Goal: Information Seeking & Learning: Learn about a topic

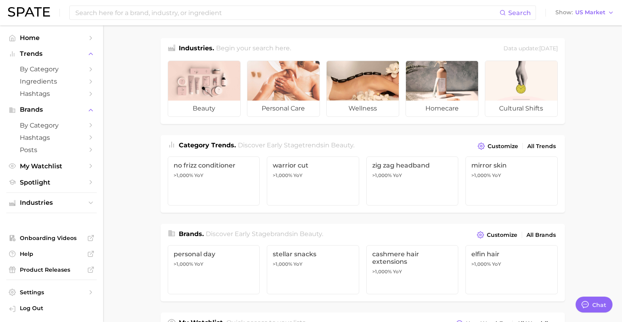
type textarea "x"
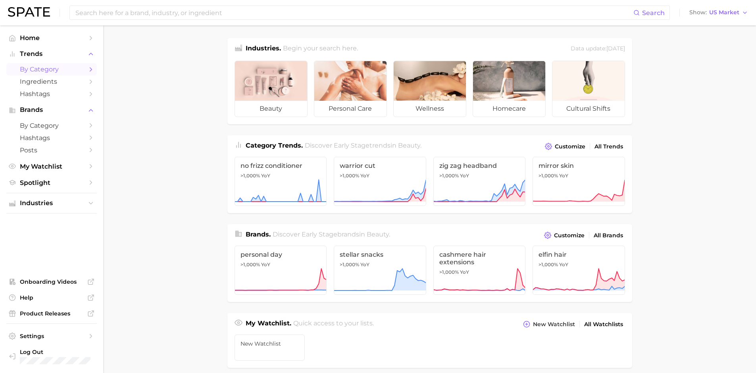
click at [34, 73] on span "by Category" at bounding box center [51, 69] width 63 height 8
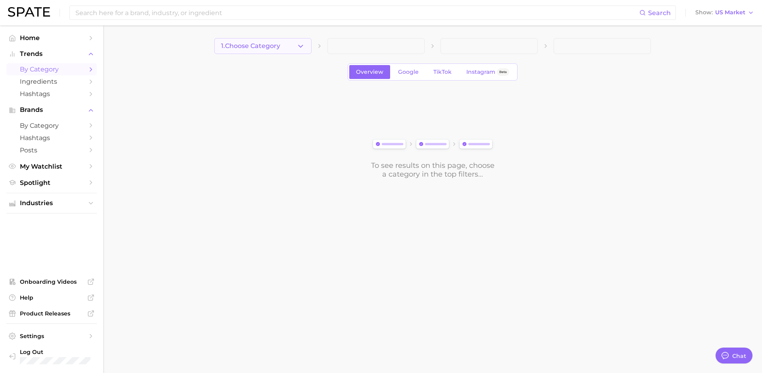
click at [307, 48] on button "1. Choose Category" at bounding box center [262, 46] width 97 height 16
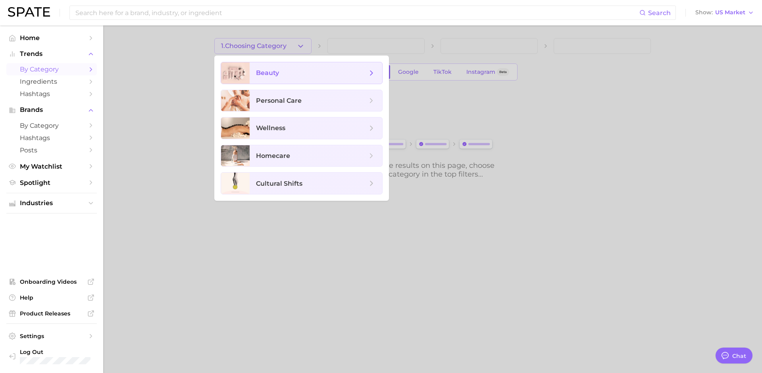
click at [283, 79] on span "beauty" at bounding box center [315, 72] width 132 height 21
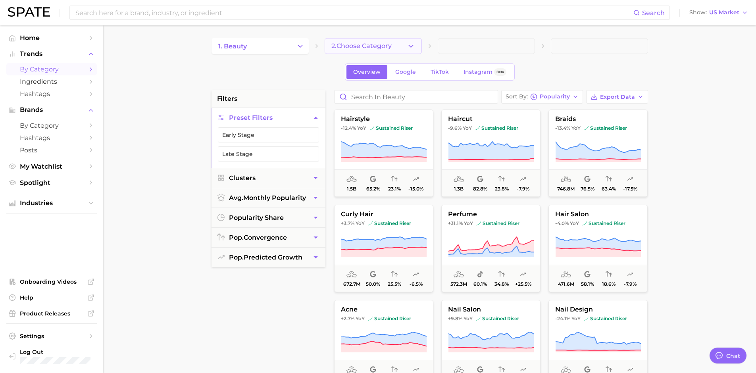
click at [406, 46] on button "2. Choose Category" at bounding box center [372, 46] width 97 height 16
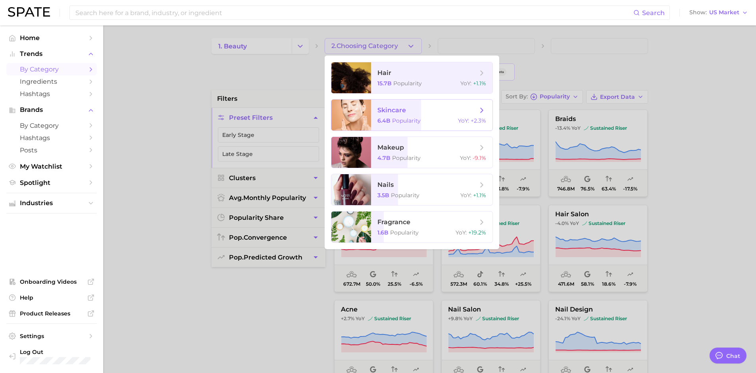
click at [363, 110] on div at bounding box center [351, 115] width 40 height 31
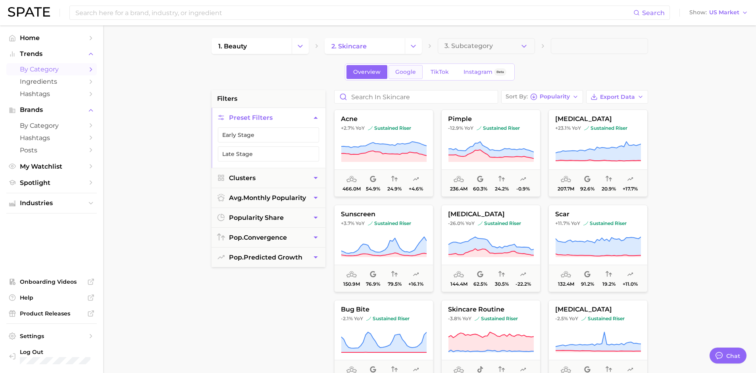
click at [411, 75] on span "Google" at bounding box center [405, 72] width 21 height 7
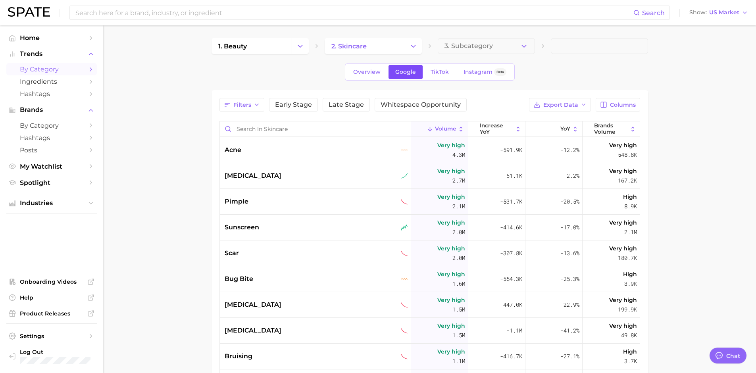
type textarea "x"
click at [493, 44] on button "3. Subcategory" at bounding box center [486, 46] width 97 height 16
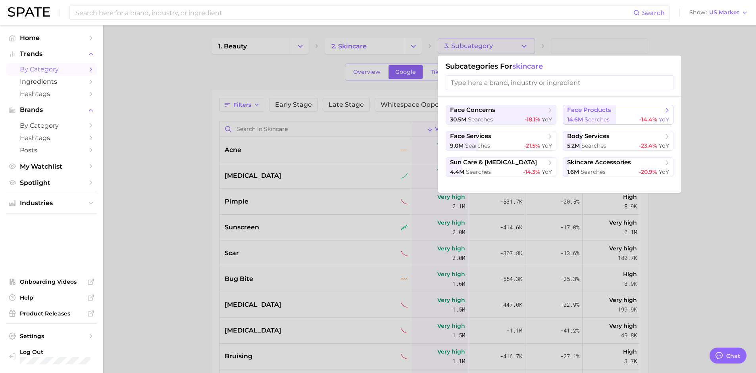
click at [578, 117] on span "14.6m" at bounding box center [575, 119] width 16 height 7
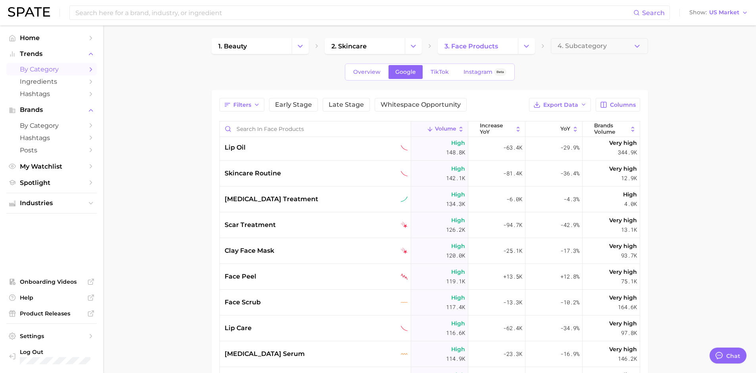
scroll to position [709, 0]
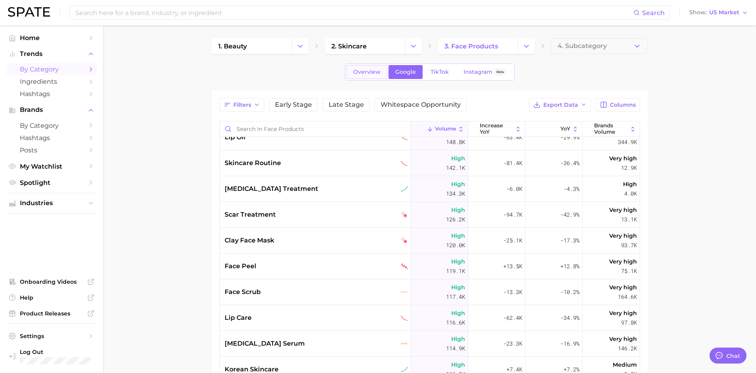
click at [370, 74] on span "Overview" at bounding box center [366, 72] width 27 height 7
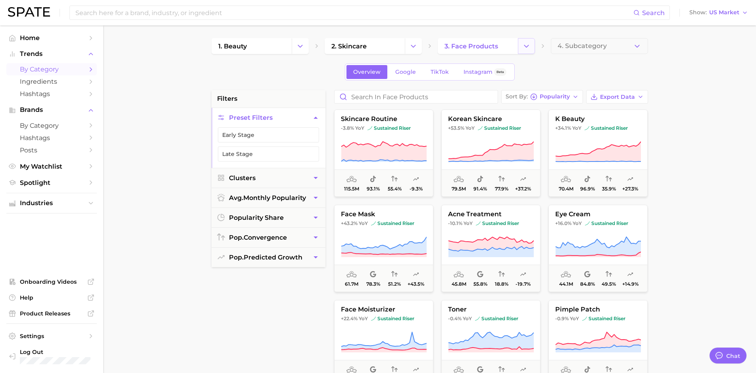
click at [523, 52] on button "Change Category" at bounding box center [526, 46] width 17 height 16
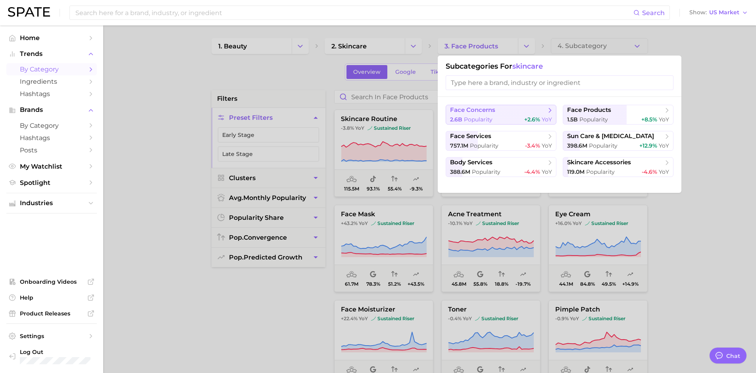
click at [509, 120] on div "2.6b Popularity +2.6% YoY" at bounding box center [501, 120] width 102 height 8
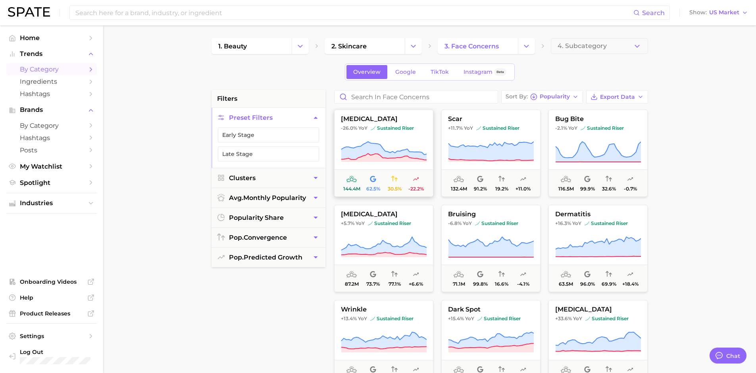
scroll to position [98, 0]
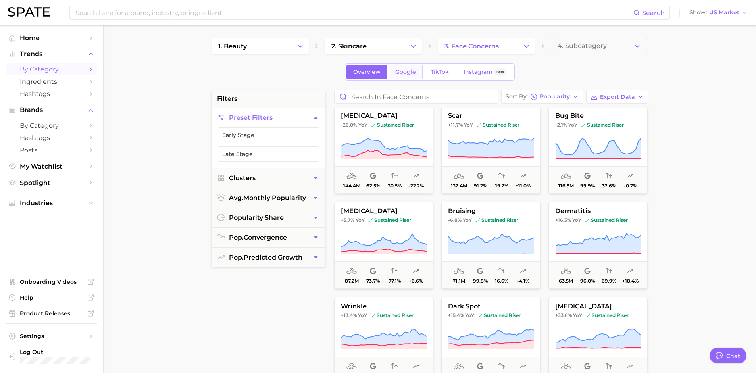
click at [406, 70] on span "Google" at bounding box center [405, 72] width 21 height 7
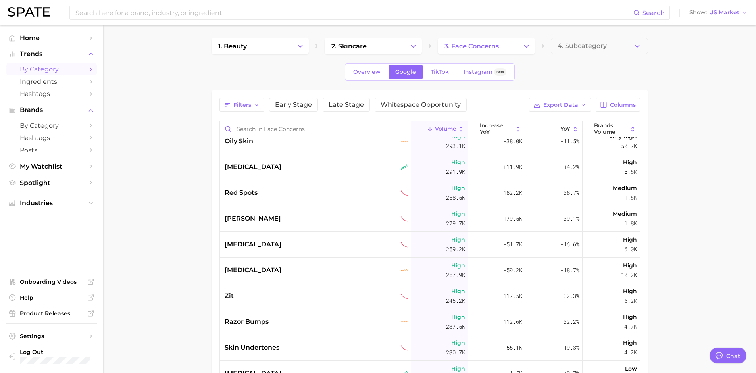
scroll to position [655, 0]
click at [523, 48] on icon "Change Category" at bounding box center [526, 46] width 8 height 8
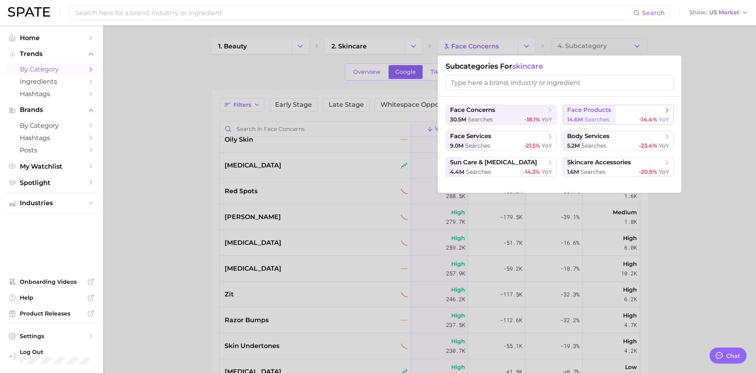
click at [573, 113] on span "face products" at bounding box center [589, 110] width 44 height 8
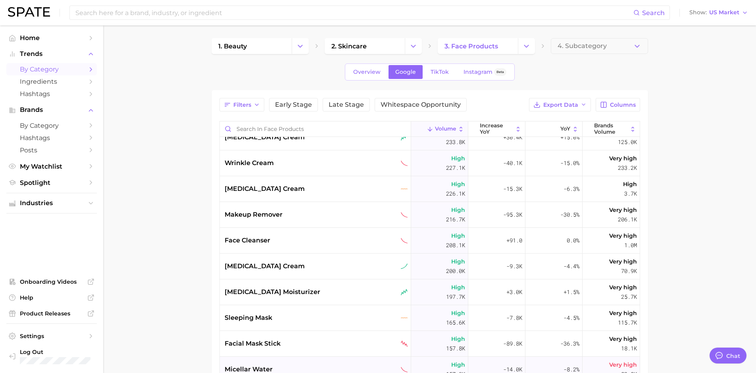
scroll to position [284, 0]
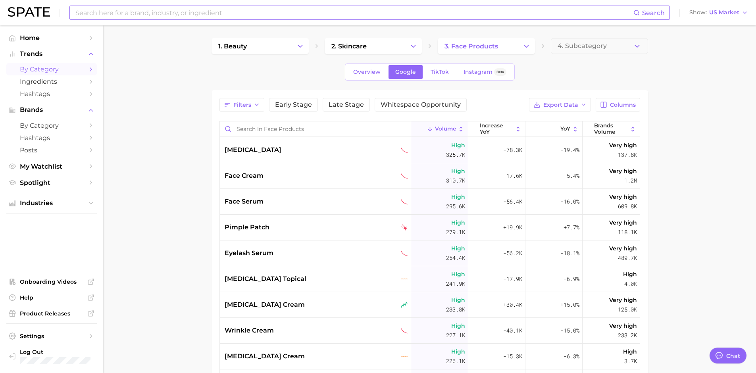
click at [128, 18] on input at bounding box center [354, 12] width 558 height 13
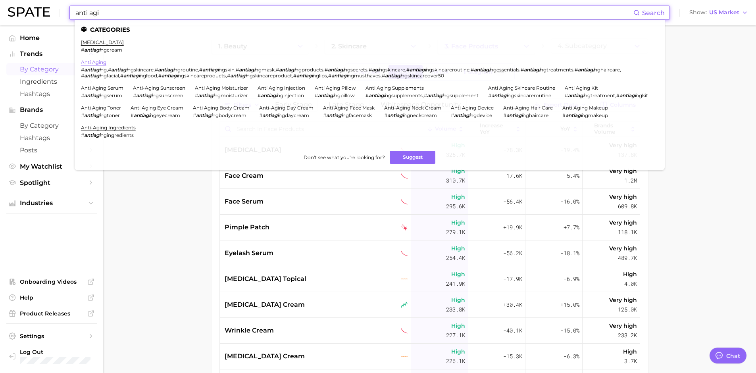
type input "anti agi"
click at [102, 62] on link "anti aging" at bounding box center [93, 62] width 25 height 6
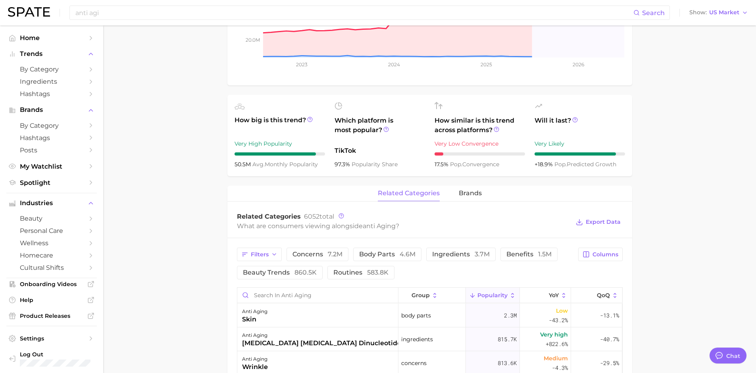
scroll to position [211, 0]
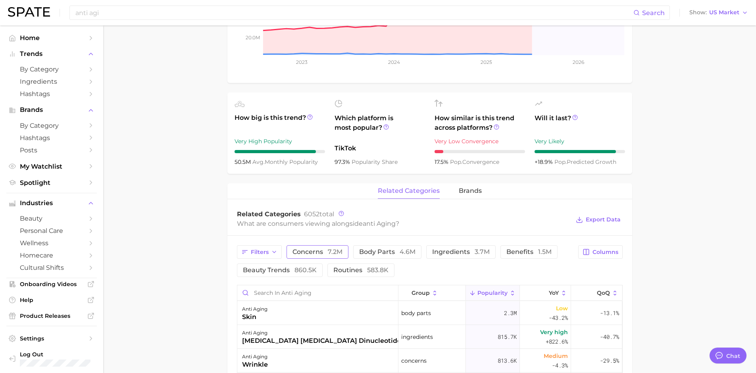
click at [330, 254] on span "7.2m" at bounding box center [335, 252] width 15 height 8
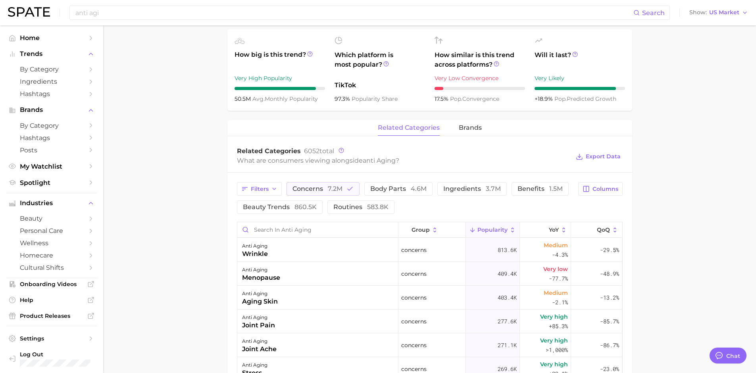
scroll to position [0, 0]
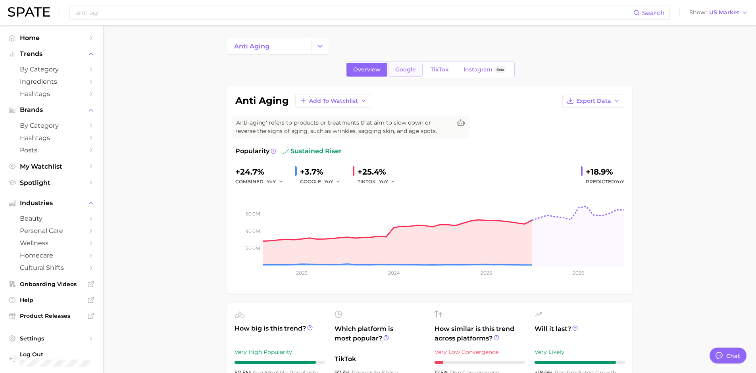
click at [403, 65] on link "Google" at bounding box center [405, 70] width 34 height 14
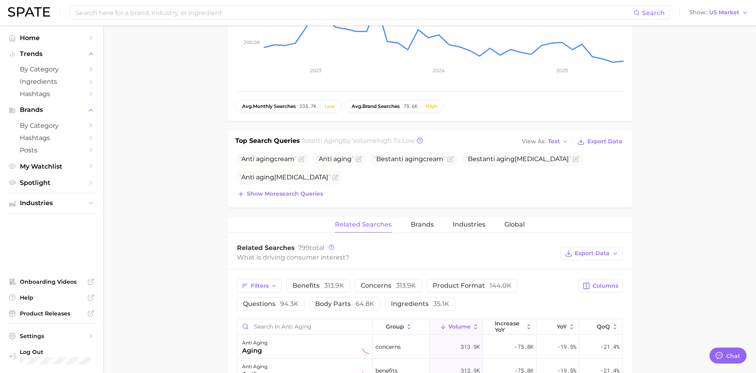
scroll to position [235, 0]
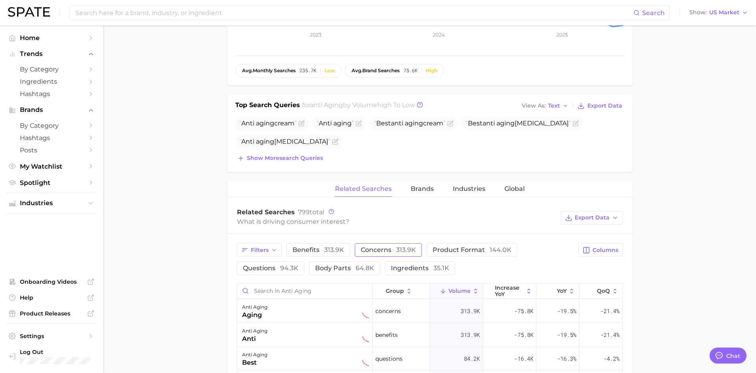
click at [387, 252] on span "concerns 313.9k" at bounding box center [388, 250] width 55 height 8
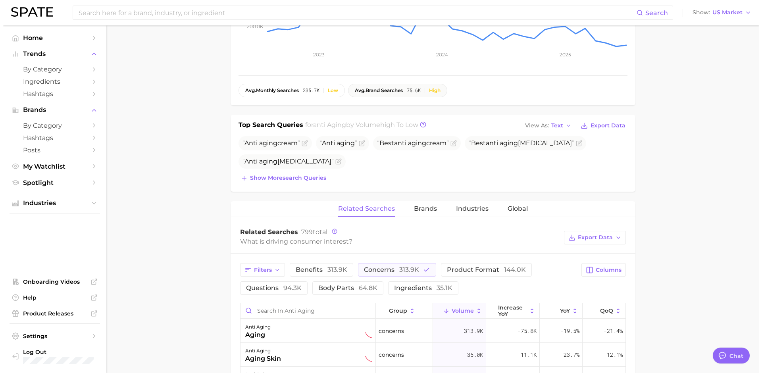
scroll to position [221, 0]
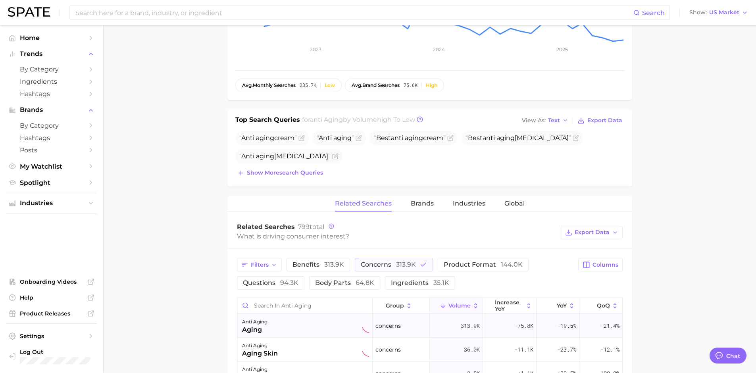
click at [330, 322] on div "anti aging aging" at bounding box center [305, 325] width 127 height 17
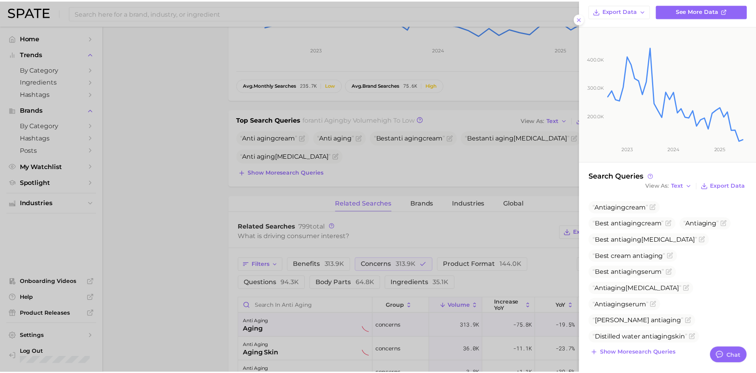
scroll to position [74, 0]
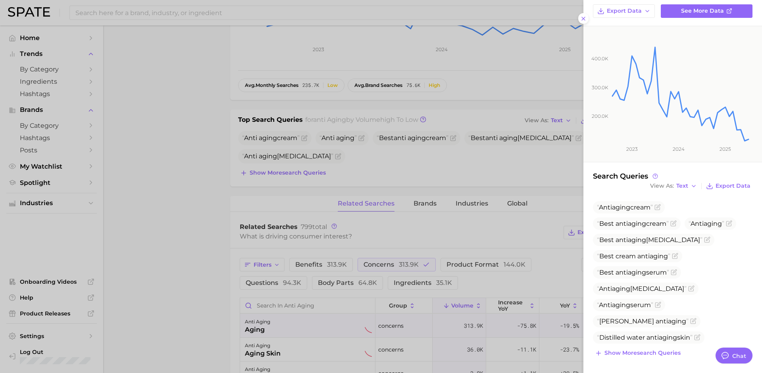
click at [294, 202] on div at bounding box center [381, 186] width 762 height 373
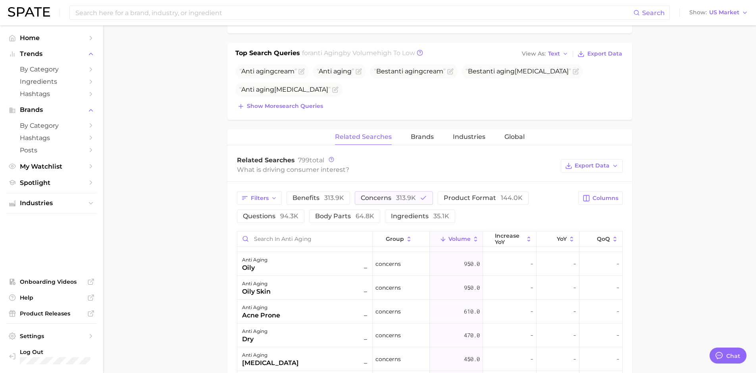
scroll to position [167, 0]
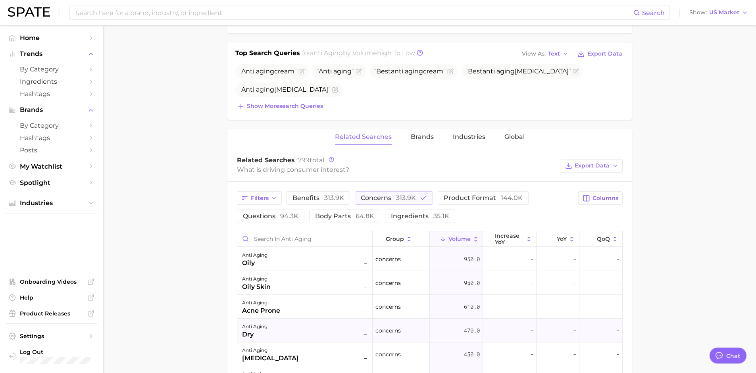
click at [329, 324] on div "anti aging dry –" at bounding box center [305, 330] width 127 height 17
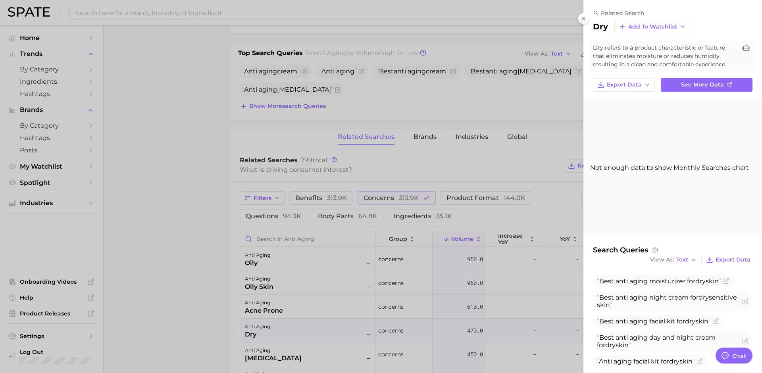
click at [218, 296] on div at bounding box center [381, 186] width 762 height 373
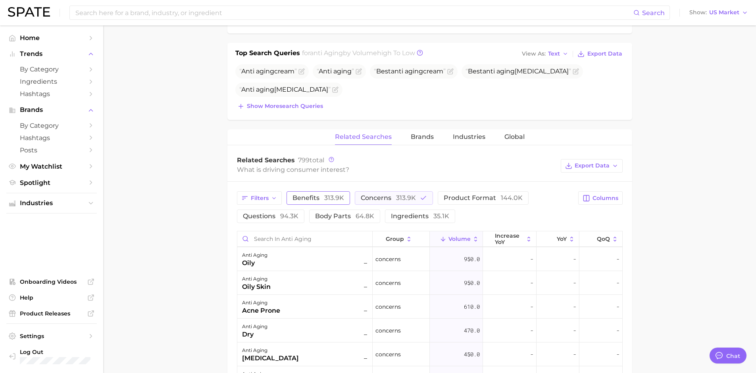
click at [298, 198] on span "benefits 313.9k" at bounding box center [318, 198] width 52 height 8
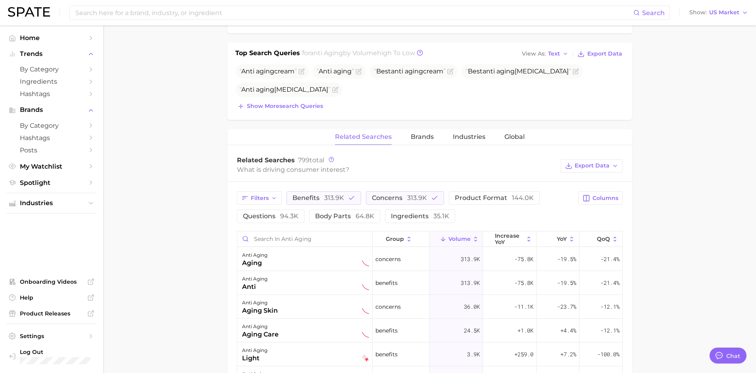
scroll to position [0, 0]
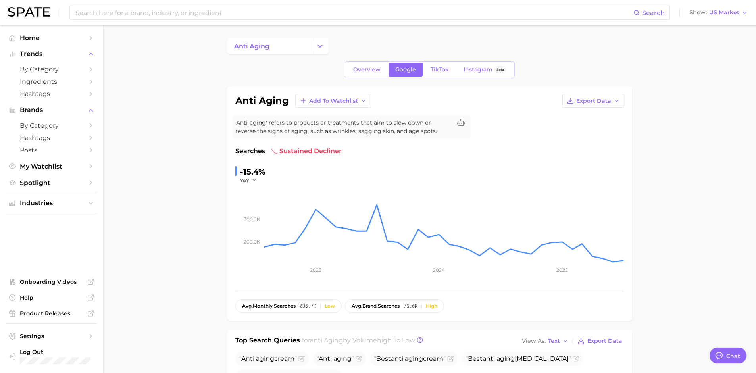
click at [365, 77] on div "Overview Google TikTok Instagram Beta" at bounding box center [430, 69] width 170 height 17
click at [365, 75] on link "Overview" at bounding box center [366, 70] width 41 height 14
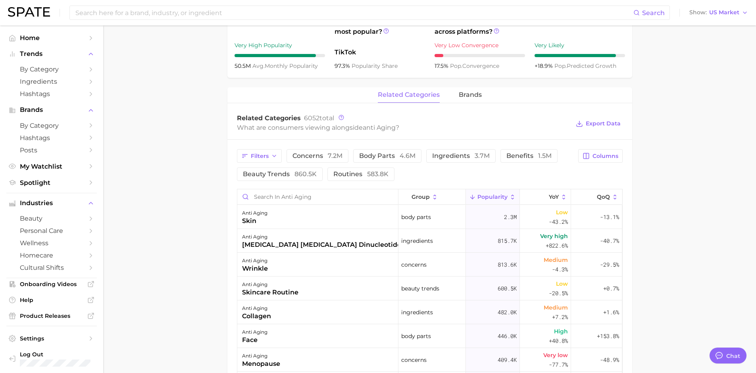
scroll to position [306, 0]
click at [350, 268] on div "anti aging wrinkle" at bounding box center [317, 265] width 161 height 24
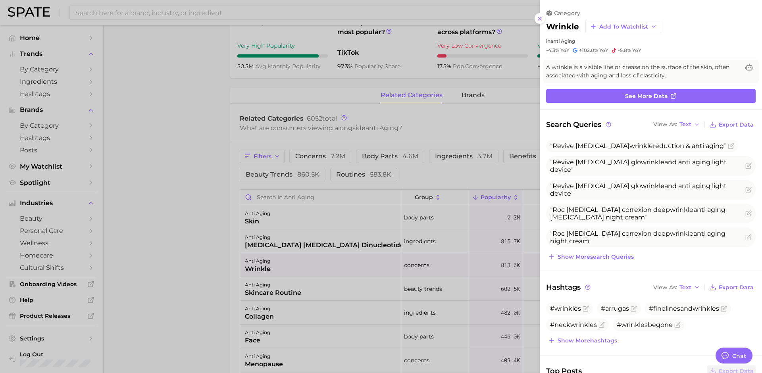
click at [200, 244] on div at bounding box center [381, 186] width 762 height 373
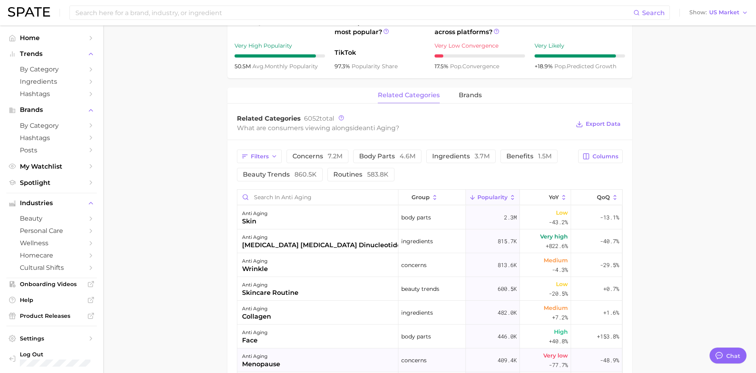
scroll to position [0, 0]
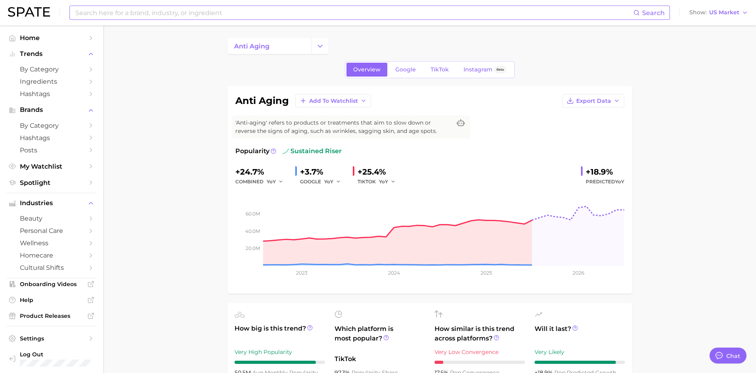
click at [152, 15] on input at bounding box center [354, 12] width 558 height 13
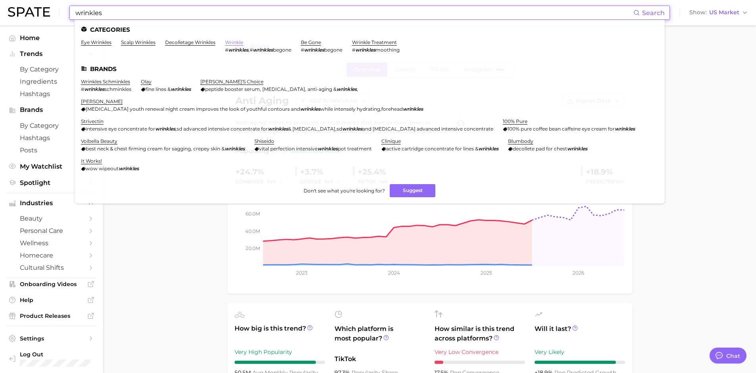
type input "wrinkles"
click at [239, 42] on link "wrinkle" at bounding box center [234, 42] width 18 height 6
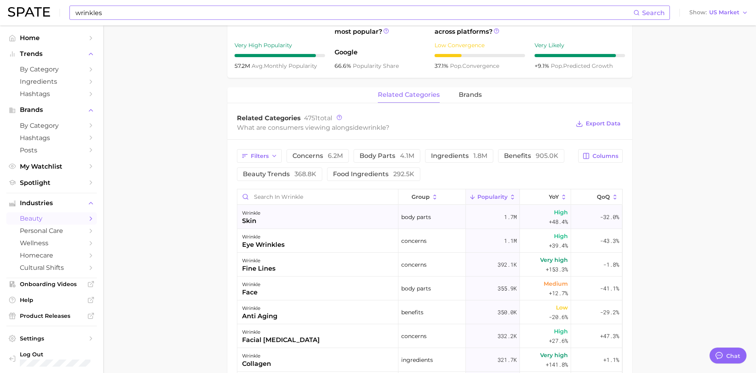
click at [326, 221] on div "wrinkle skin" at bounding box center [317, 217] width 161 height 24
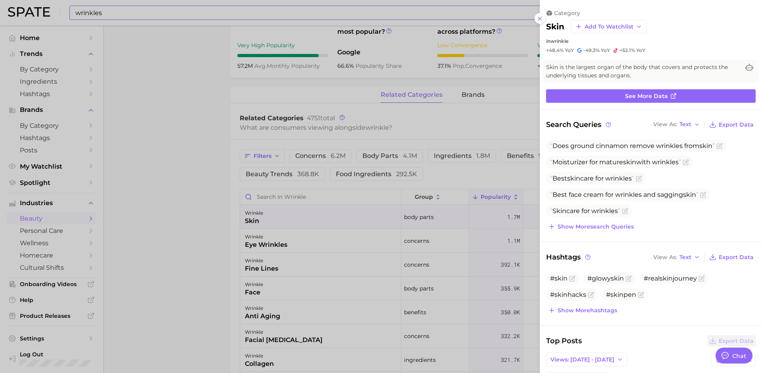
click at [326, 221] on div at bounding box center [381, 186] width 762 height 373
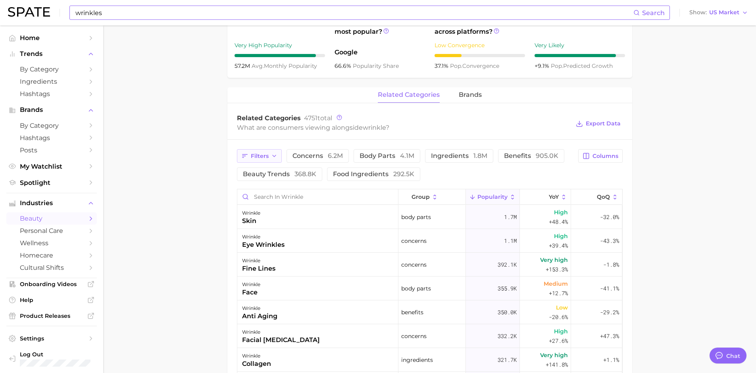
click at [261, 154] on span "Filters" at bounding box center [260, 156] width 18 height 7
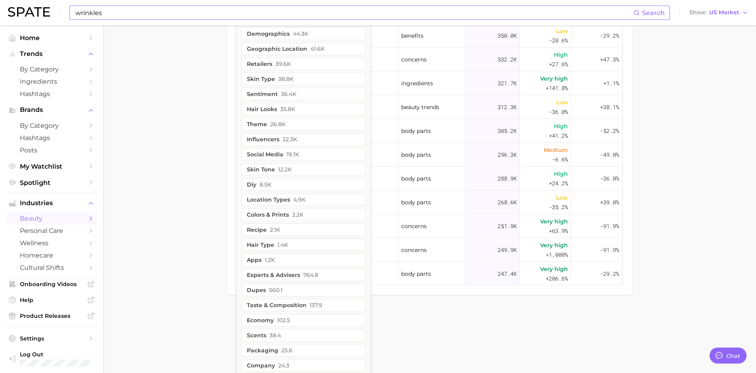
scroll to position [602, 0]
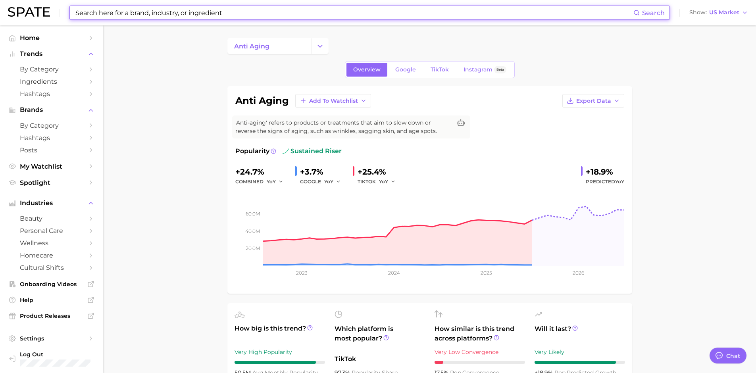
type input "wrinkles"
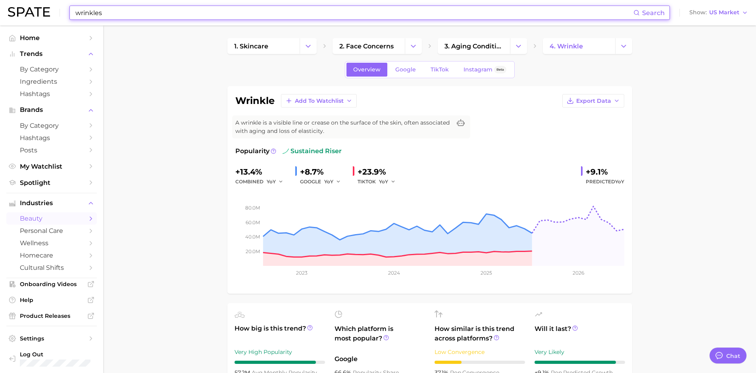
scroll to position [17, 0]
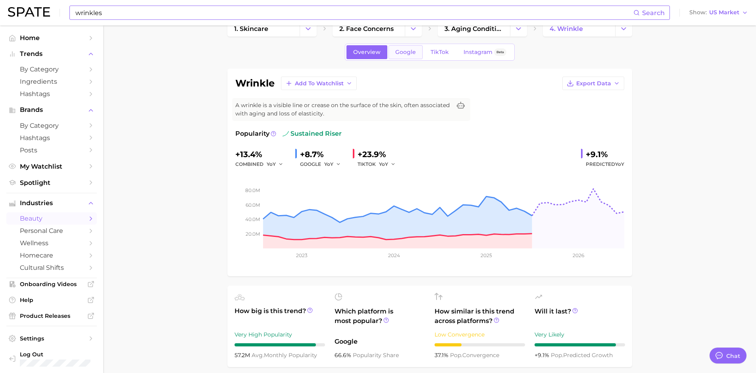
click at [401, 53] on span "Google" at bounding box center [405, 52] width 21 height 7
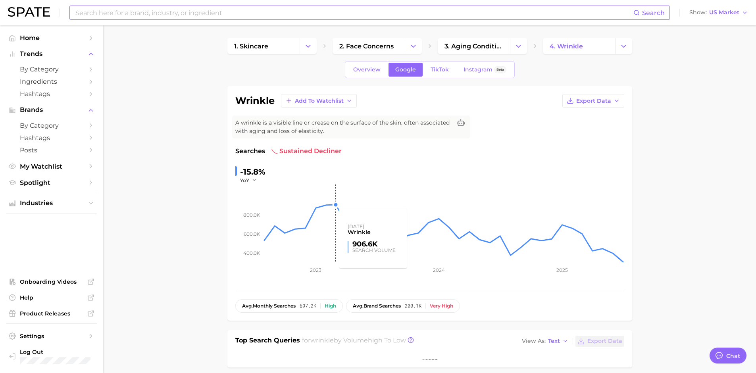
scroll to position [186, 0]
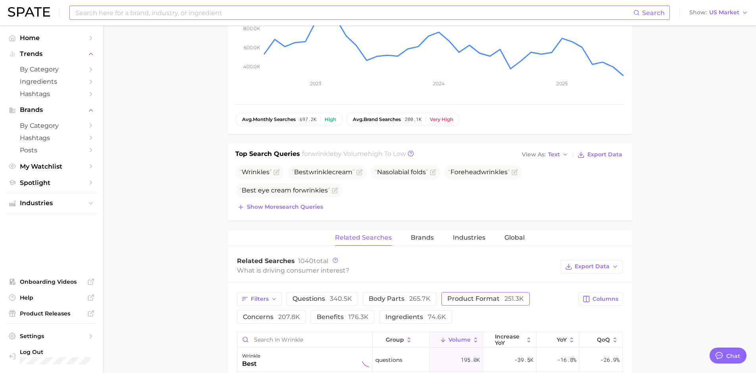
click at [481, 300] on span "product format 251.3k" at bounding box center [485, 299] width 77 height 8
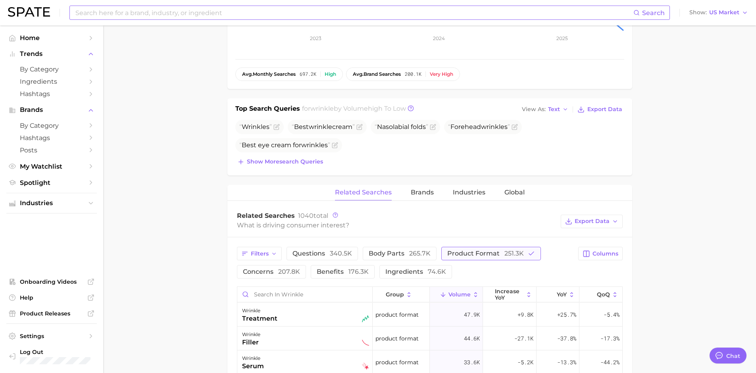
scroll to position [284, 0]
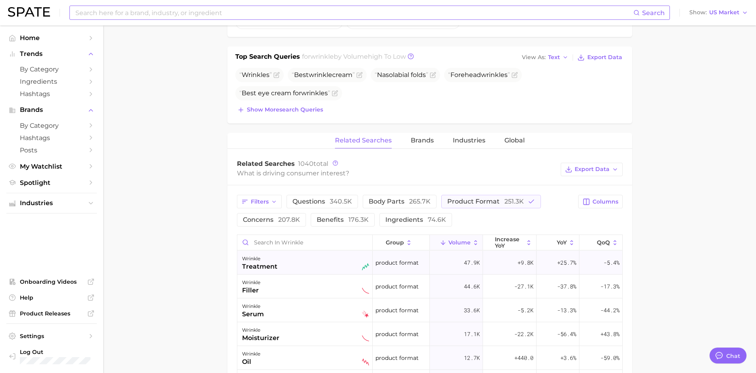
click at [297, 269] on div "wrinkle treatment" at bounding box center [305, 262] width 127 height 17
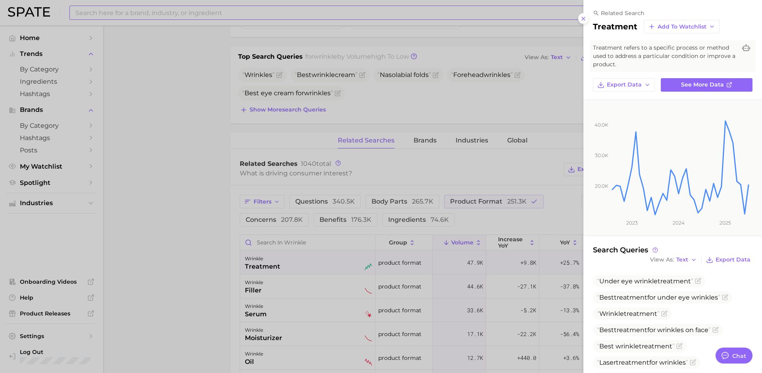
click at [211, 285] on div at bounding box center [381, 186] width 762 height 373
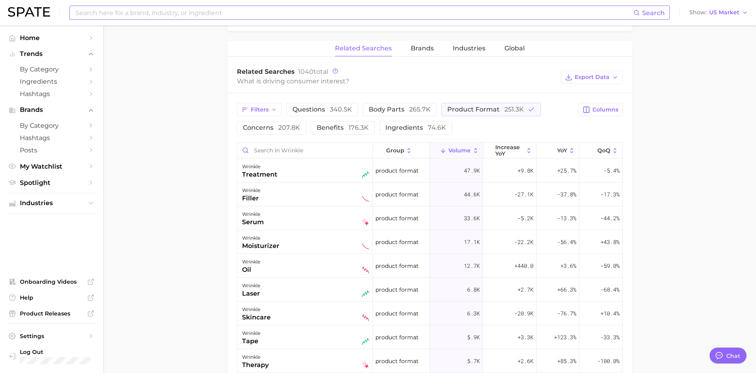
scroll to position [384, 0]
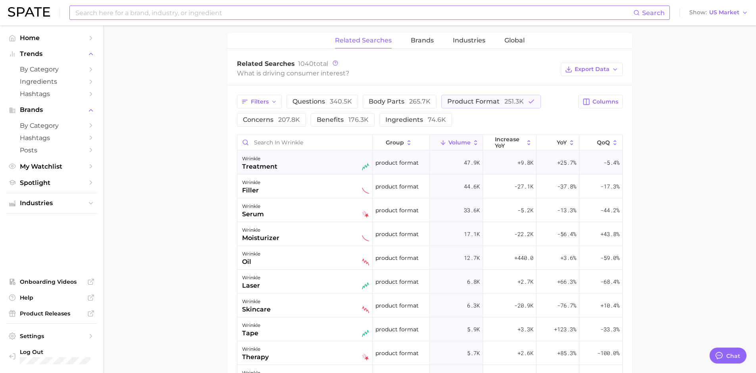
click at [313, 169] on div "wrinkle treatment" at bounding box center [305, 162] width 127 height 17
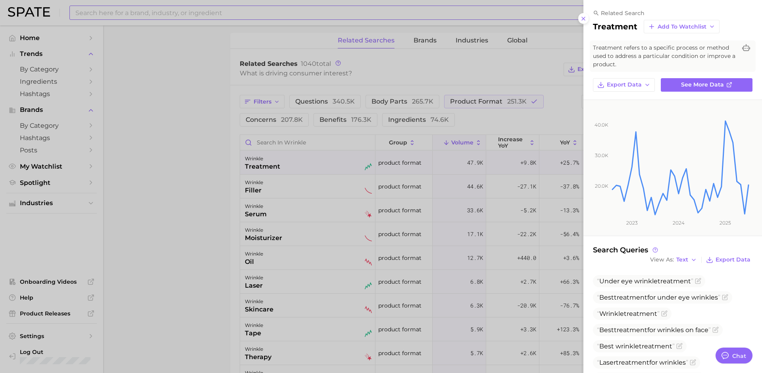
click at [230, 230] on div at bounding box center [381, 186] width 762 height 373
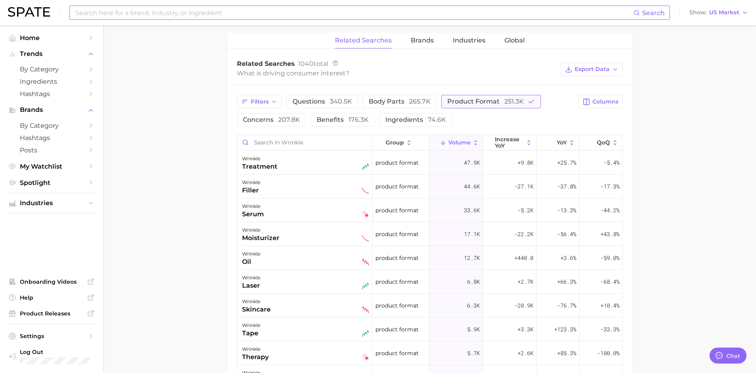
click at [464, 102] on span "product format 251.3k" at bounding box center [485, 102] width 77 height 8
click at [287, 120] on span "207.8k" at bounding box center [289, 120] width 22 height 8
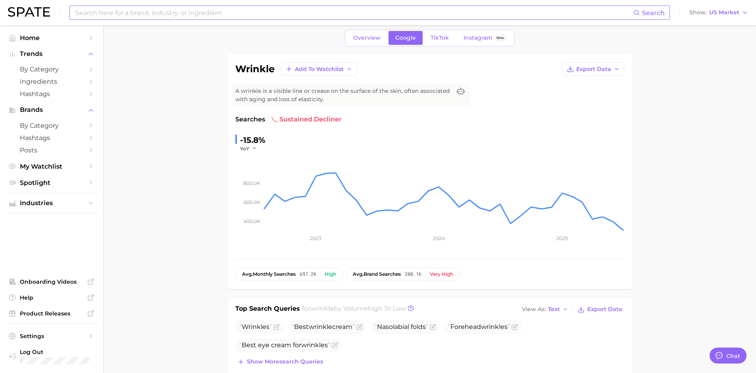
scroll to position [19, 0]
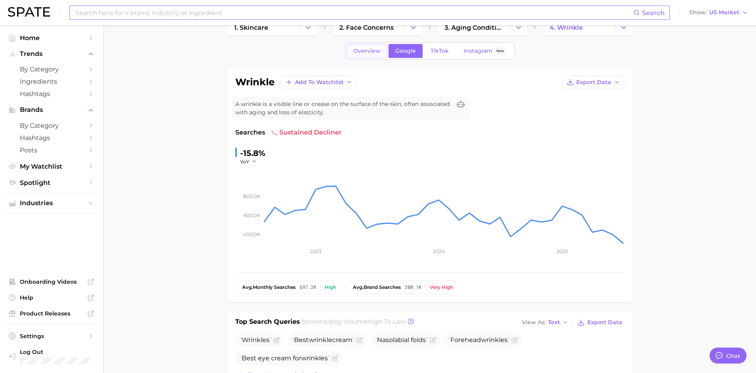
click at [377, 54] on span "Overview" at bounding box center [366, 51] width 27 height 7
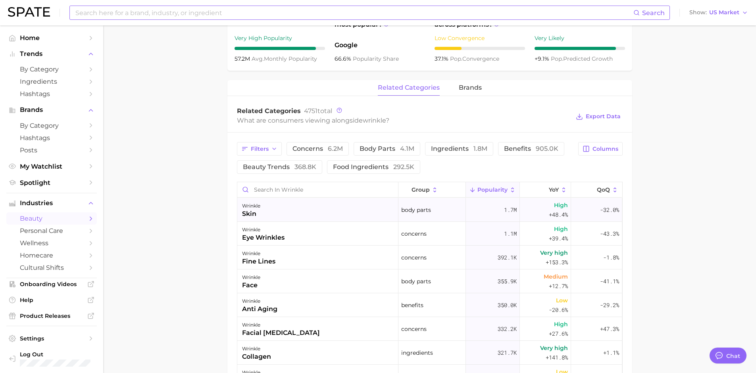
click at [337, 220] on div "wrinkle skin" at bounding box center [317, 210] width 161 height 24
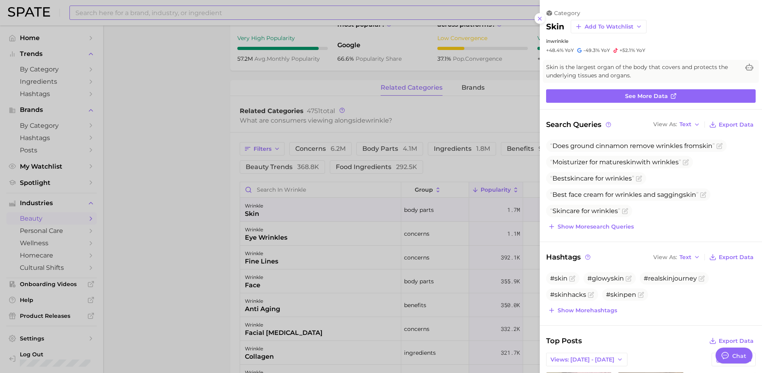
click at [332, 229] on div at bounding box center [381, 186] width 762 height 373
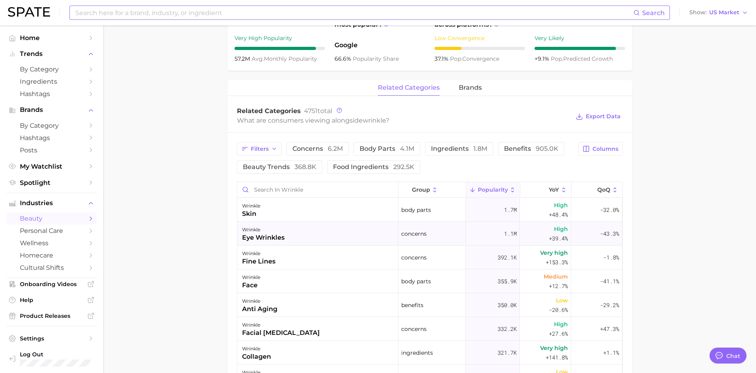
click at [330, 234] on div "wrinkle eye wrinkles" at bounding box center [317, 234] width 161 height 24
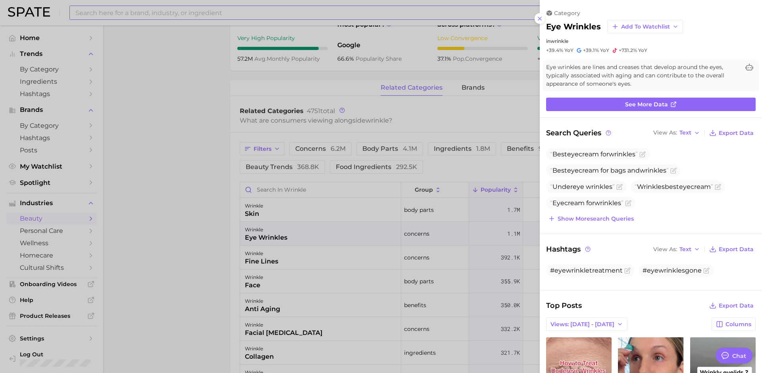
click at [269, 230] on div at bounding box center [381, 186] width 762 height 373
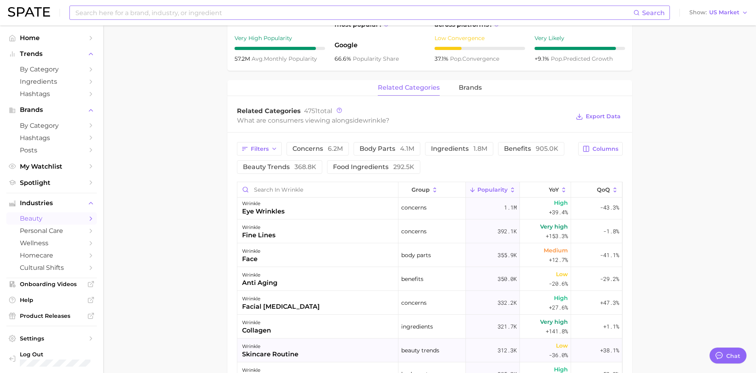
scroll to position [30, 0]
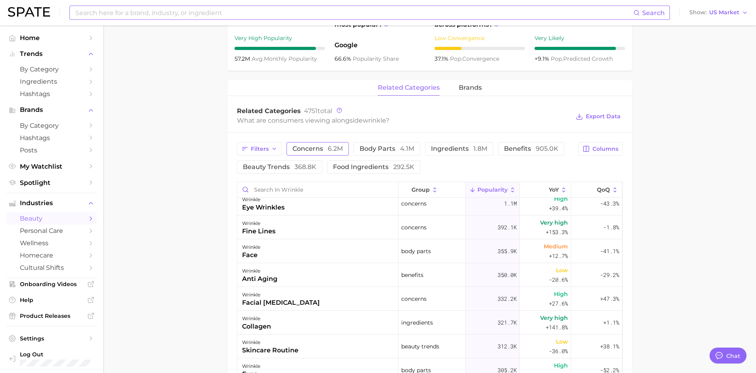
click at [313, 149] on span "concerns 6.2m" at bounding box center [317, 149] width 50 height 6
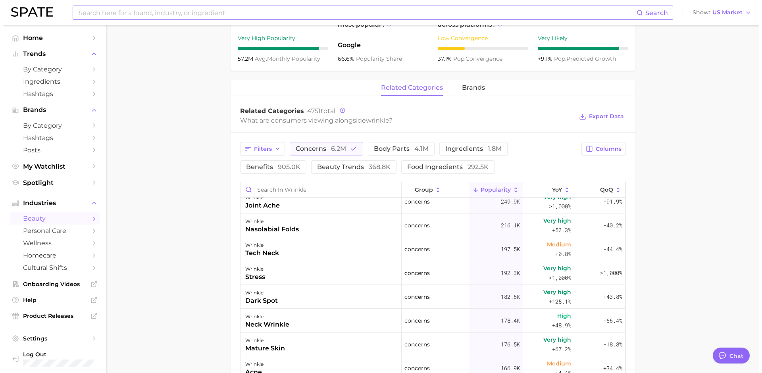
scroll to position [107, 0]
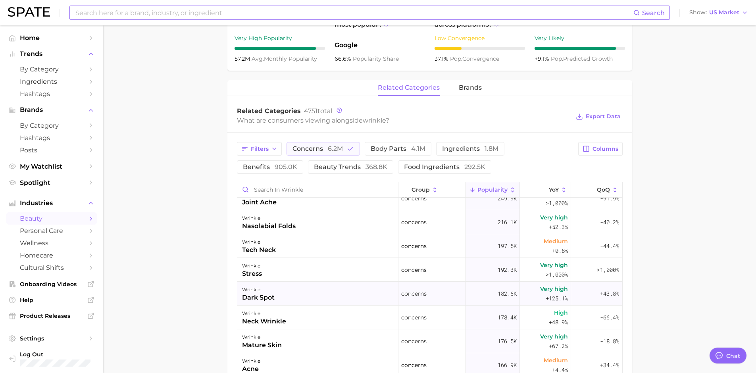
click at [319, 292] on div "wrinkle dark spot" at bounding box center [317, 294] width 161 height 24
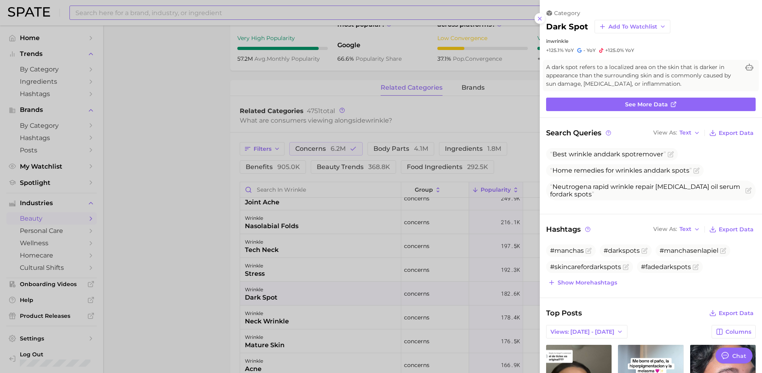
scroll to position [0, 0]
click at [319, 292] on div at bounding box center [381, 186] width 762 height 373
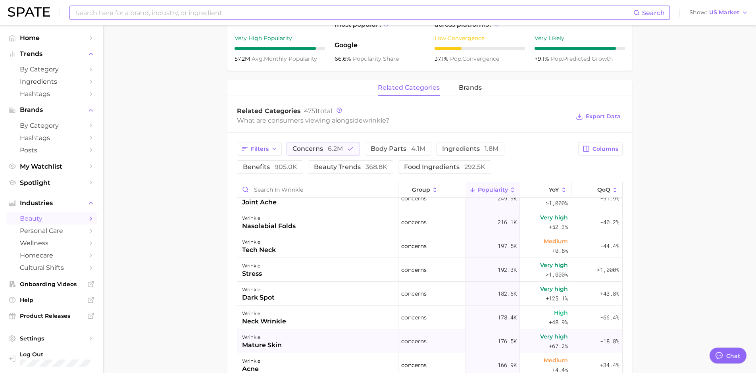
click at [313, 341] on div "wrinkle mature skin" at bounding box center [317, 341] width 161 height 24
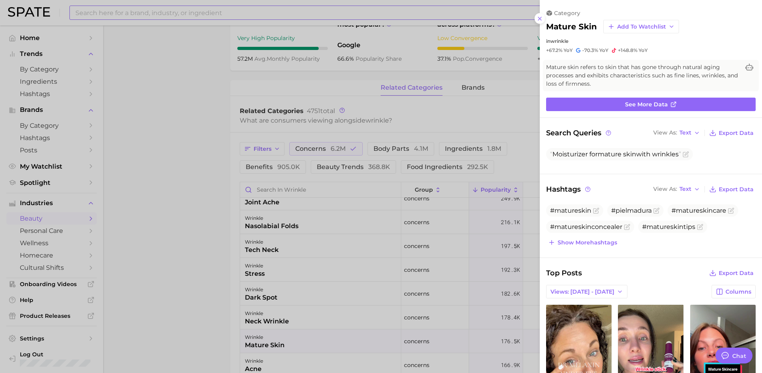
click at [313, 341] on div at bounding box center [381, 186] width 762 height 373
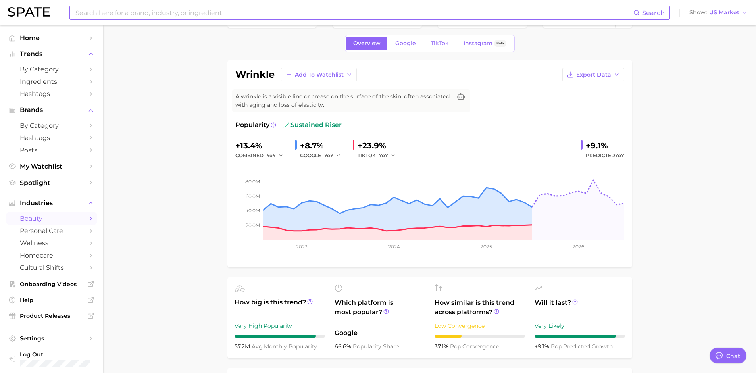
scroll to position [14, 0]
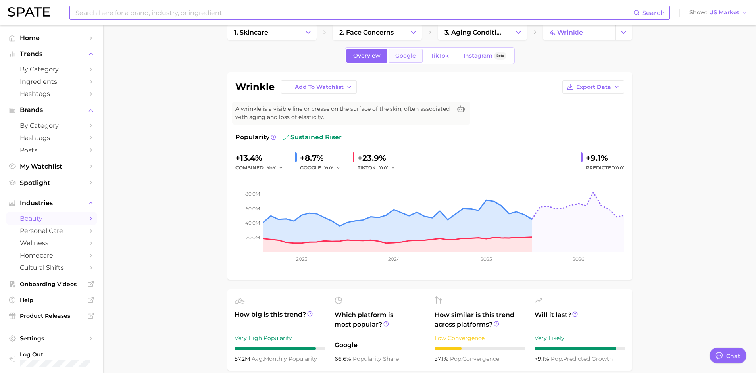
click at [404, 56] on span "Google" at bounding box center [405, 55] width 21 height 7
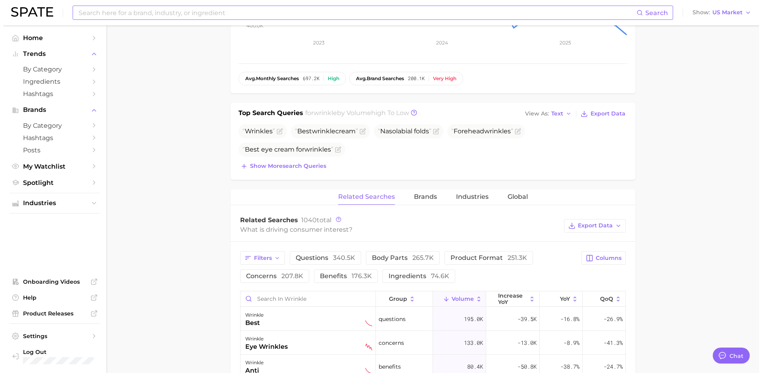
scroll to position [228, 0]
click at [333, 312] on div "wrinkle best" at bounding box center [305, 318] width 127 height 17
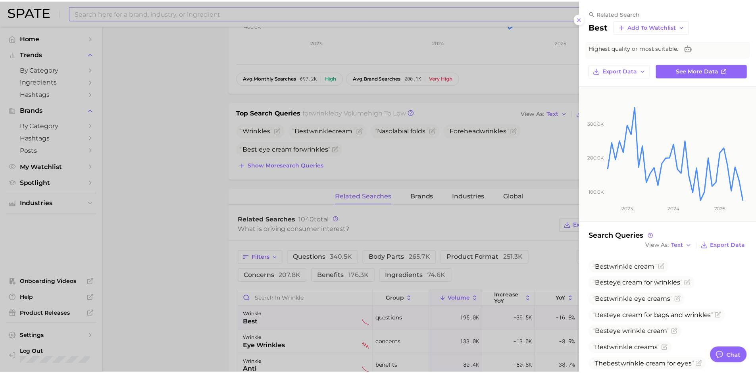
scroll to position [21, 0]
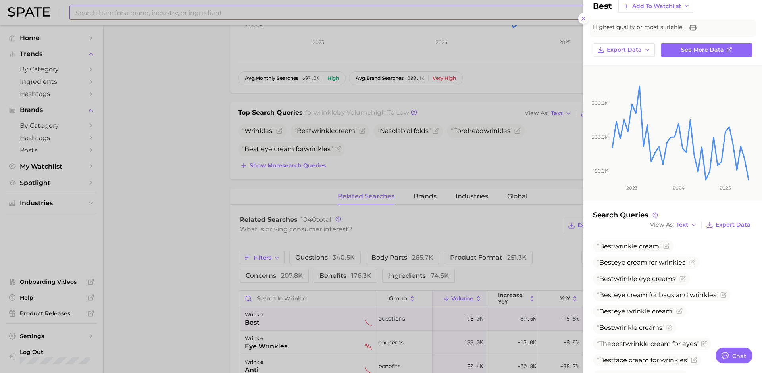
click at [469, 268] on div at bounding box center [381, 186] width 762 height 373
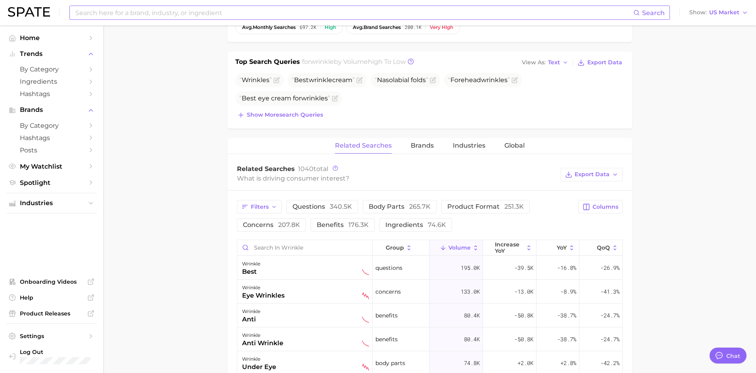
scroll to position [278, 0]
click at [326, 222] on span "benefits 176.3k" at bounding box center [343, 226] width 52 height 8
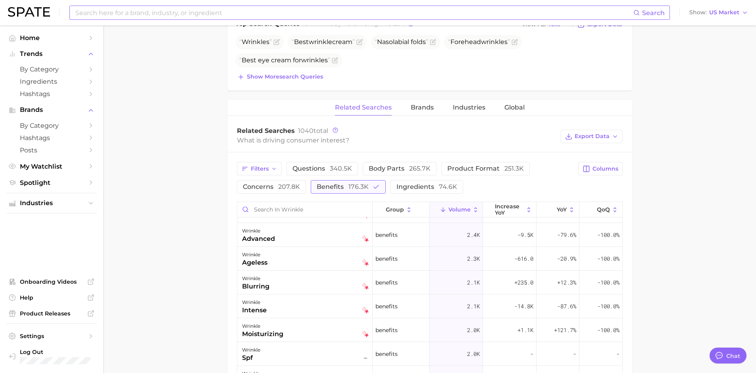
scroll to position [287, 0]
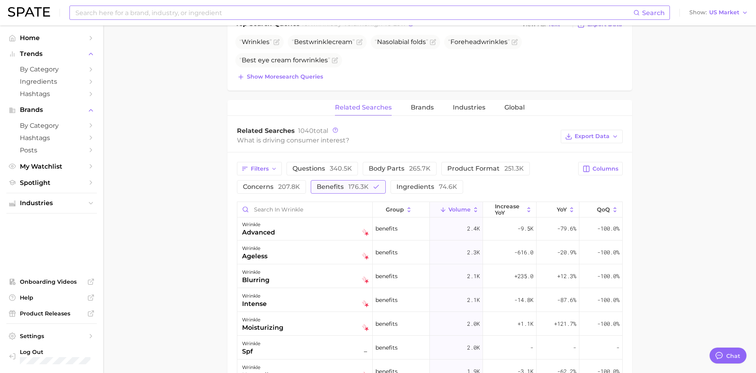
click at [345, 188] on span "benefits 176.3k" at bounding box center [343, 187] width 52 height 8
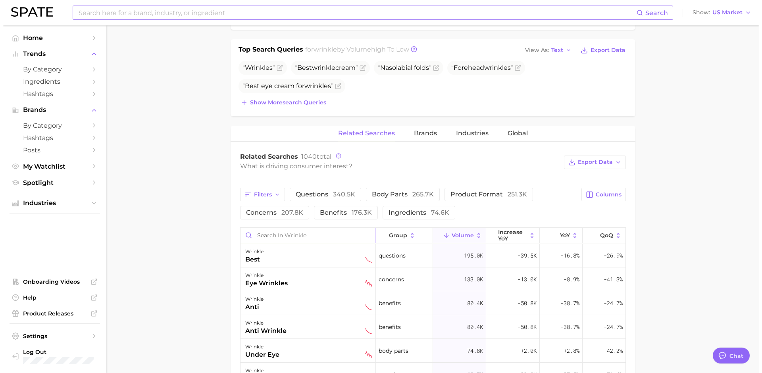
scroll to position [289, 0]
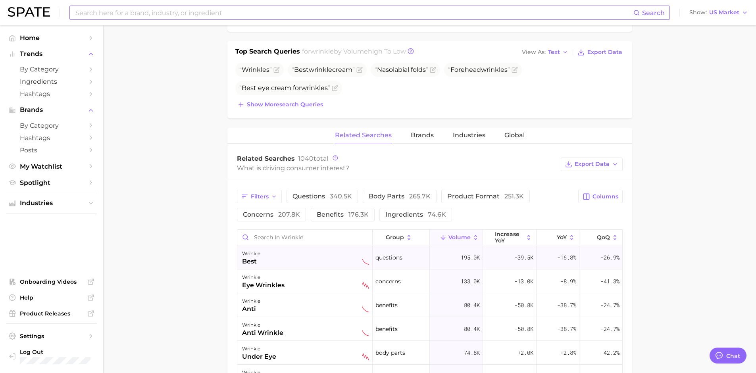
click at [341, 262] on div "wrinkle best" at bounding box center [305, 257] width 127 height 17
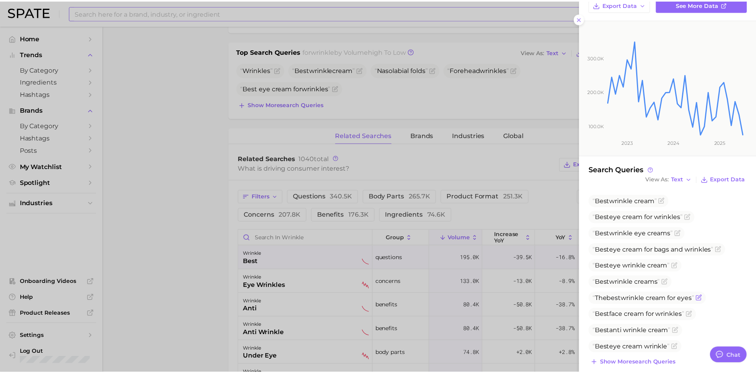
scroll to position [76, 0]
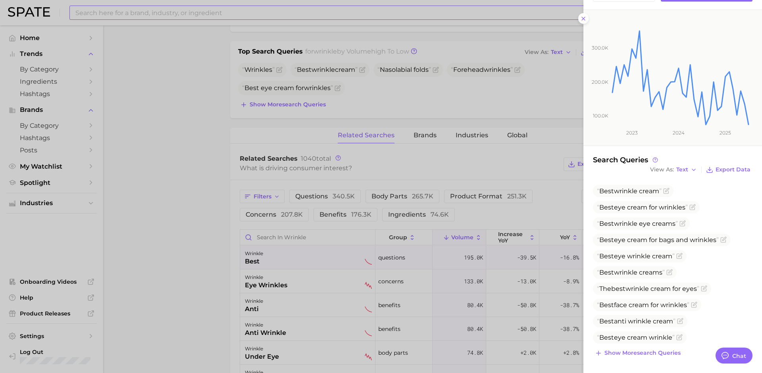
click at [337, 290] on div at bounding box center [381, 186] width 762 height 373
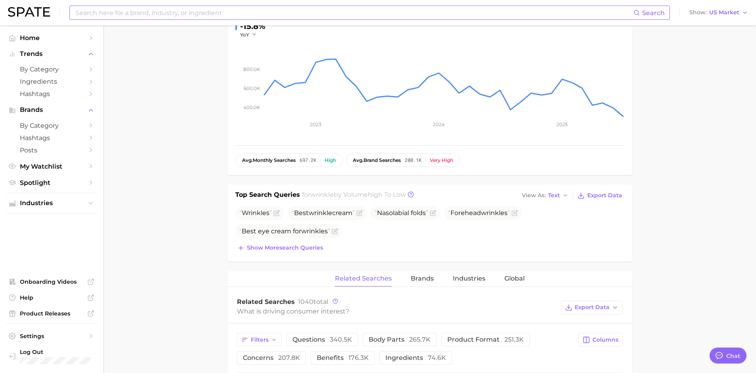
scroll to position [0, 0]
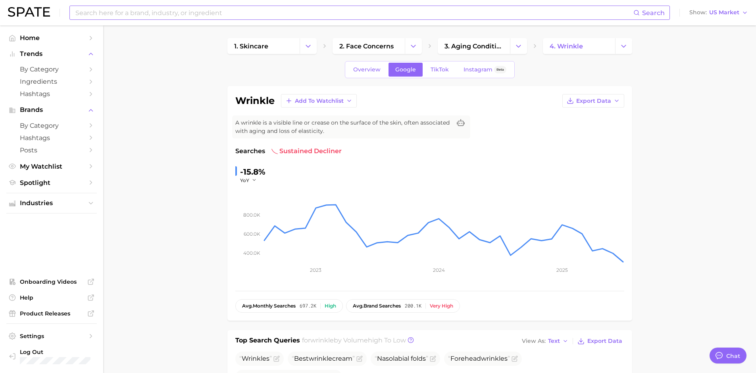
click at [181, 17] on input at bounding box center [354, 12] width 558 height 13
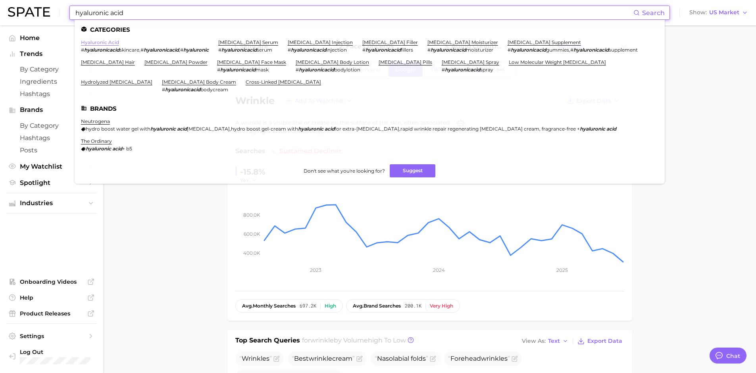
type input "hyaluronic acid"
click at [94, 40] on link "hyaluronic acid" at bounding box center [100, 42] width 38 height 6
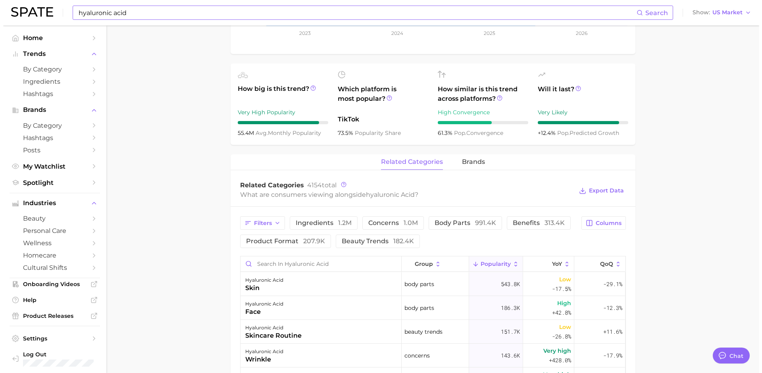
scroll to position [255, 0]
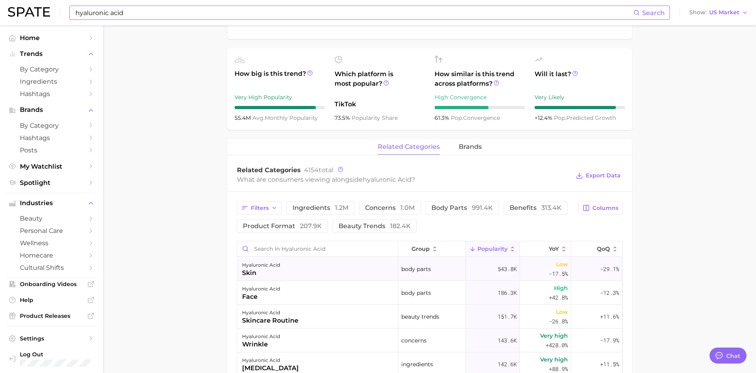
click at [345, 264] on div "[MEDICAL_DATA] skin" at bounding box center [317, 269] width 161 height 24
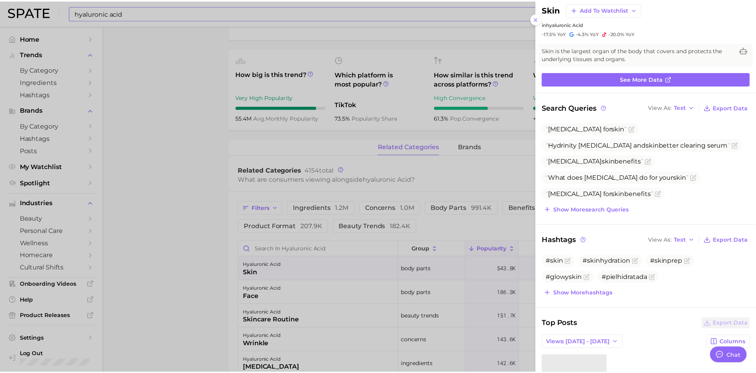
scroll to position [21, 0]
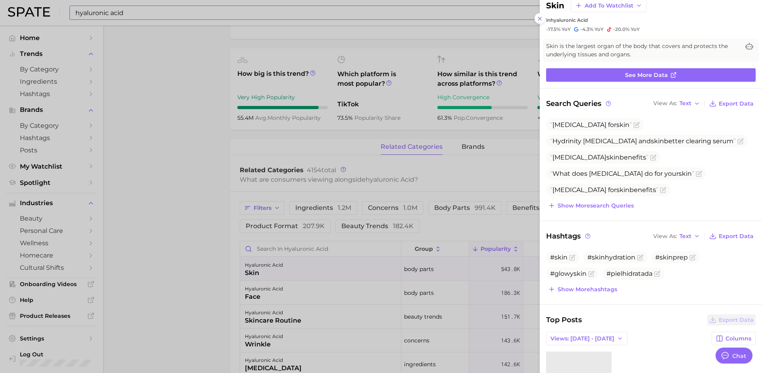
click at [198, 202] on div at bounding box center [381, 186] width 762 height 373
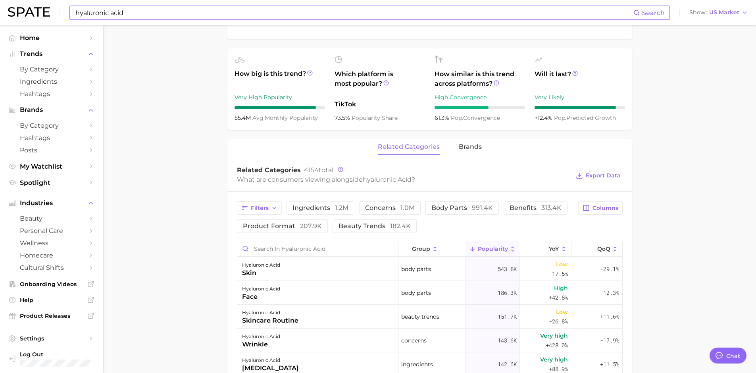
scroll to position [0, 0]
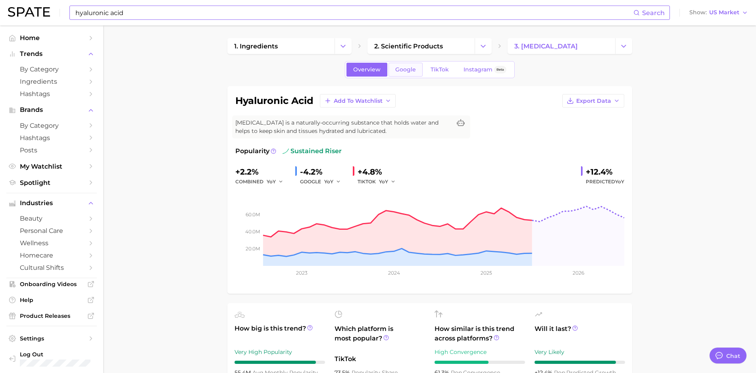
click at [403, 66] on span "Google" at bounding box center [405, 69] width 21 height 7
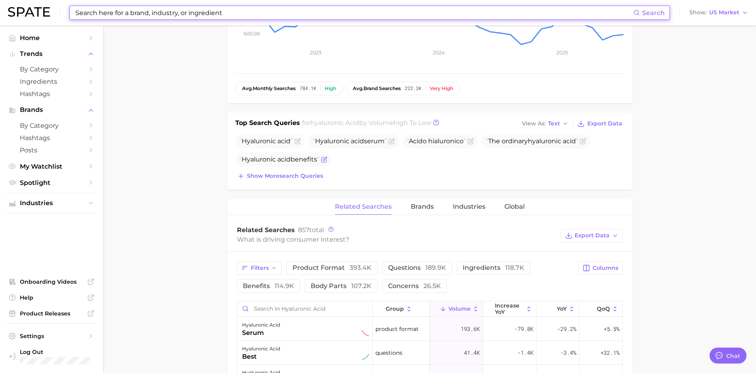
scroll to position [230, 0]
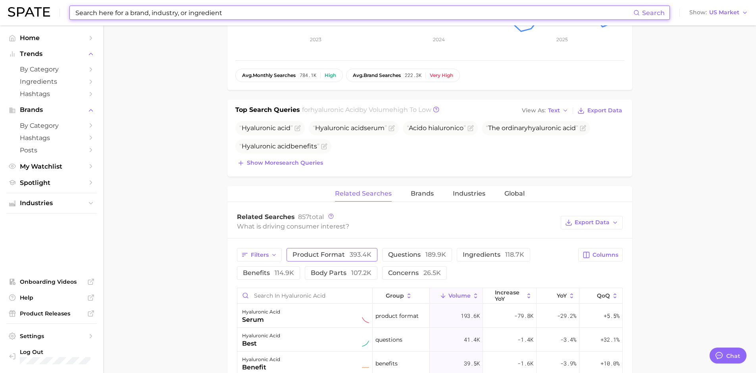
click at [322, 253] on span "product format 393.4k" at bounding box center [331, 255] width 79 height 8
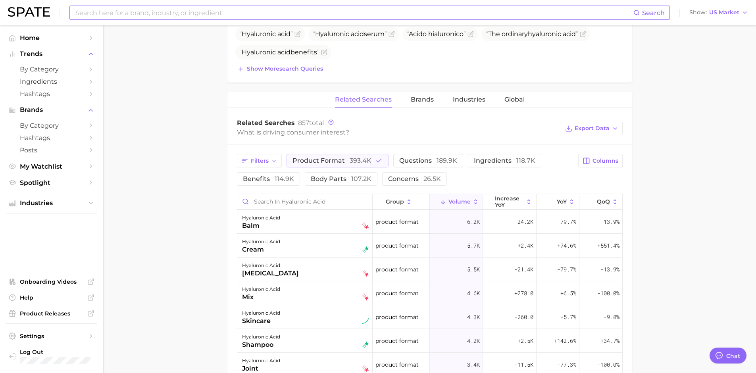
scroll to position [245, 0]
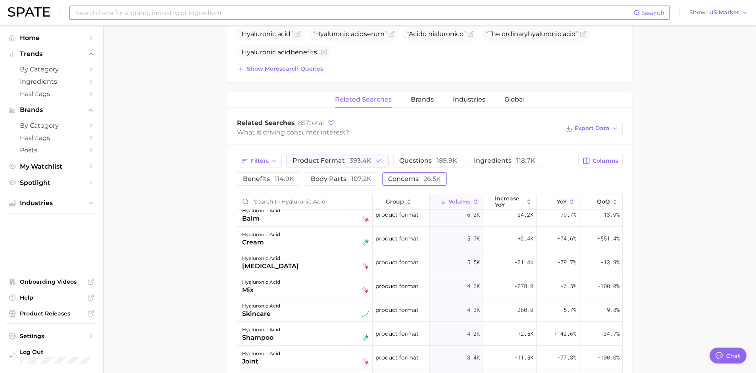
click at [428, 176] on span "26.5k" at bounding box center [431, 179] width 17 height 8
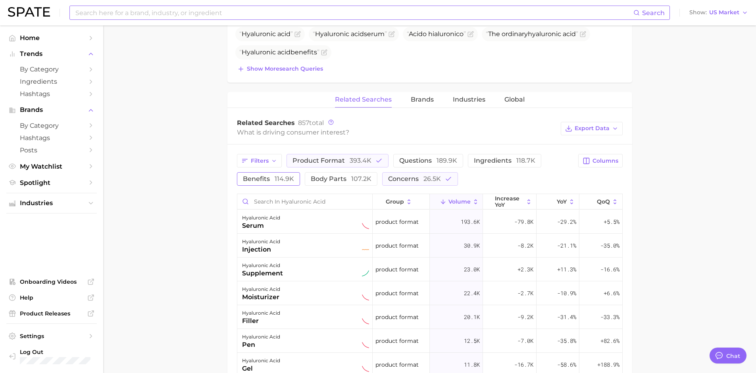
click at [283, 180] on span "114.9k" at bounding box center [283, 179] width 19 height 8
click at [345, 161] on span "product format 393.4k" at bounding box center [331, 161] width 79 height 8
click at [428, 173] on button "concerns 26.5k" at bounding box center [431, 178] width 76 height 13
click at [291, 179] on span "114.9k" at bounding box center [283, 179] width 19 height 8
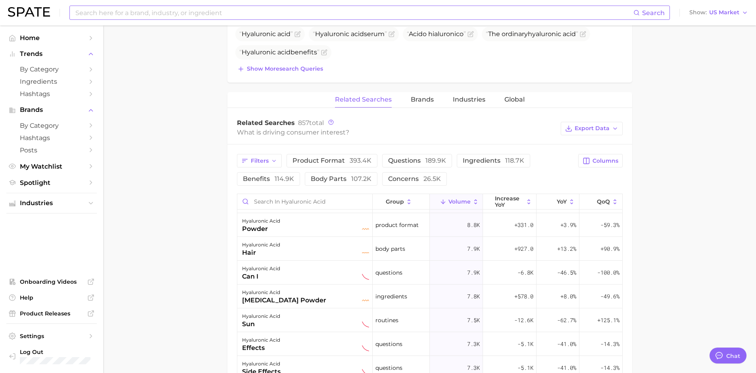
scroll to position [716, 0]
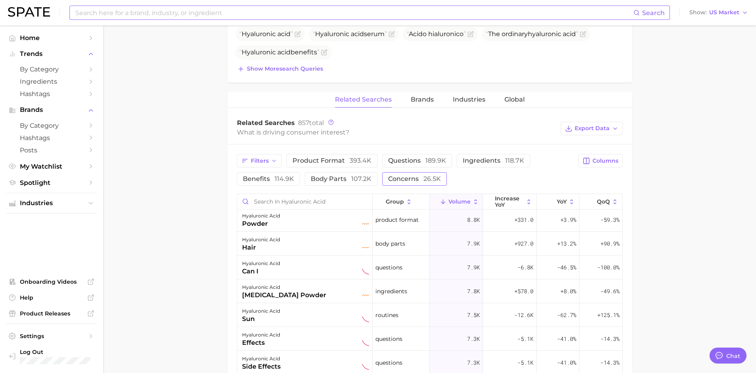
click at [396, 177] on span "concerns 26.5k" at bounding box center [414, 179] width 53 height 8
click at [396, 174] on button "concerns 26.5k" at bounding box center [420, 178] width 76 height 13
click at [396, 174] on button "concerns 26.5k" at bounding box center [414, 178] width 65 height 13
click at [396, 174] on button "concerns 26.5k" at bounding box center [420, 178] width 76 height 13
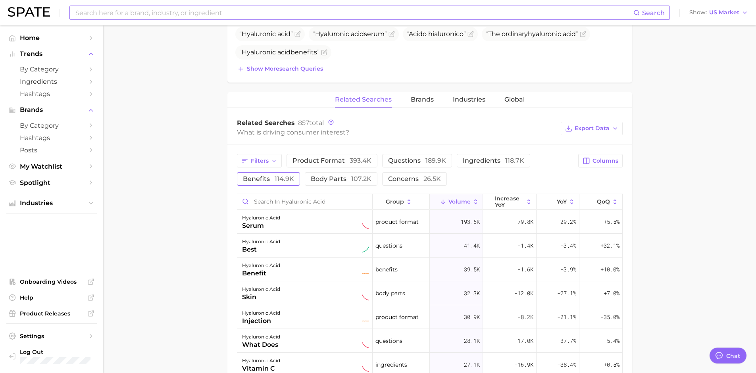
click at [276, 181] on span "114.9k" at bounding box center [283, 179] width 19 height 8
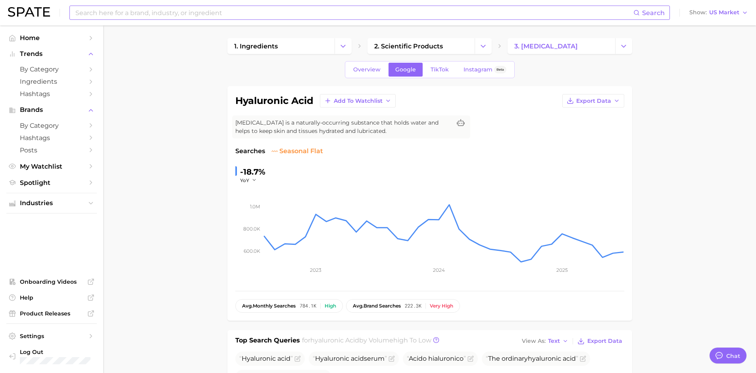
click at [174, 17] on input at bounding box center [354, 12] width 558 height 13
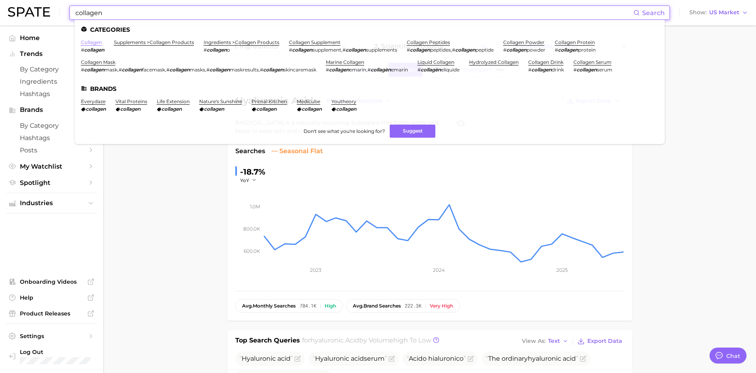
type input "collagen"
click at [85, 44] on link "collagen" at bounding box center [91, 42] width 21 height 6
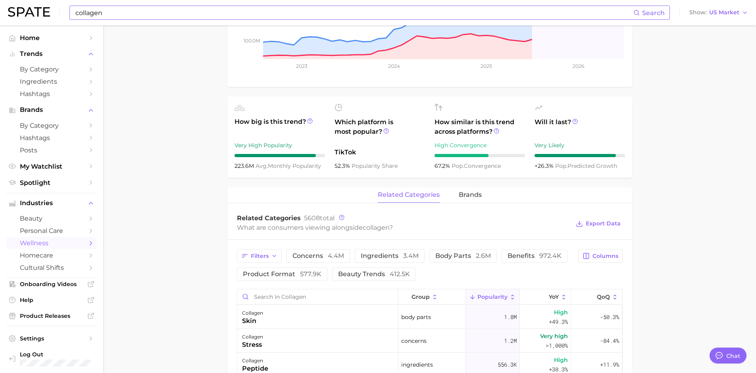
scroll to position [301, 0]
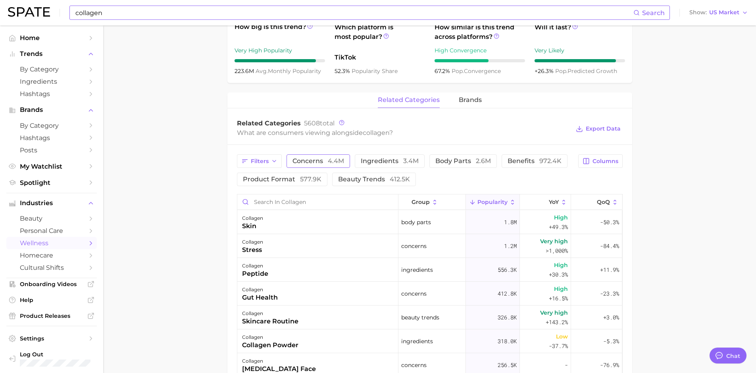
click at [316, 165] on button "concerns 4.4m" at bounding box center [317, 160] width 63 height 13
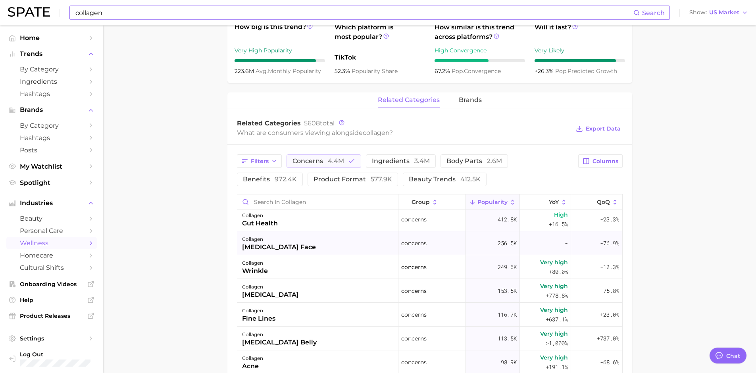
scroll to position [27, 0]
click at [280, 181] on span "972.4k" at bounding box center [285, 179] width 22 height 8
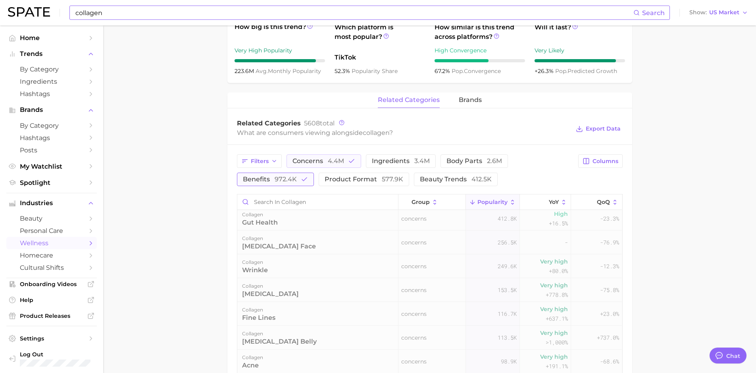
scroll to position [0, 0]
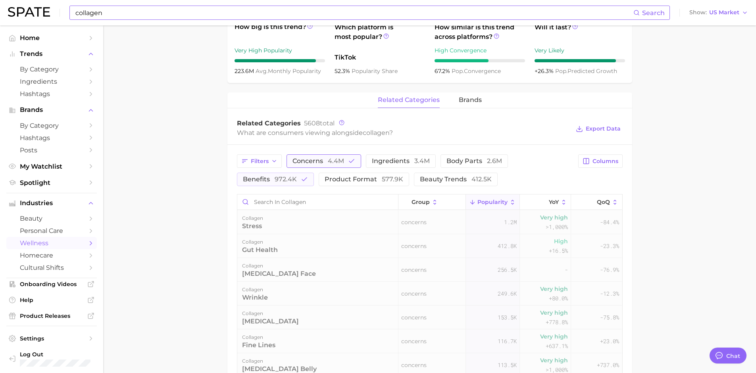
click at [331, 157] on button "concerns 4.4m" at bounding box center [323, 160] width 75 height 13
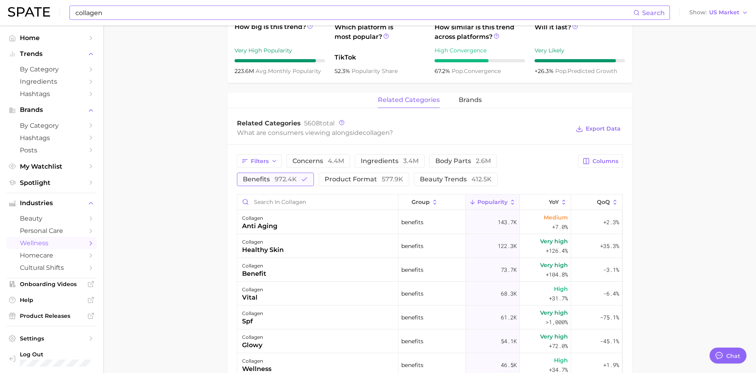
click at [295, 181] on span "972.4k" at bounding box center [285, 179] width 22 height 8
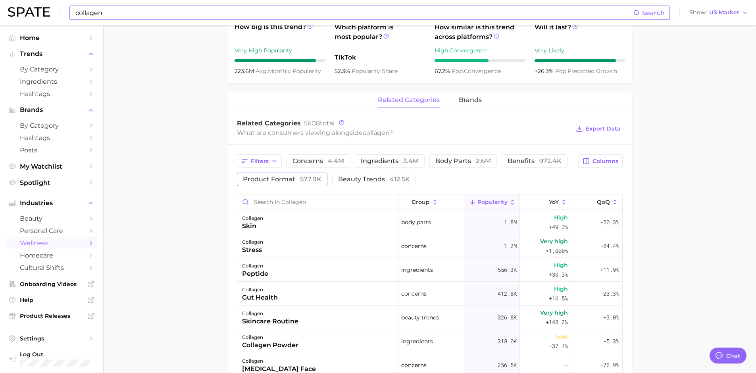
click at [317, 177] on span "577.9k" at bounding box center [310, 179] width 21 height 8
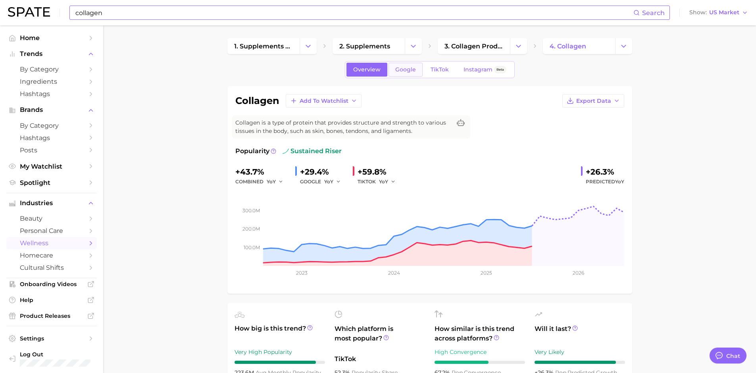
click at [400, 69] on span "Google" at bounding box center [405, 69] width 21 height 7
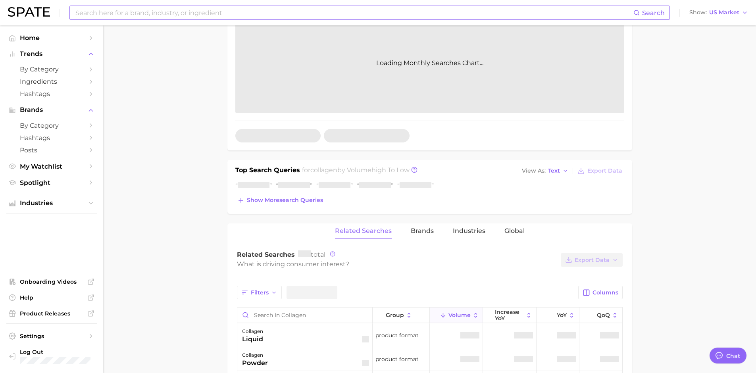
scroll to position [180, 0]
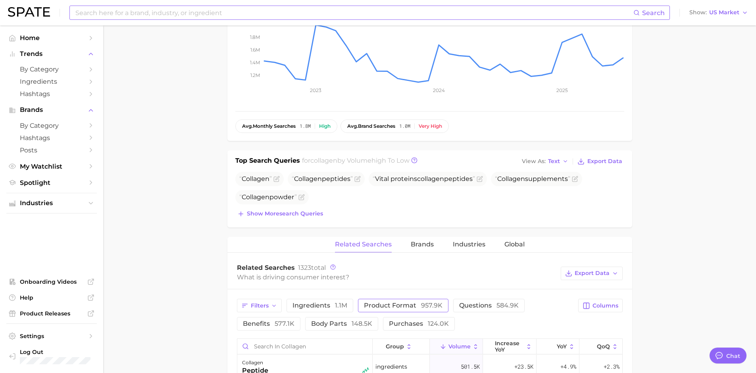
click at [392, 312] on button "product format 957.9k" at bounding box center [403, 305] width 90 height 13
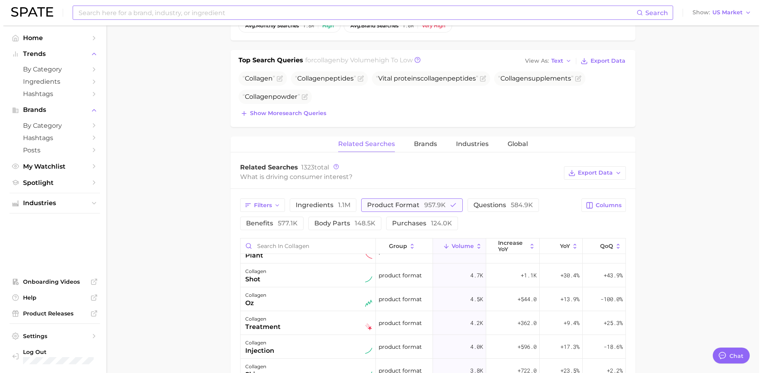
scroll to position [643, 0]
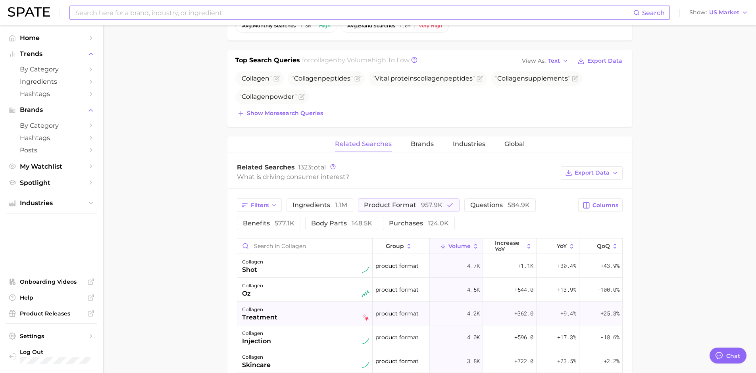
click at [392, 313] on span "product format" at bounding box center [396, 314] width 43 height 10
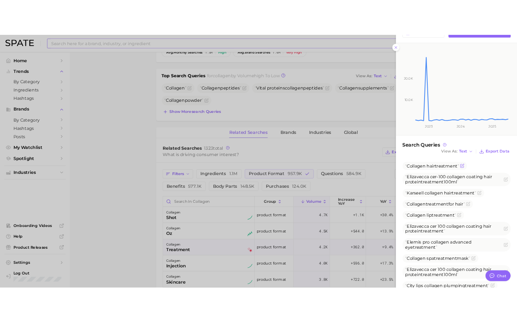
scroll to position [93, 0]
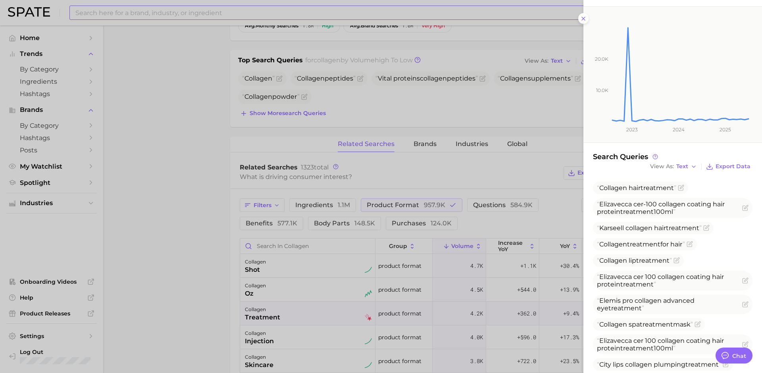
type textarea "x"
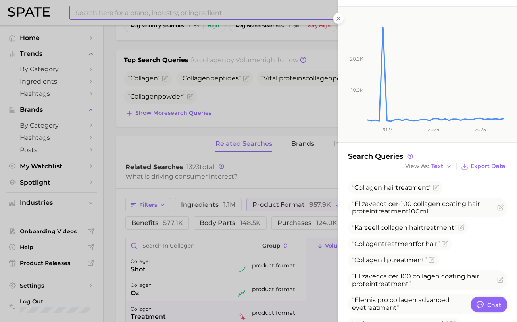
click at [340, 25] on icon "10.0k 20.0k 2023 2024 2025" at bounding box center [421, 75] width 166 height 136
click at [334, 18] on button at bounding box center [338, 18] width 11 height 11
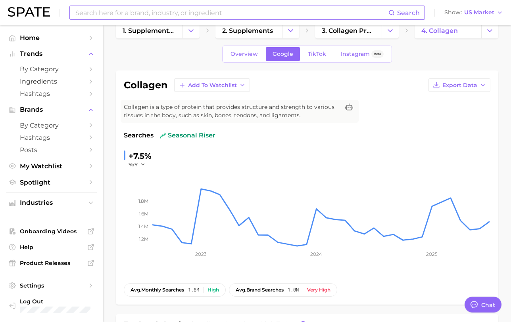
scroll to position [0, 0]
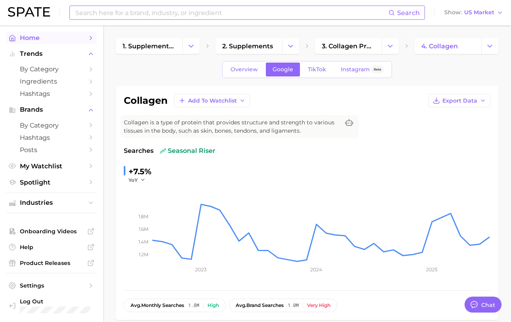
click at [27, 35] on span "Home" at bounding box center [51, 38] width 63 height 8
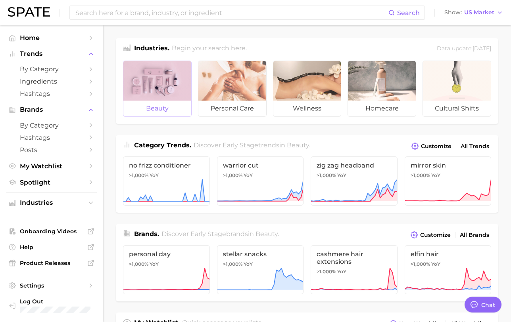
click at [172, 100] on div at bounding box center [157, 81] width 68 height 40
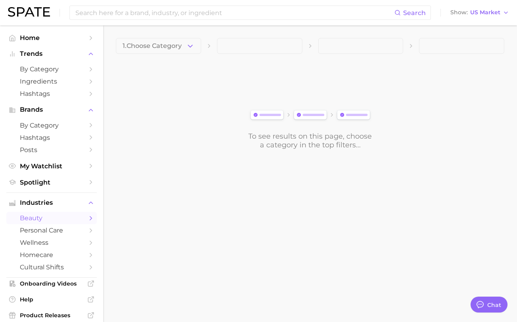
click at [184, 54] on div "1. Choose Category To see results on this page, choose a category in the top fi…" at bounding box center [310, 93] width 388 height 111
click at [184, 48] on button "1. Choose Category" at bounding box center [158, 46] width 85 height 16
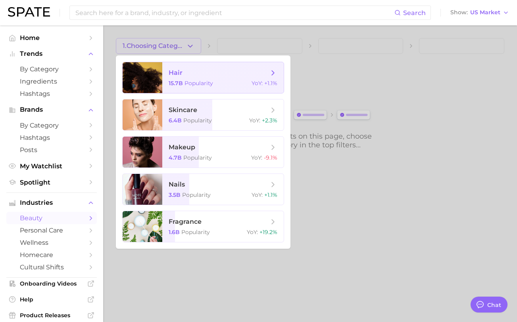
click at [190, 80] on span "hair 15.7b Popularity YoY : +1.1%" at bounding box center [222, 77] width 121 height 31
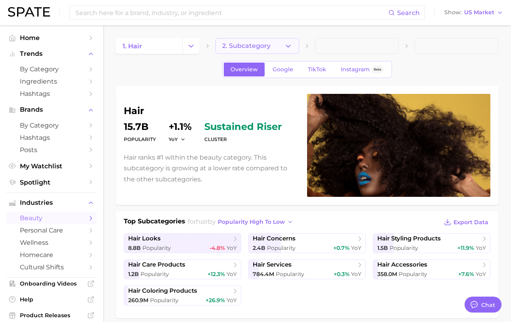
click at [253, 46] on span "2. Subcategory" at bounding box center [246, 45] width 48 height 7
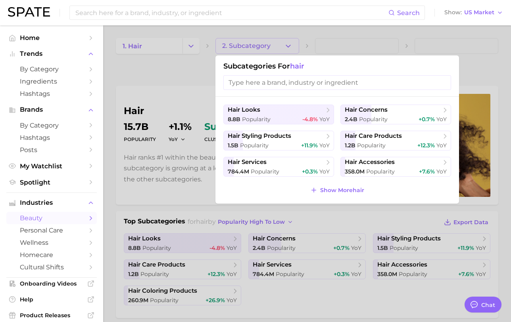
click at [376, 152] on ul "hair looks 8.8b Popularity -4.8% YoY hair concerns 2.4b Popularity +0.7% YoY ha…" at bounding box center [337, 141] width 228 height 72
click at [376, 147] on span "Popularity" at bounding box center [371, 145] width 29 height 7
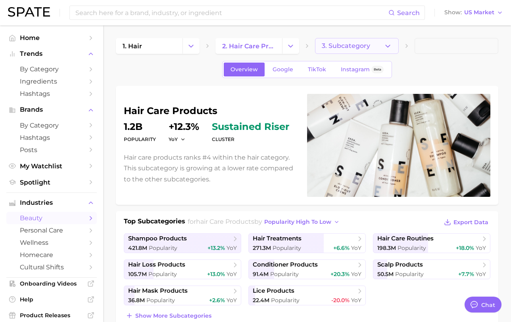
click at [348, 43] on span "3. Subcategory" at bounding box center [346, 45] width 48 height 7
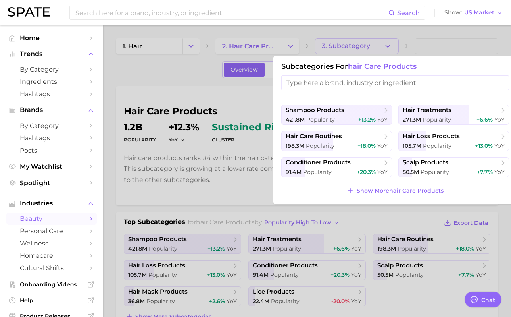
click at [217, 230] on div at bounding box center [255, 158] width 511 height 317
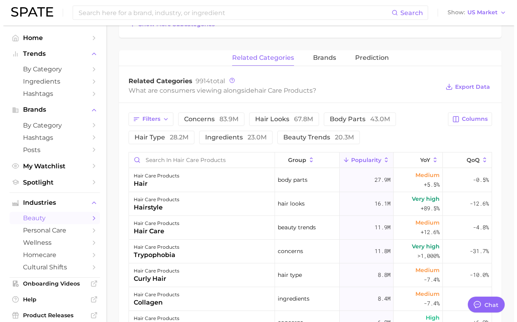
scroll to position [292, 0]
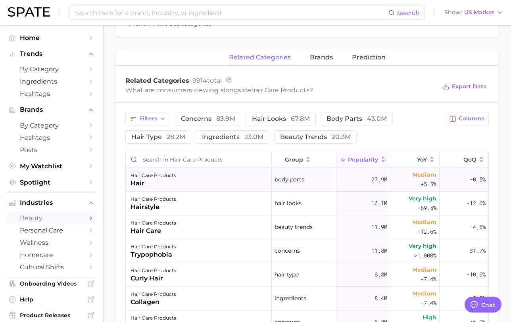
click at [172, 184] on div "hair" at bounding box center [153, 184] width 46 height 10
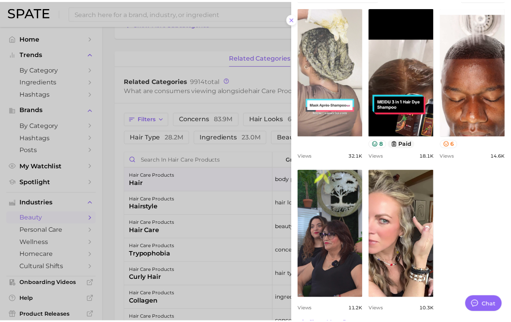
scroll to position [350, 0]
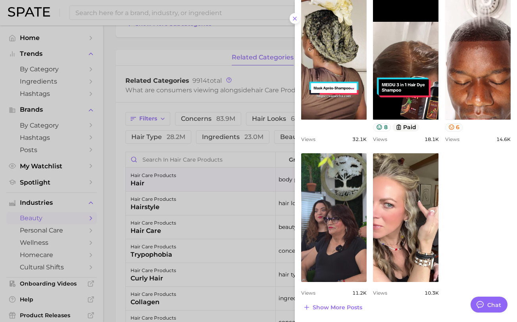
click at [253, 184] on div at bounding box center [258, 161] width 517 height 322
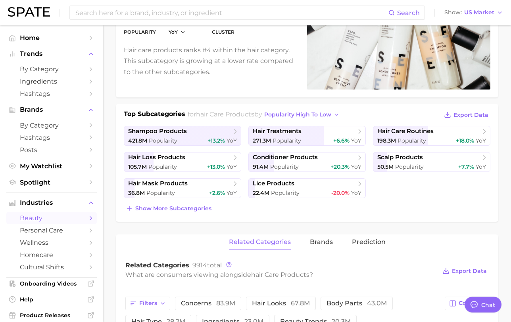
scroll to position [0, 0]
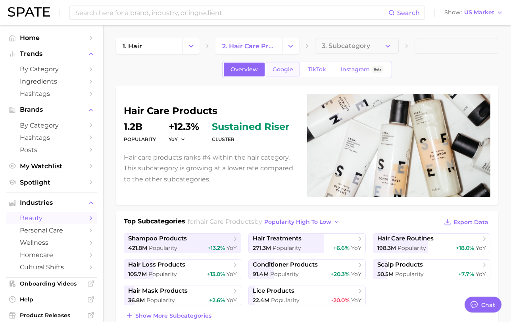
click at [276, 71] on span "Google" at bounding box center [283, 69] width 21 height 7
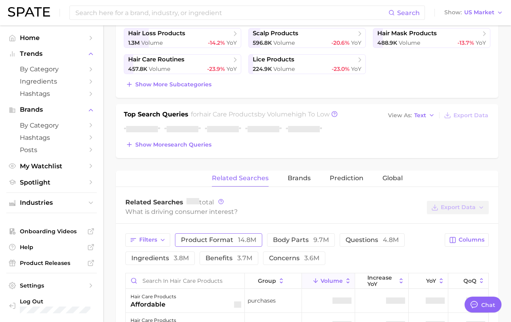
scroll to position [248, 0]
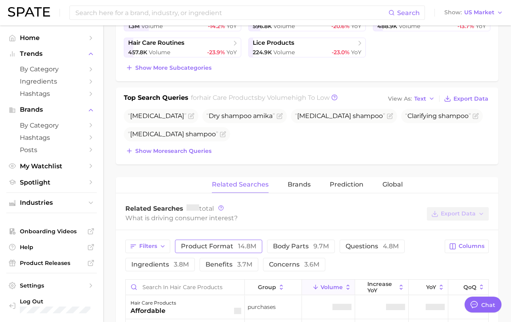
click at [225, 250] on button "product format 14.8m" at bounding box center [218, 246] width 87 height 13
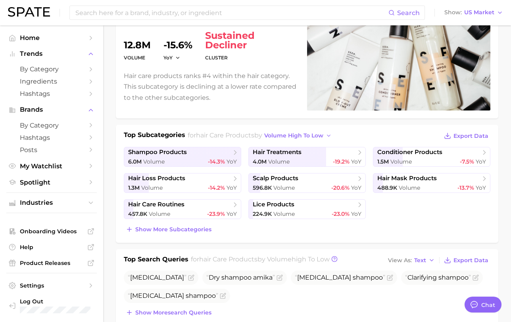
scroll to position [0, 0]
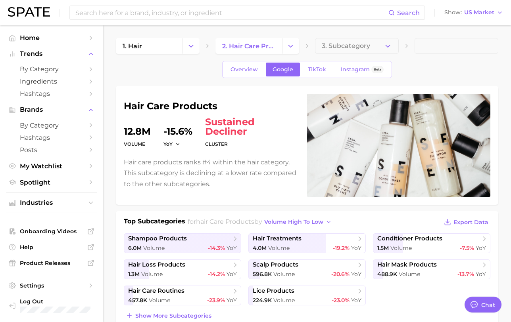
click at [268, 41] on link "2. hair care products" at bounding box center [248, 46] width 67 height 16
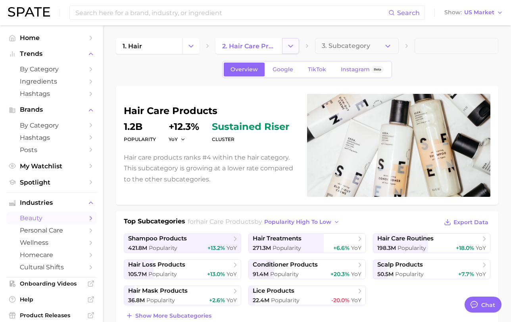
click at [287, 49] on icon "Change Category" at bounding box center [290, 46] width 8 height 8
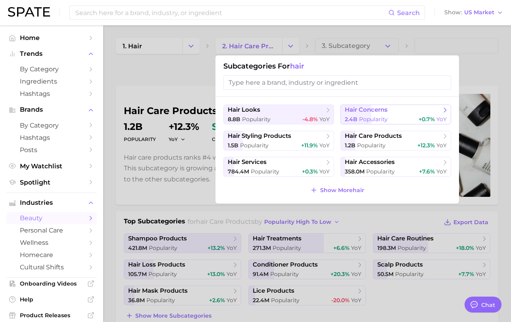
click at [377, 118] on span "Popularity" at bounding box center [373, 119] width 29 height 7
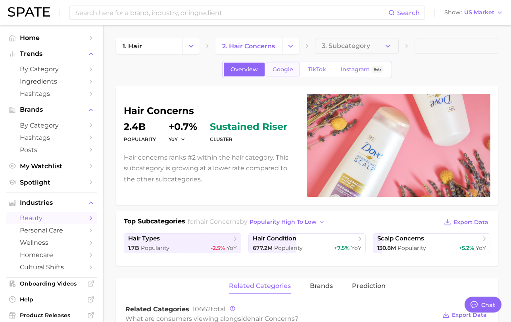
click at [289, 69] on span "Google" at bounding box center [283, 69] width 21 height 7
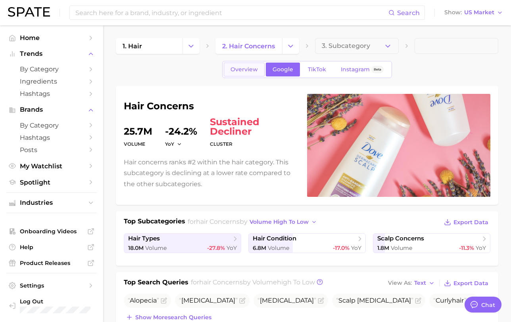
click at [239, 71] on span "Overview" at bounding box center [243, 69] width 27 height 7
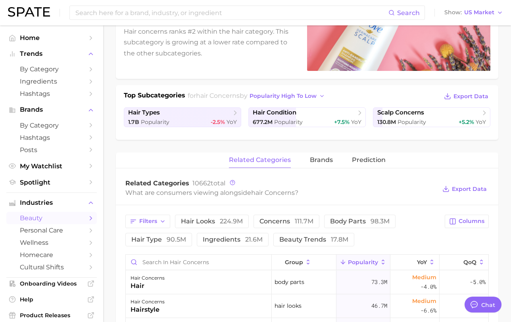
scroll to position [138, 0]
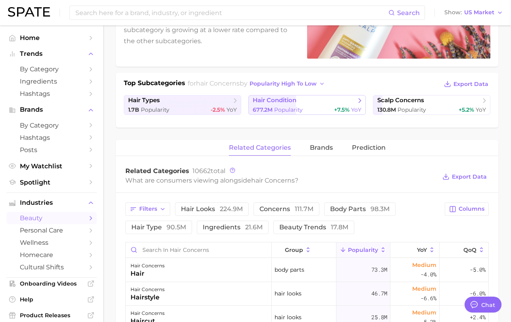
click at [274, 110] on span "677.2m Popularity" at bounding box center [278, 110] width 50 height 8
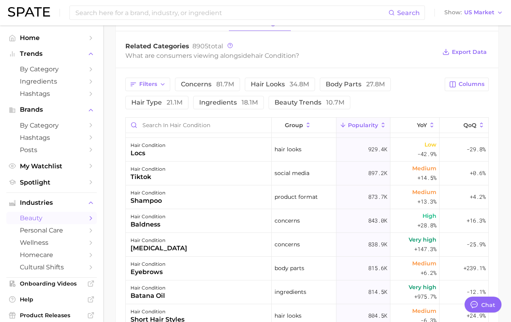
scroll to position [1164, 0]
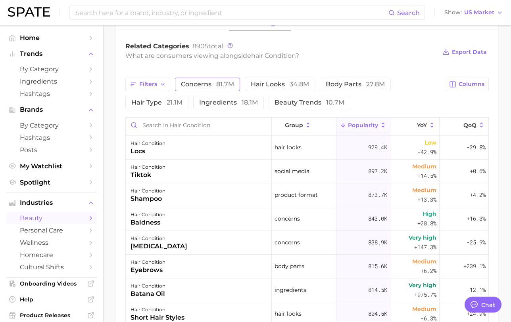
click at [193, 81] on span "concerns 81.7m" at bounding box center [207, 84] width 53 height 6
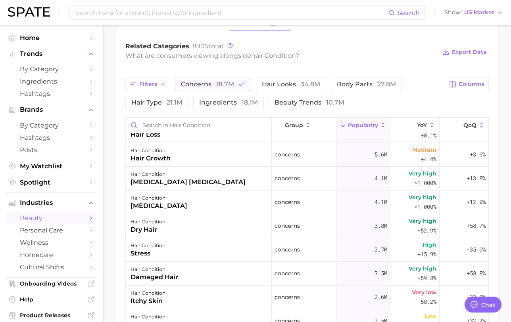
scroll to position [0, 0]
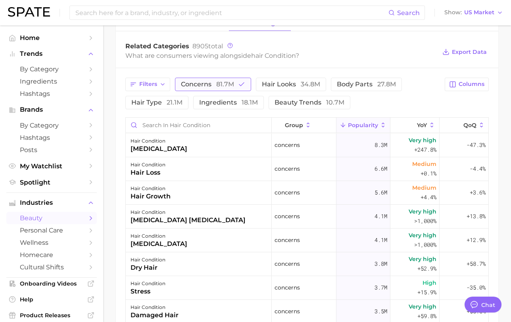
click at [204, 90] on button "concerns 81.7m" at bounding box center [213, 84] width 76 height 13
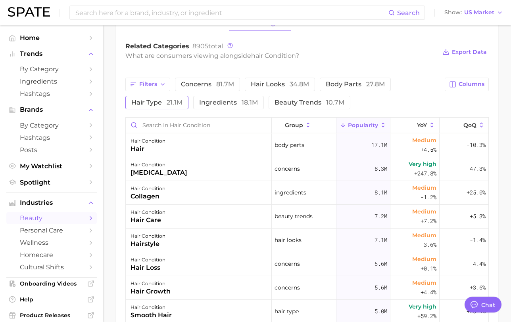
click at [184, 97] on button "hair type 21.1m" at bounding box center [156, 102] width 63 height 13
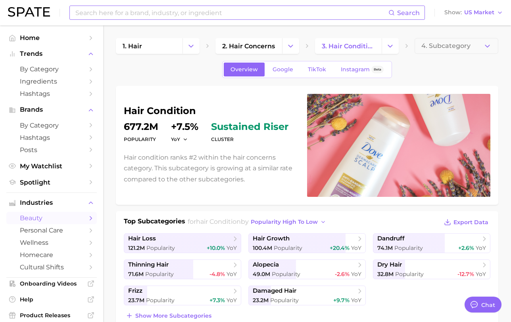
click at [174, 20] on div "Search Show US Market" at bounding box center [255, 12] width 495 height 25
click at [168, 10] on input at bounding box center [232, 12] width 314 height 13
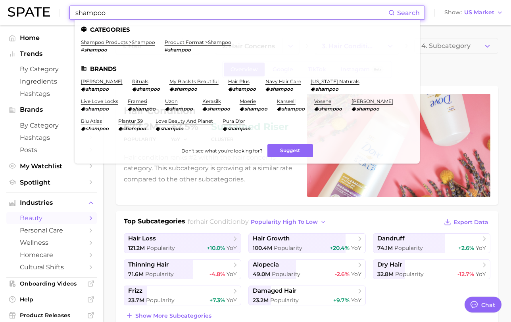
type input "shampoo"
click at [157, 196] on div "hair condition Popularity 677.2m YoY +7.5% cluster sustained riser Hair conditi…" at bounding box center [307, 145] width 367 height 103
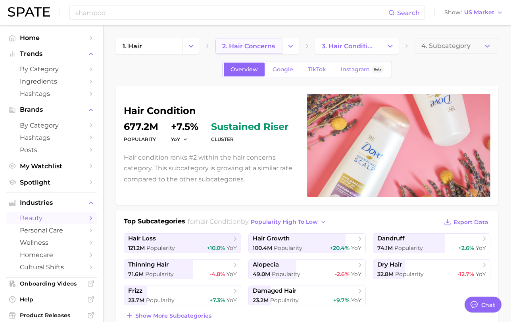
click at [257, 46] on span "2. hair concerns" at bounding box center [248, 46] width 53 height 8
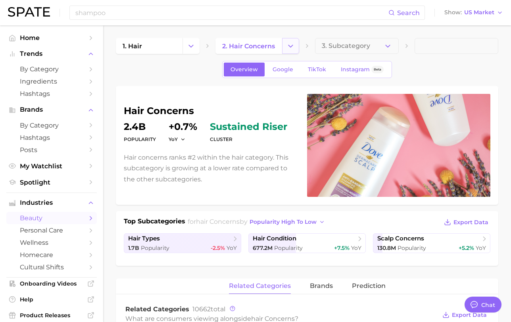
click at [289, 48] on icon "Change Category" at bounding box center [290, 46] width 8 height 8
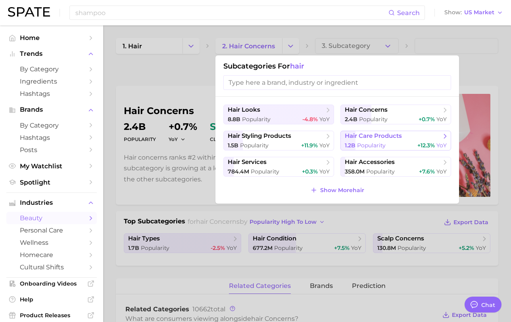
click at [372, 140] on span "hair care products" at bounding box center [393, 136] width 96 height 8
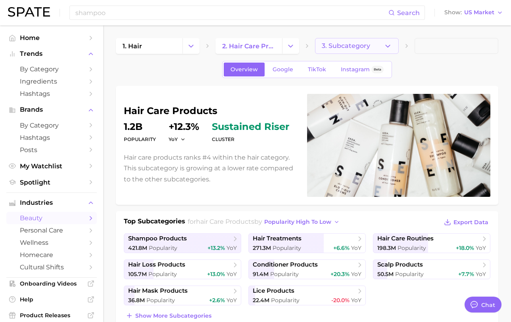
click at [386, 49] on icon "button" at bounding box center [388, 46] width 8 height 8
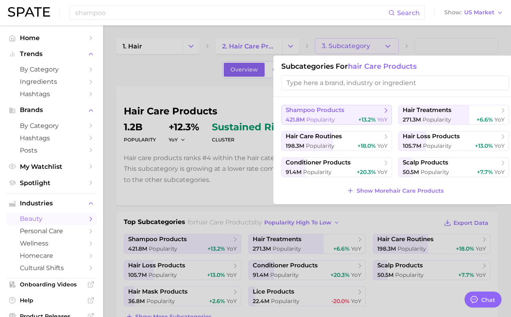
click at [361, 113] on span "shampoo products" at bounding box center [334, 110] width 96 height 8
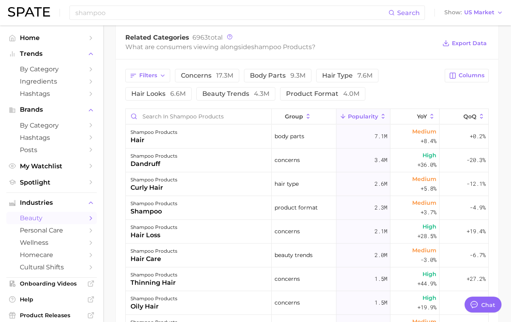
scroll to position [335, 0]
click at [221, 77] on span "17.3m" at bounding box center [224, 77] width 17 height 8
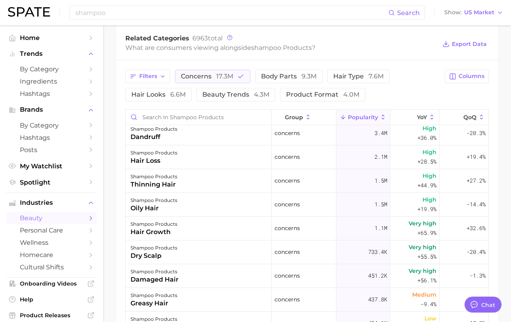
scroll to position [0, 0]
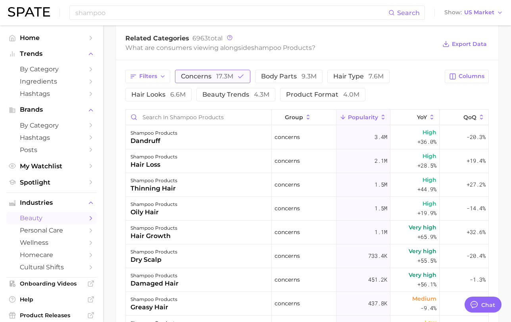
click at [220, 78] on span "17.3m" at bounding box center [224, 77] width 17 height 8
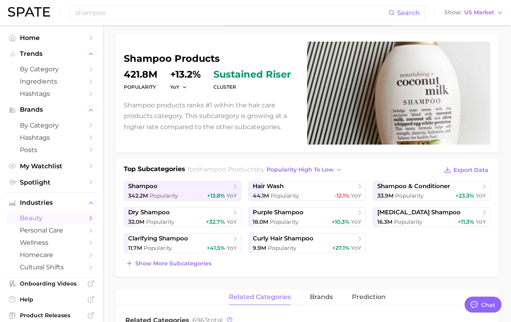
scroll to position [54, 0]
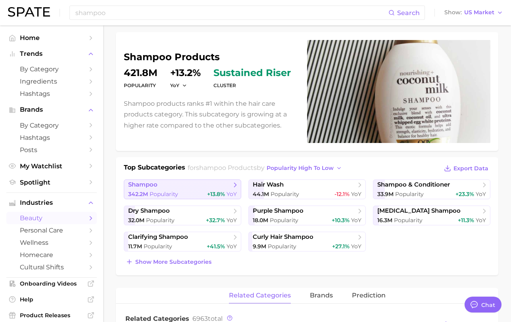
click at [177, 194] on span "Popularity" at bounding box center [164, 194] width 29 height 7
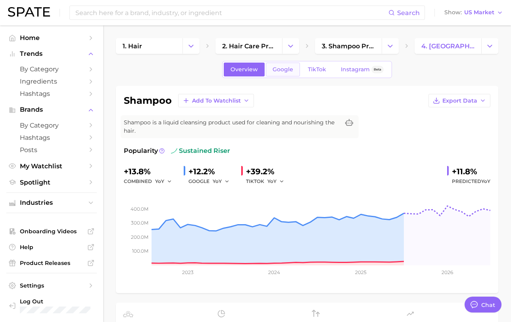
click at [284, 68] on span "Google" at bounding box center [283, 69] width 21 height 7
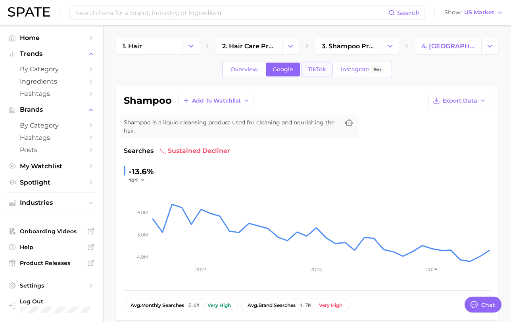
click at [318, 75] on link "TikTok" at bounding box center [317, 70] width 32 height 14
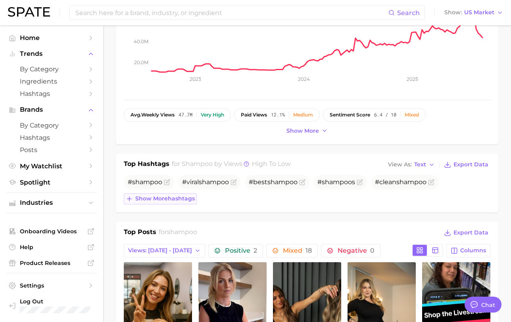
click at [160, 202] on span "Show more hashtags" at bounding box center [164, 199] width 59 height 7
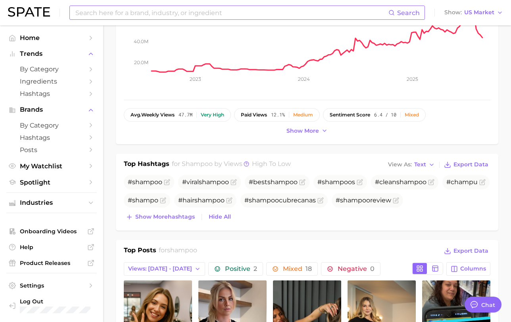
click at [183, 8] on input at bounding box center [232, 12] width 314 height 13
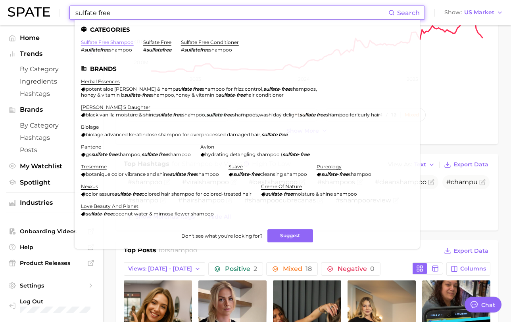
type input "sulfate free"
click at [130, 43] on link "sulfate free shampoo" at bounding box center [107, 42] width 53 height 6
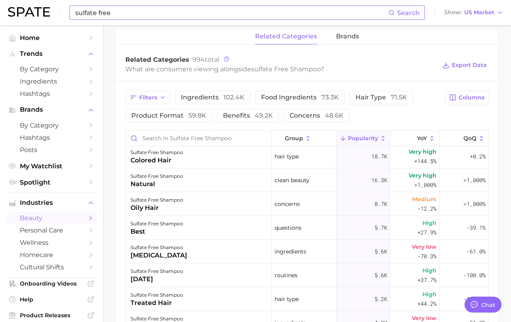
scroll to position [147, 0]
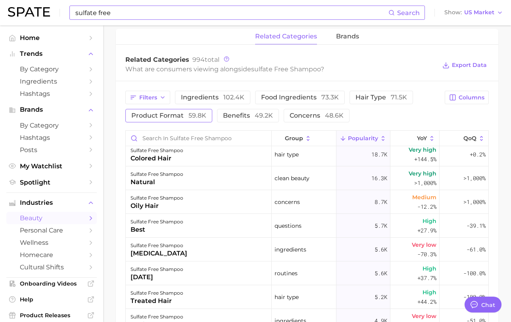
click at [196, 122] on button "product format 59.8k" at bounding box center [168, 115] width 87 height 13
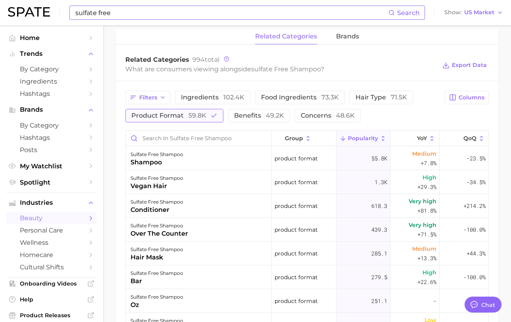
click at [197, 120] on button "product format 59.8k" at bounding box center [174, 115] width 98 height 13
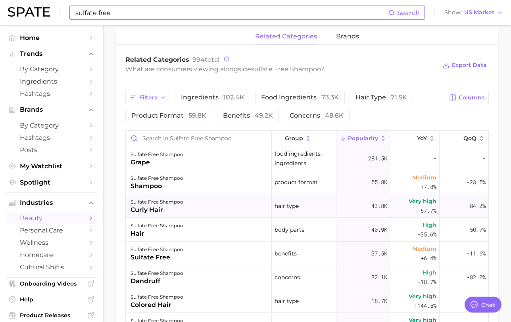
click at [201, 199] on div "sulfate free shampoo curly hair" at bounding box center [199, 206] width 146 height 24
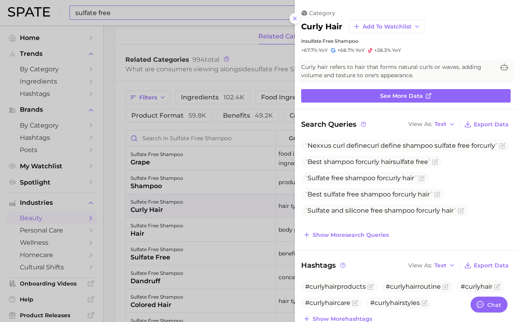
click at [200, 199] on div at bounding box center [258, 161] width 517 height 322
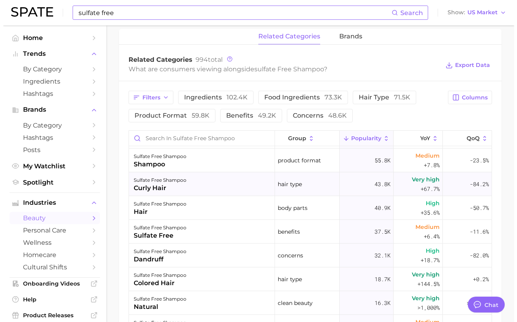
scroll to position [27, 0]
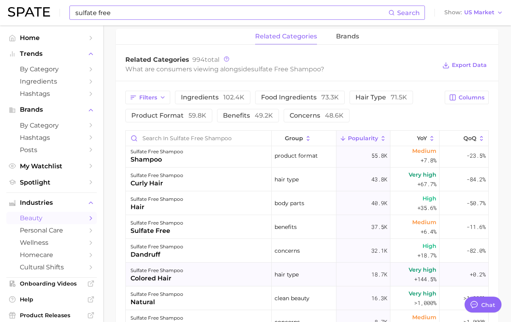
click at [192, 273] on div "sulfate free shampoo colored hair" at bounding box center [199, 275] width 146 height 24
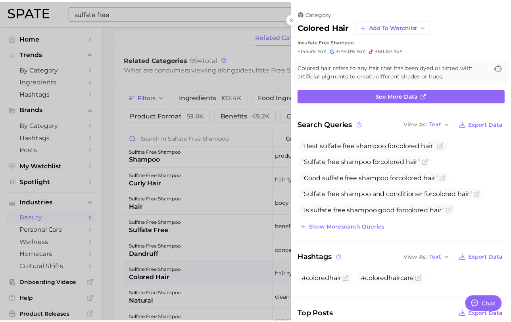
scroll to position [0, 0]
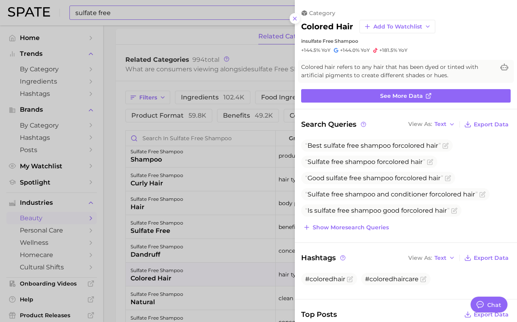
click at [211, 226] on div at bounding box center [258, 161] width 517 height 322
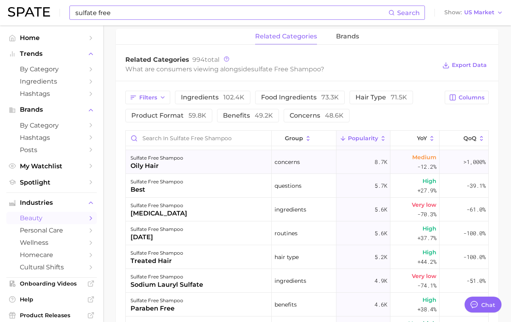
scroll to position [193, 0]
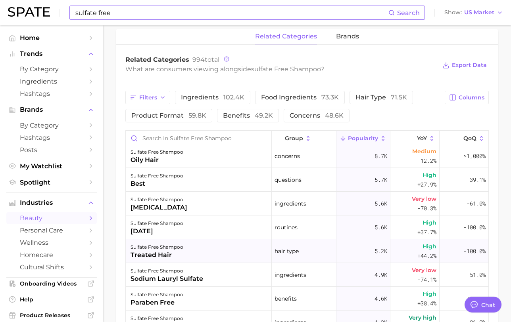
click at [219, 255] on div "sulfate free shampoo treated hair" at bounding box center [199, 252] width 146 height 24
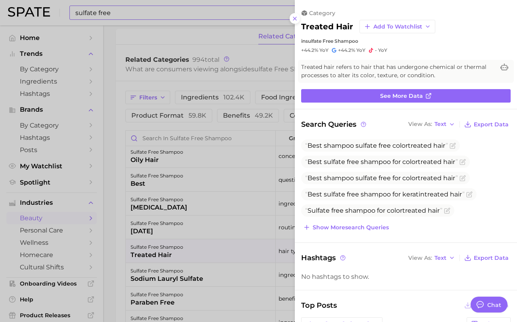
click at [229, 213] on div at bounding box center [258, 161] width 517 height 322
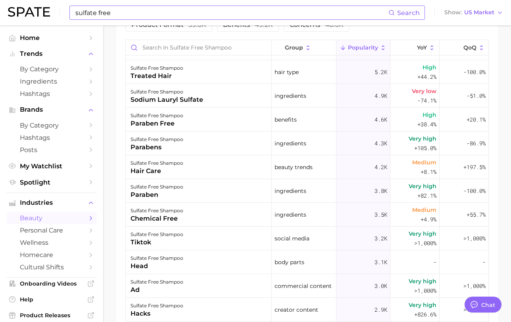
scroll to position [290, 0]
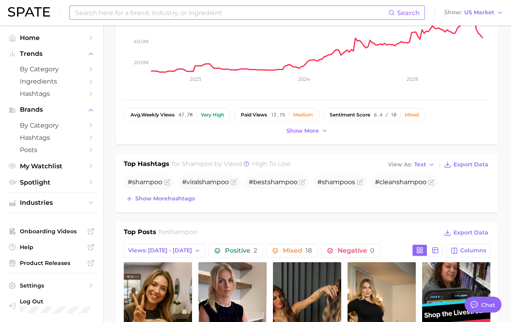
type input "sulfate free"
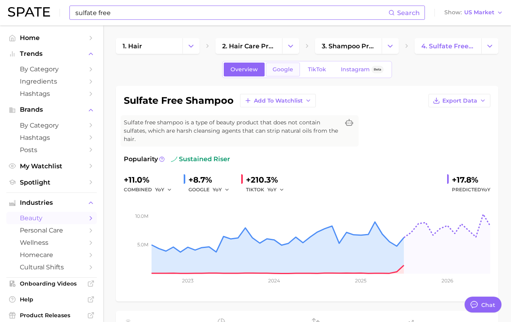
click at [286, 68] on span "Google" at bounding box center [283, 69] width 21 height 7
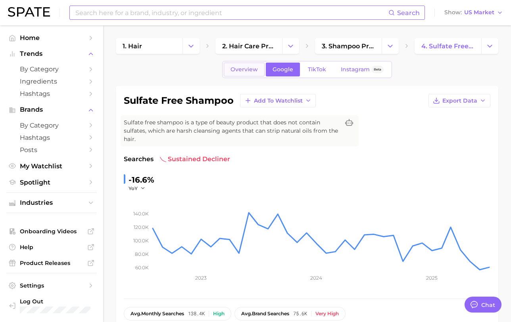
click at [253, 69] on span "Overview" at bounding box center [243, 69] width 27 height 7
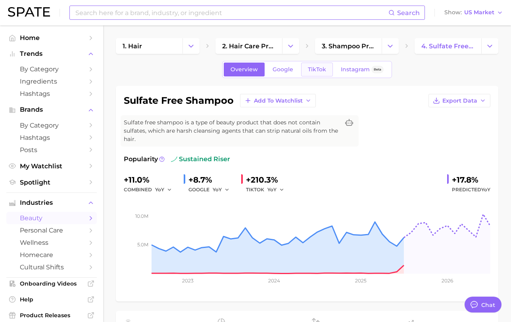
click at [316, 70] on span "TikTok" at bounding box center [317, 69] width 18 height 7
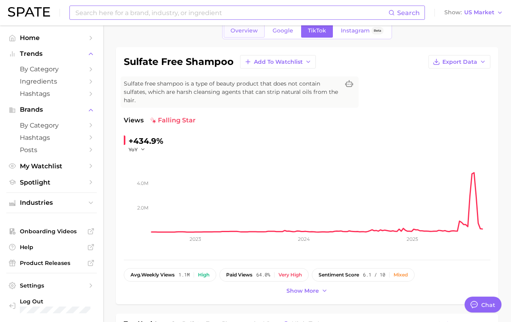
click at [247, 35] on link "Overview" at bounding box center [244, 31] width 41 height 14
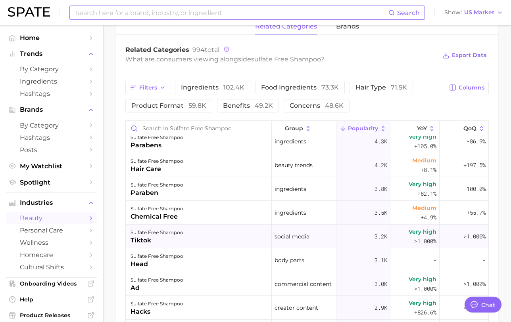
click at [224, 240] on div "sulfate free shampoo tiktok" at bounding box center [199, 237] width 146 height 24
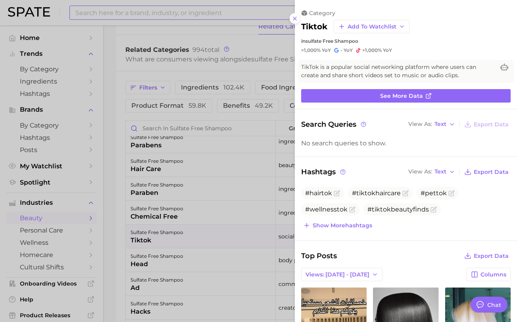
click at [224, 240] on div at bounding box center [258, 161] width 517 height 322
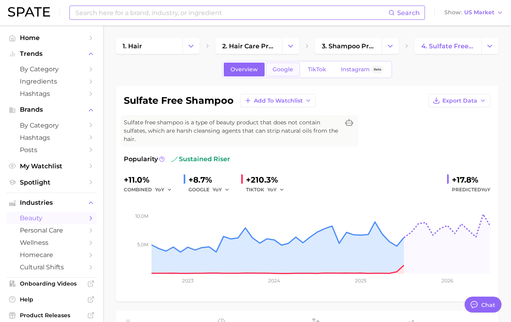
click at [288, 73] on link "Google" at bounding box center [283, 70] width 34 height 14
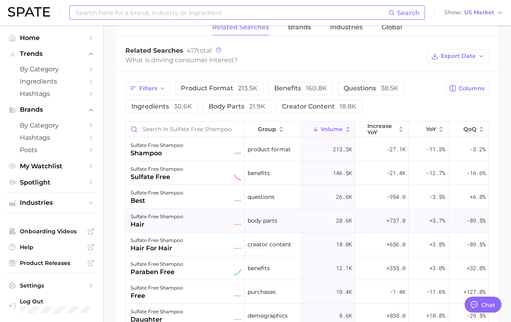
click at [200, 220] on div "sulfate free shampoo hair" at bounding box center [185, 220] width 111 height 17
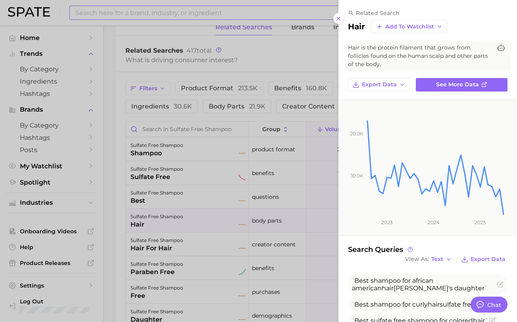
click at [186, 216] on div at bounding box center [258, 161] width 517 height 322
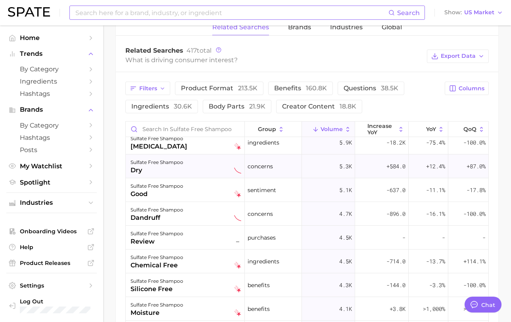
click at [180, 167] on div "sulfate free shampoo" at bounding box center [156, 163] width 53 height 10
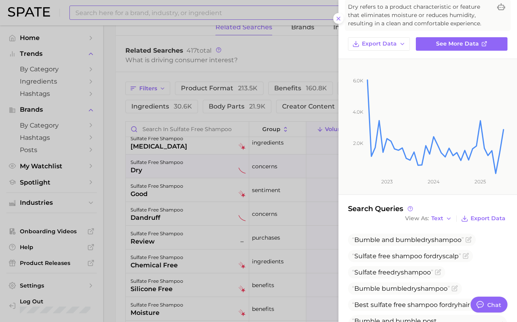
click at [182, 219] on div at bounding box center [258, 161] width 517 height 322
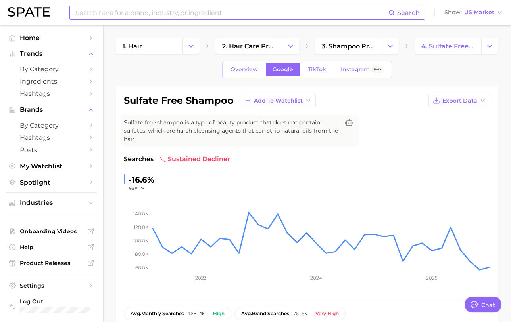
click at [157, 15] on input at bounding box center [232, 12] width 314 height 13
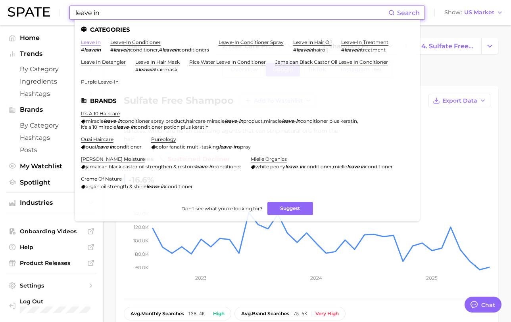
type input "leave in"
click at [96, 44] on link "leave in" at bounding box center [91, 42] width 20 height 6
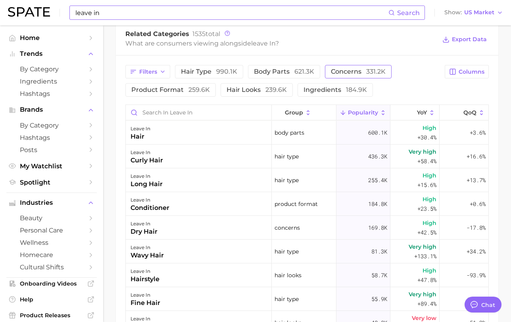
click at [343, 71] on span "concerns 331.2k" at bounding box center [358, 72] width 55 height 6
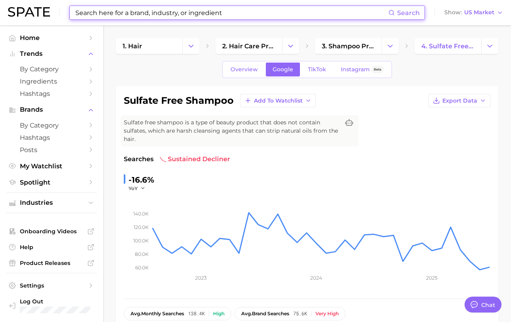
type input "leave in"
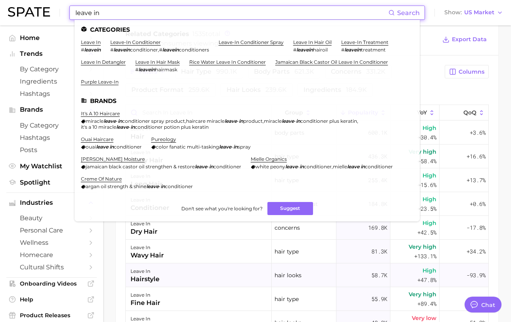
click at [263, 267] on div "leave in hairstyle" at bounding box center [199, 276] width 146 height 24
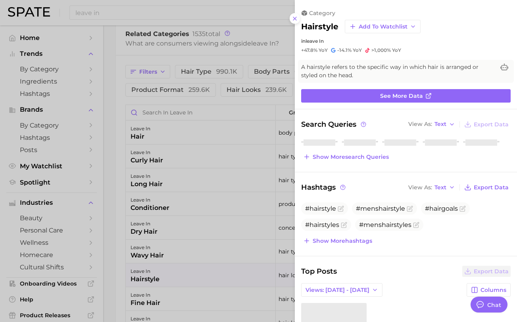
click at [208, 166] on div at bounding box center [258, 161] width 517 height 322
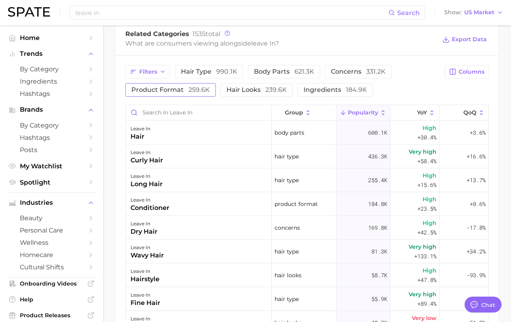
click at [191, 89] on span "259.6k" at bounding box center [198, 90] width 21 height 8
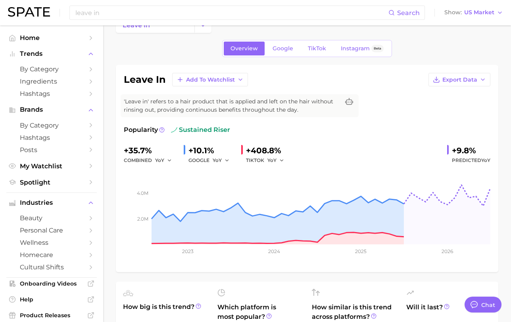
scroll to position [0, 0]
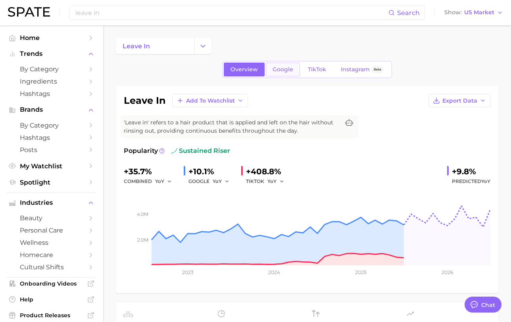
click at [286, 74] on link "Google" at bounding box center [283, 70] width 34 height 14
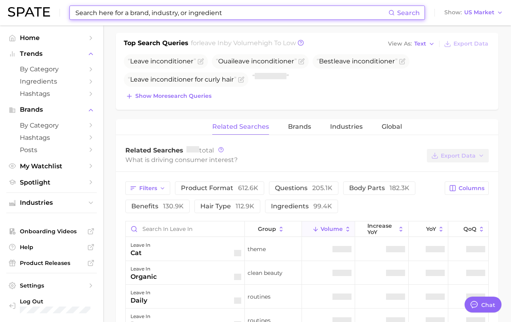
scroll to position [381, 0]
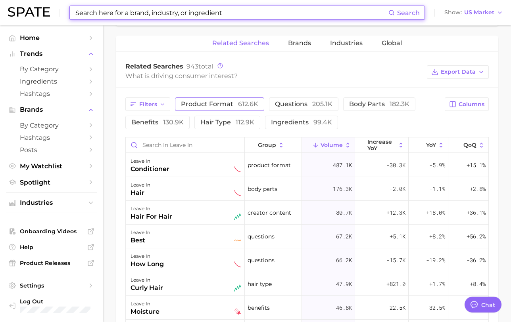
click at [228, 106] on span "product format 612.6k" at bounding box center [219, 104] width 77 height 8
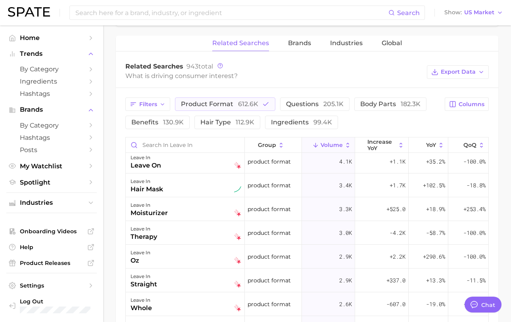
scroll to position [342, 0]
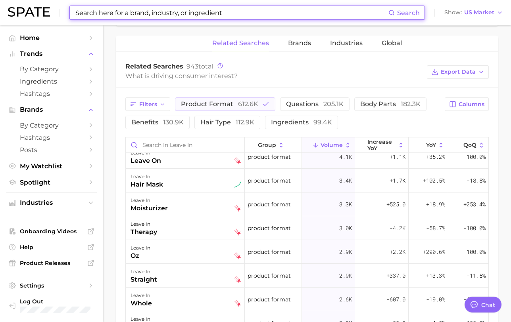
click at [228, 18] on input at bounding box center [232, 12] width 314 height 13
paste input "Oily Hair"
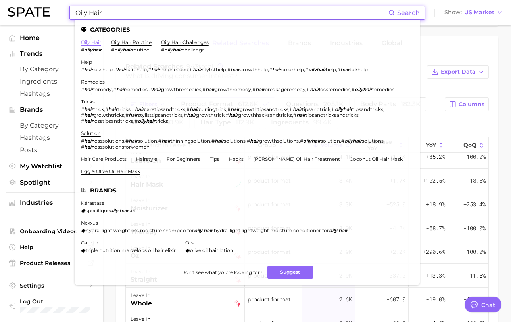
type input "Oily Hair"
click at [92, 43] on link "oily hair" at bounding box center [91, 42] width 20 height 6
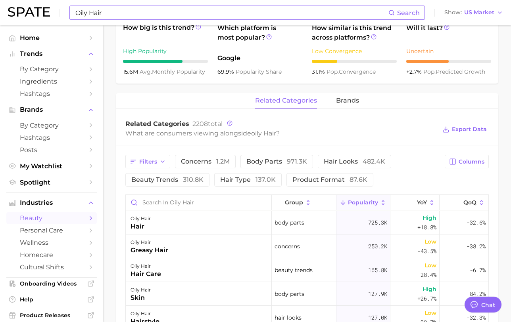
scroll to position [308, 0]
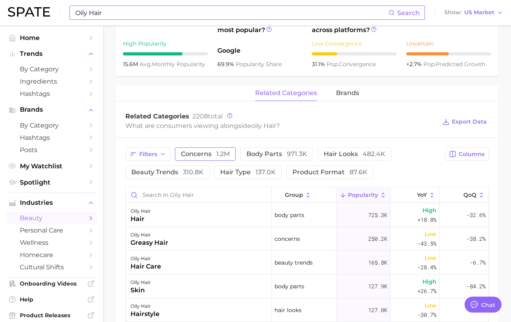
click at [217, 158] on span "1.2m" at bounding box center [222, 154] width 13 height 8
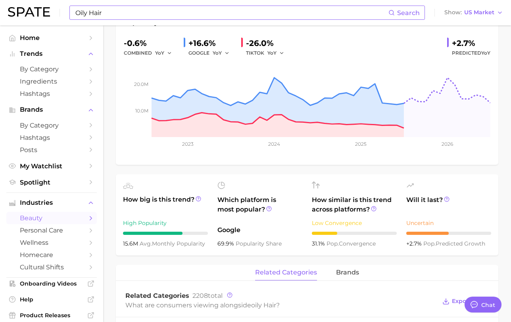
scroll to position [0, 0]
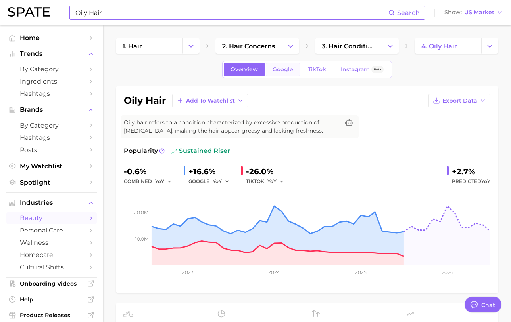
click at [280, 72] on span "Google" at bounding box center [283, 69] width 21 height 7
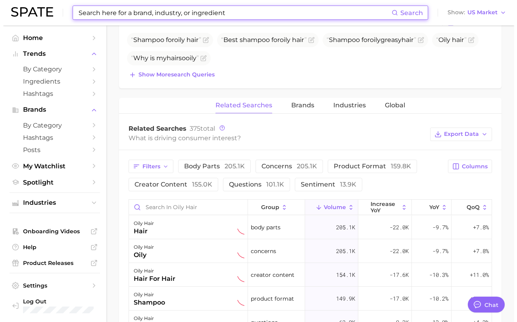
scroll to position [370, 0]
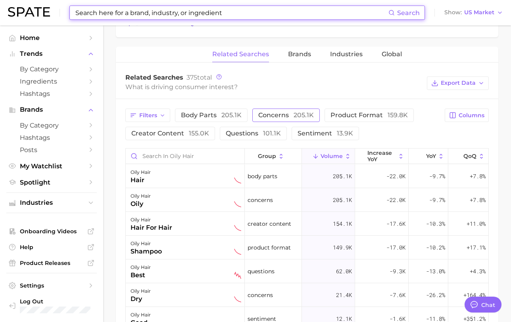
click at [263, 114] on span "concerns 205.1k" at bounding box center [286, 115] width 56 height 8
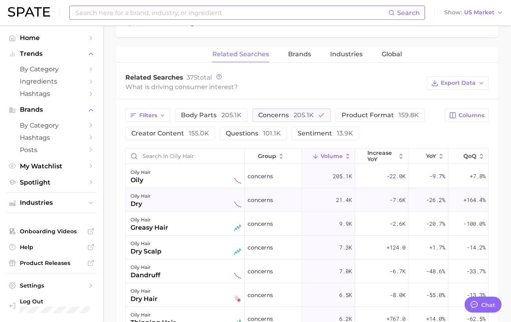
click at [201, 191] on div "oily hair dry" at bounding box center [185, 200] width 119 height 24
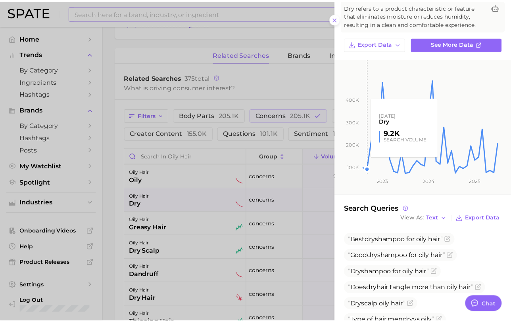
scroll to position [41, 0]
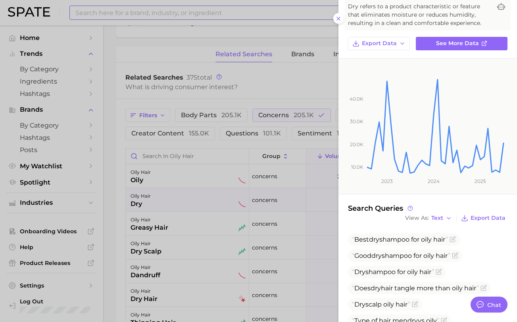
click at [134, 242] on div at bounding box center [258, 161] width 517 height 322
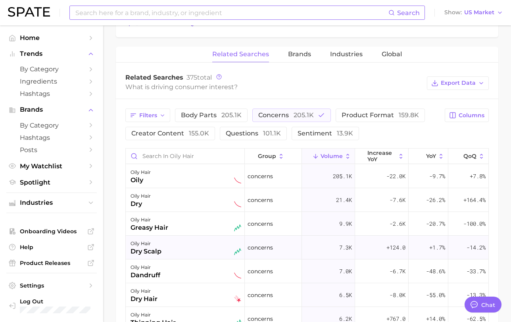
click at [152, 245] on div "oily hair" at bounding box center [145, 244] width 31 height 10
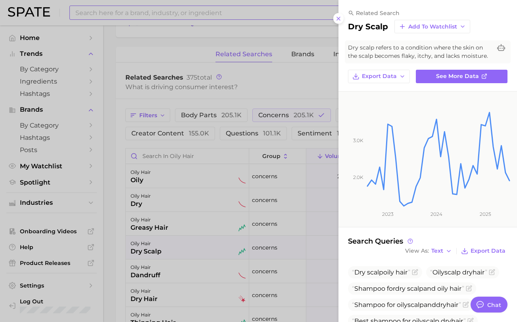
click at [152, 246] on div at bounding box center [258, 161] width 517 height 322
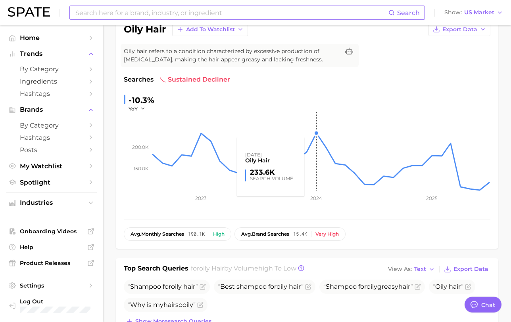
scroll to position [23, 0]
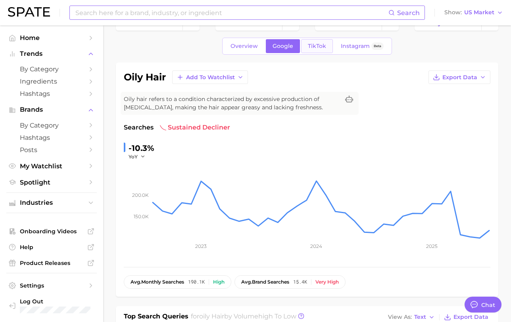
click at [314, 43] on span "TikTok" at bounding box center [317, 46] width 18 height 7
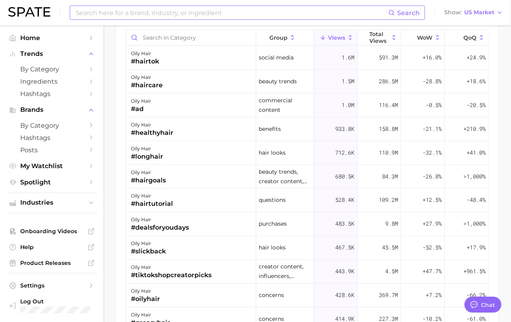
scroll to position [722, 0]
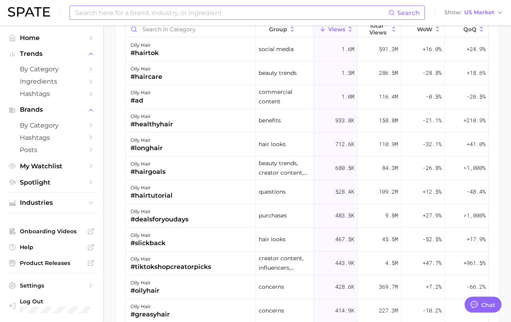
type textarea "x"
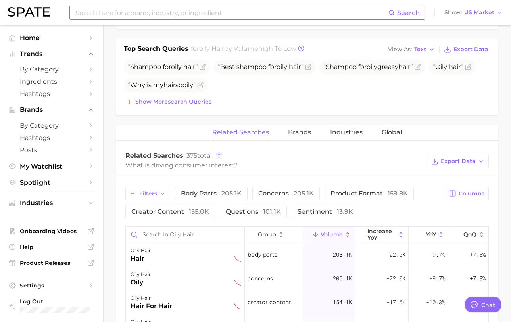
scroll to position [308, 0]
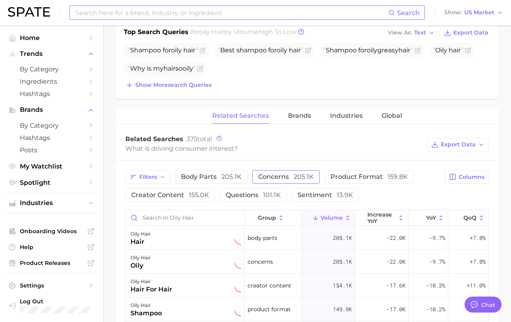
click at [287, 175] on span "concerns 205.1k" at bounding box center [286, 177] width 56 height 8
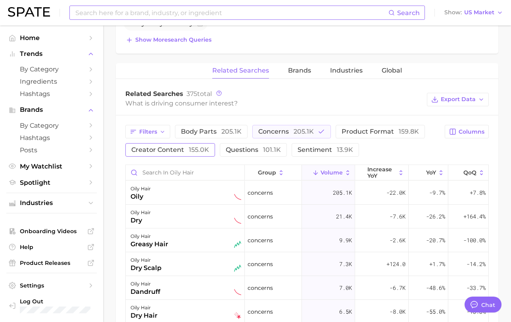
scroll to position [354, 0]
click at [359, 127] on button "product format 159.8k" at bounding box center [380, 130] width 89 height 13
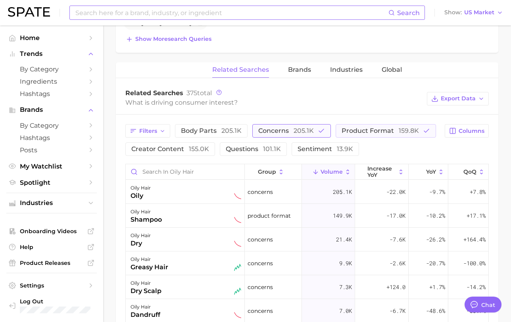
click at [306, 126] on button "concerns 205.1k" at bounding box center [291, 130] width 79 height 13
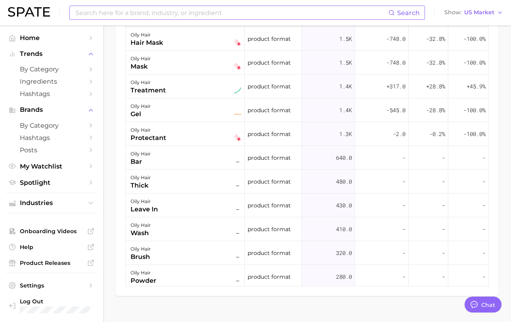
scroll to position [555, 0]
click at [4, 165] on nav "Home Trends by Category Ingredients Hashtags Brands by Category Hashtags Posts …" at bounding box center [51, 173] width 103 height 297
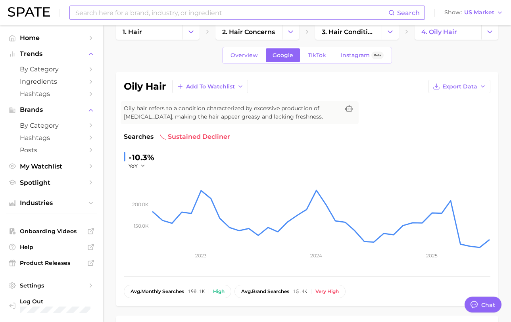
scroll to position [0, 0]
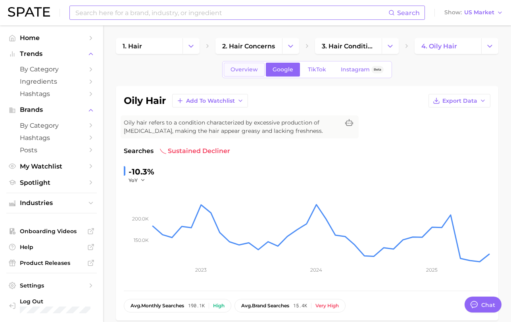
click at [246, 69] on span "Overview" at bounding box center [243, 69] width 27 height 7
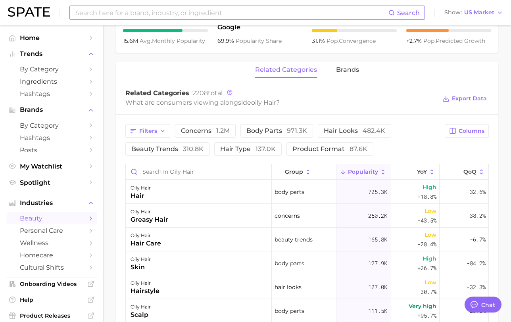
scroll to position [361, 0]
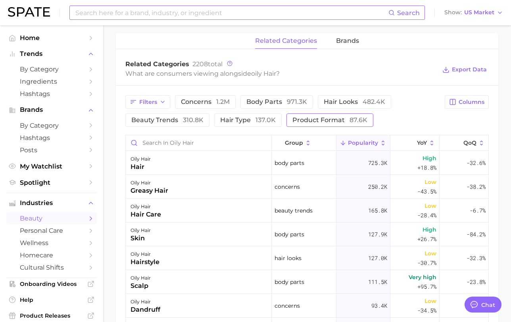
click at [332, 123] on span "product format 87.6k" at bounding box center [329, 120] width 75 height 6
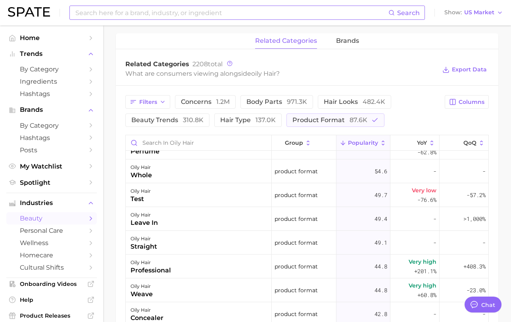
scroll to position [638, 0]
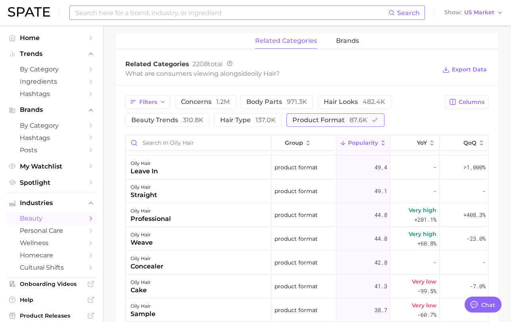
click at [325, 125] on button "product format 87.6k" at bounding box center [335, 119] width 98 height 13
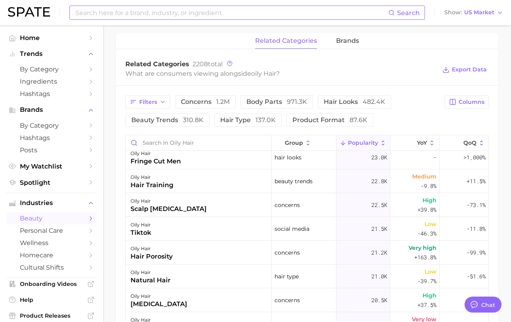
scroll to position [625, 0]
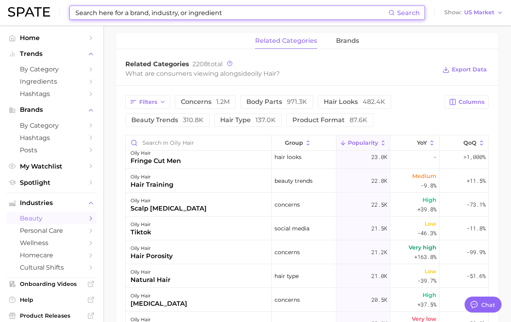
click at [95, 18] on input at bounding box center [232, 12] width 314 height 13
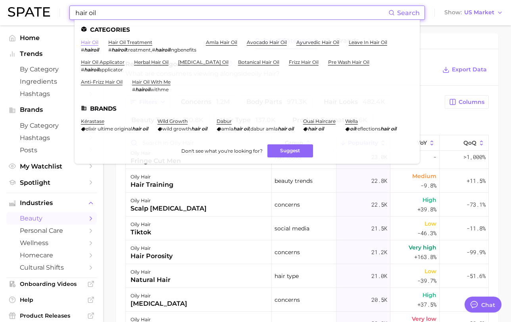
type input "hair oil"
click at [89, 43] on link "hair oil" at bounding box center [89, 42] width 17 height 6
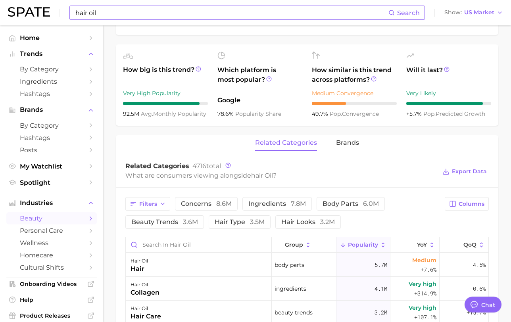
scroll to position [271, 0]
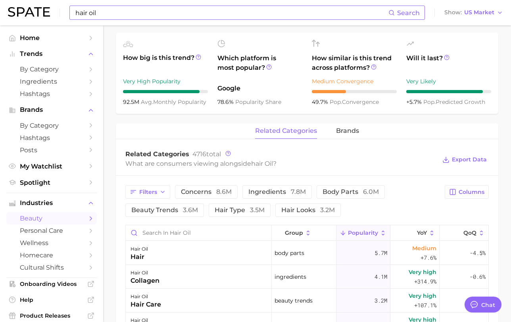
click at [191, 193] on span "concerns 8.6m" at bounding box center [206, 192] width 51 height 6
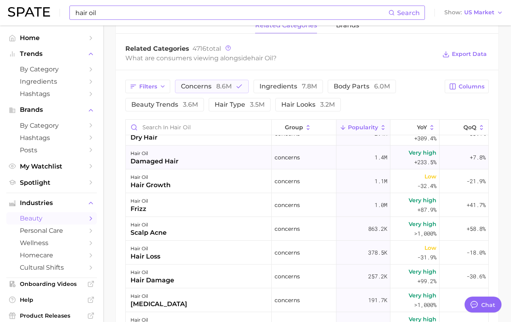
scroll to position [22, 0]
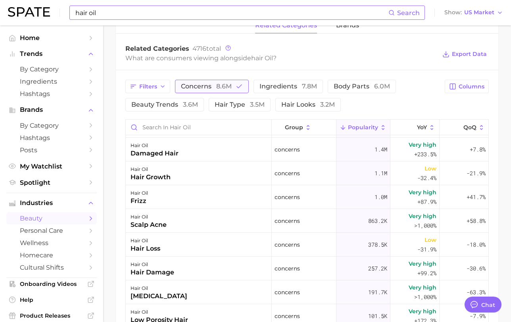
click at [228, 84] on span "8.6m" at bounding box center [223, 87] width 15 height 8
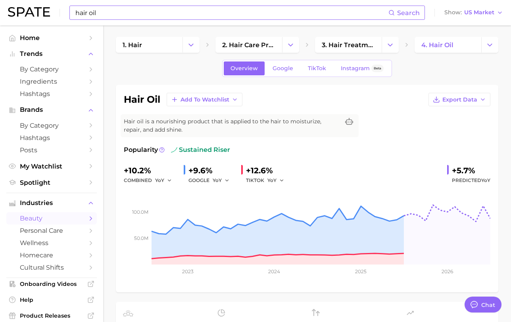
scroll to position [0, 0]
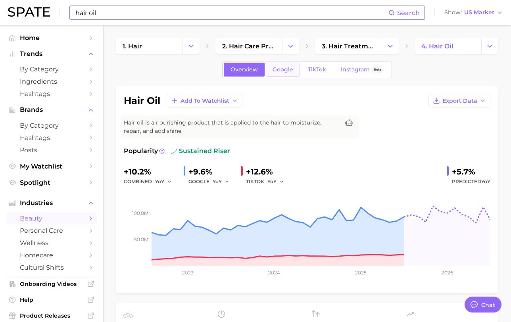
click at [290, 70] on span "Google" at bounding box center [283, 69] width 21 height 7
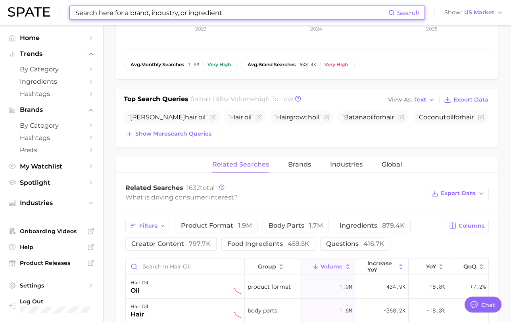
scroll to position [244, 0]
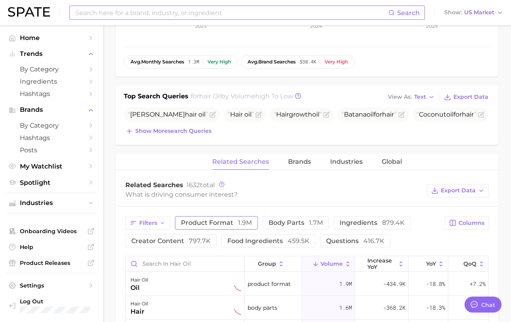
click at [238, 226] on span "1.9m" at bounding box center [245, 223] width 14 height 8
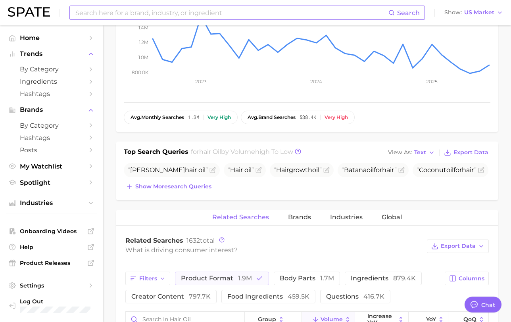
scroll to position [62, 0]
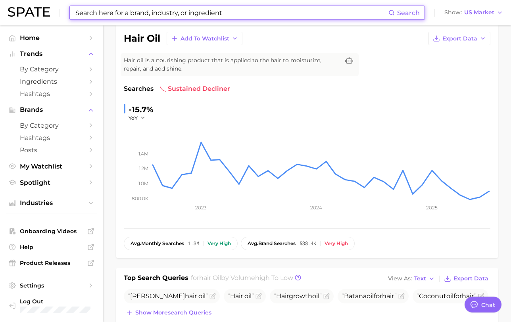
click at [131, 16] on input at bounding box center [232, 12] width 314 height 13
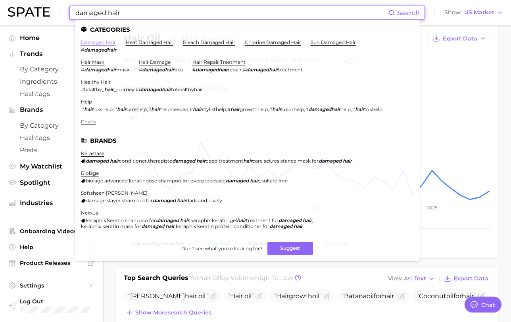
click at [107, 40] on link "damaged hair" at bounding box center [98, 42] width 35 height 6
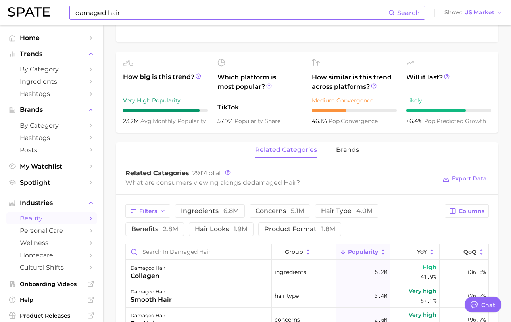
scroll to position [302, 0]
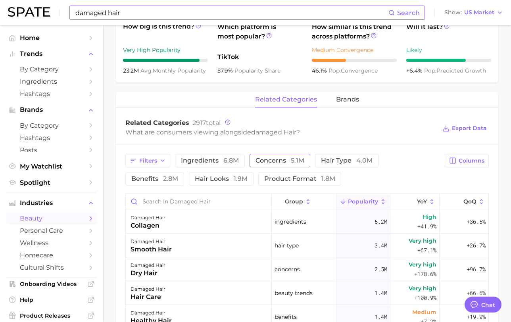
click at [285, 161] on span "concerns 5.1m" at bounding box center [279, 160] width 49 height 6
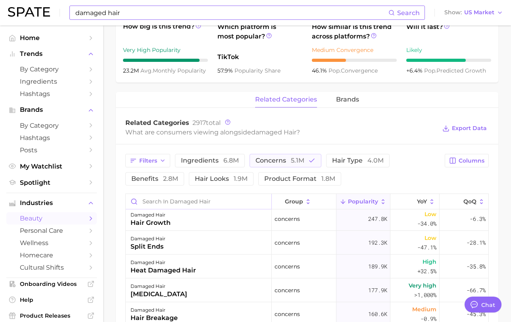
scroll to position [51, 0]
click at [289, 166] on button "concerns 5.1m" at bounding box center [285, 160] width 72 height 13
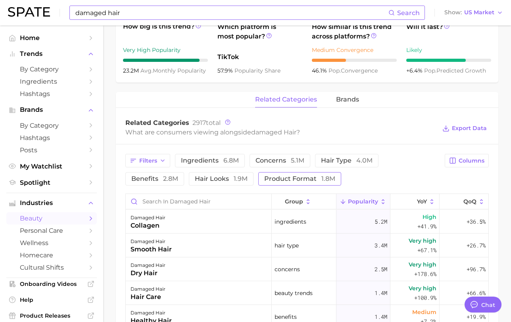
click at [289, 179] on span "product format 1.8m" at bounding box center [299, 179] width 71 height 6
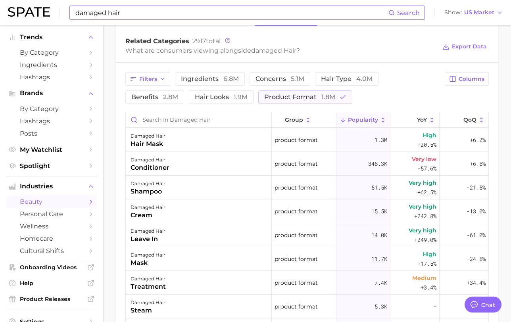
scroll to position [421, 0]
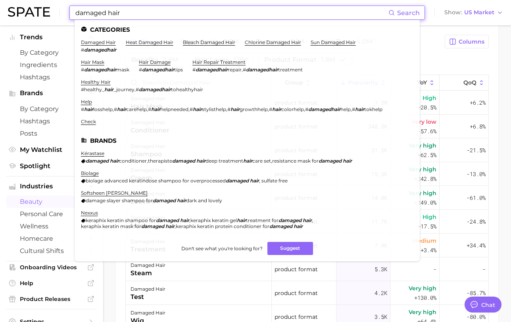
click at [90, 17] on input "damaged hair" at bounding box center [232, 12] width 314 height 13
click at [90, 14] on input "damaged hair" at bounding box center [232, 12] width 314 height 13
type input "f"
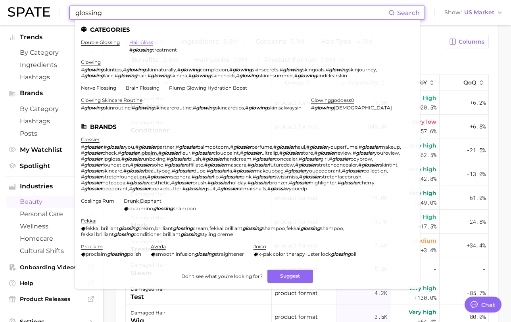
type input "glossing"
click at [135, 41] on link "hair gloss" at bounding box center [141, 42] width 24 height 6
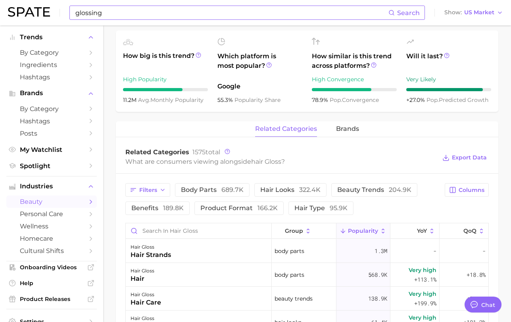
scroll to position [324, 0]
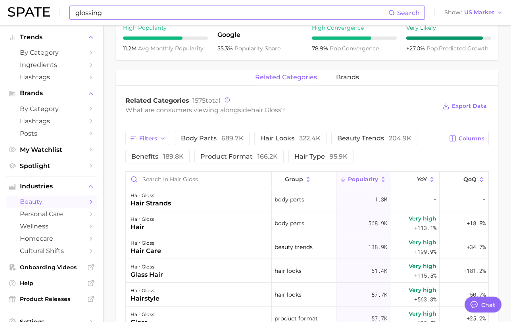
click at [274, 146] on div "Filters body parts 689.7k hair looks 322.4k beauty trends 204.9k benefits 189.8…" at bounding box center [282, 148] width 315 height 32
click at [274, 144] on button "hair looks 322.4k" at bounding box center [290, 138] width 72 height 13
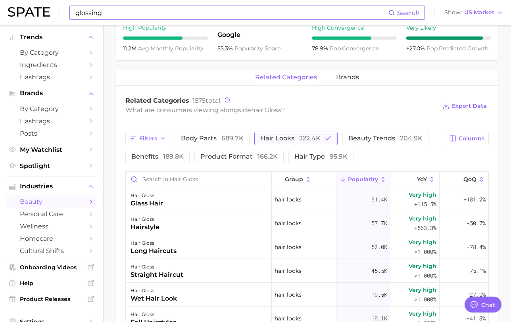
click at [273, 142] on span "hair looks 322.4k" at bounding box center [290, 138] width 60 height 6
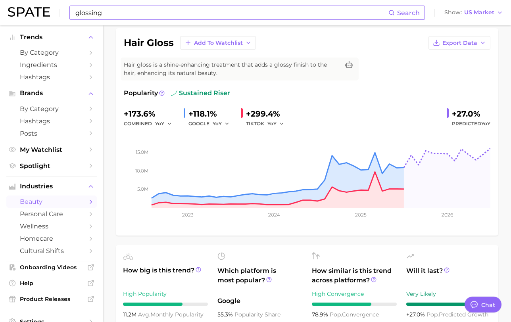
scroll to position [28, 0]
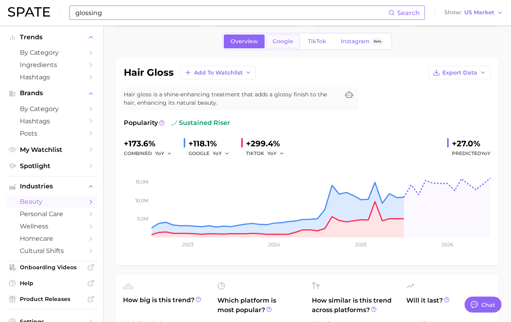
click at [280, 45] on link "Google" at bounding box center [283, 42] width 34 height 14
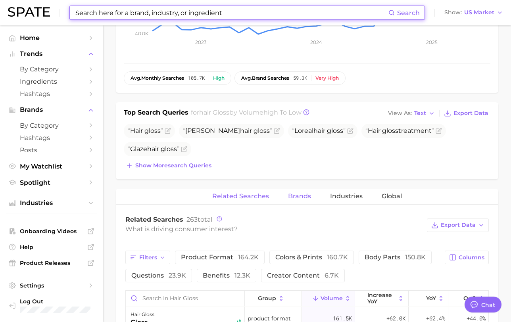
scroll to position [230, 0]
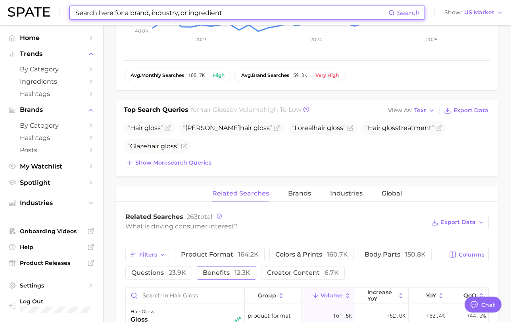
click at [228, 274] on span "benefits 12.3k" at bounding box center [227, 273] width 48 height 8
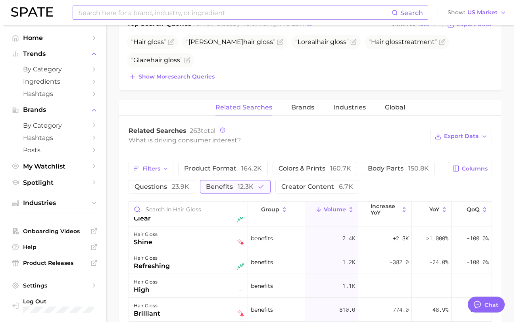
scroll to position [0, 0]
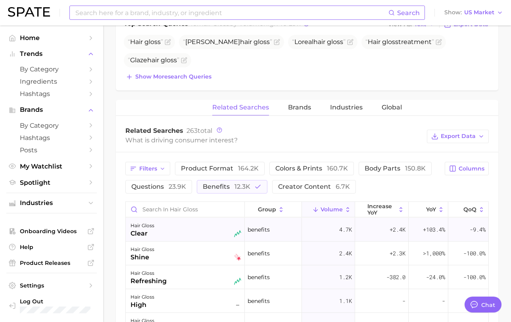
click at [205, 236] on div "hair gloss clear" at bounding box center [185, 229] width 111 height 17
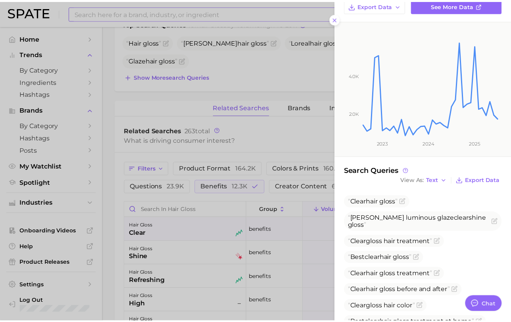
scroll to position [76, 0]
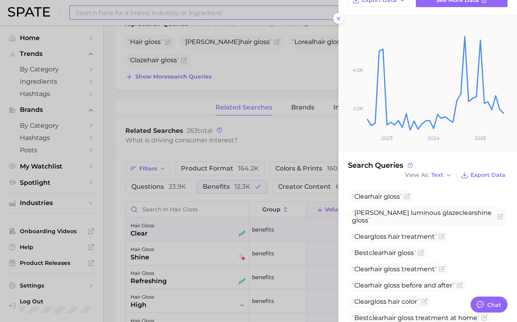
click at [263, 269] on div at bounding box center [258, 161] width 517 height 322
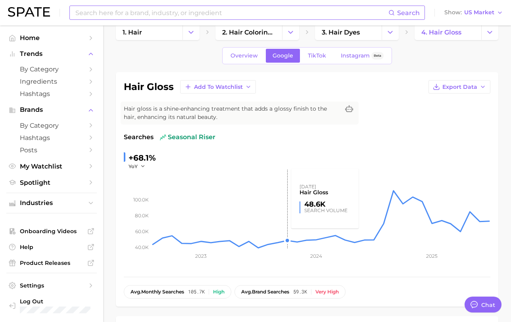
scroll to position [0, 0]
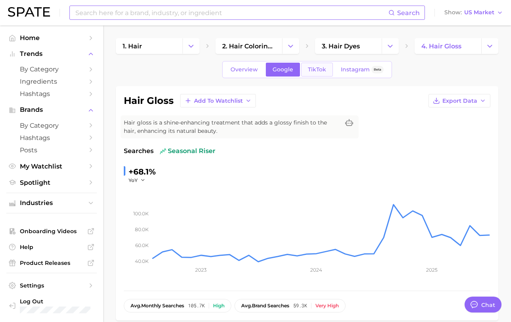
click at [315, 71] on span "TikTok" at bounding box center [317, 69] width 18 height 7
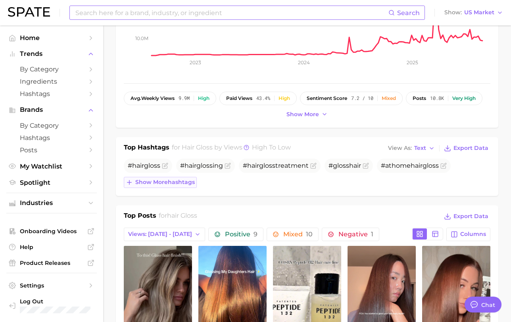
click at [178, 182] on span "Show more hashtags" at bounding box center [164, 182] width 59 height 7
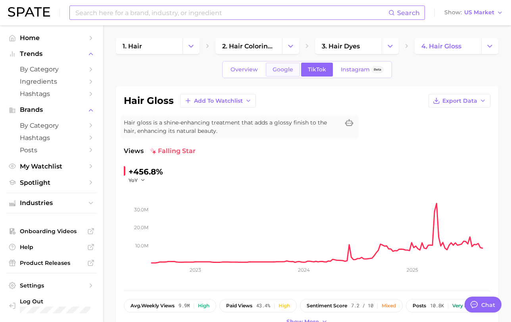
click at [271, 72] on link "Google" at bounding box center [283, 70] width 34 height 14
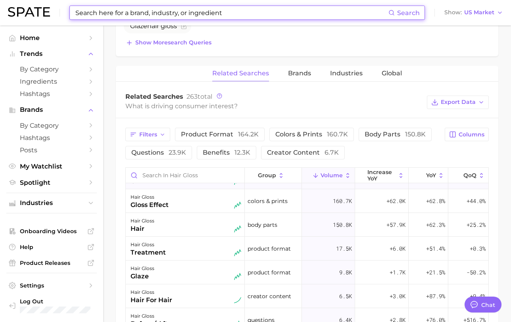
scroll to position [14, 0]
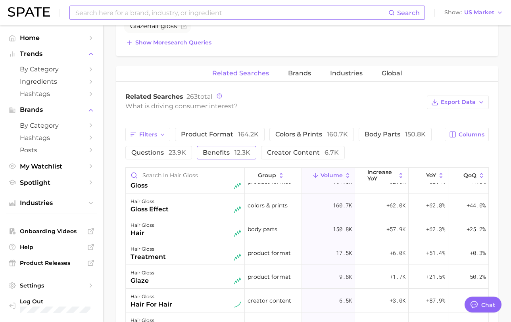
click at [219, 159] on button "benefits 12.3k" at bounding box center [226, 152] width 59 height 13
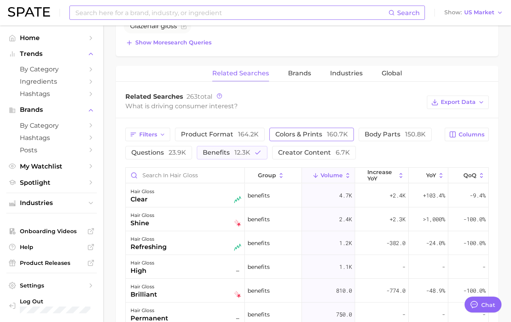
click at [290, 134] on span "colors & prints 160.7k" at bounding box center [311, 134] width 73 height 8
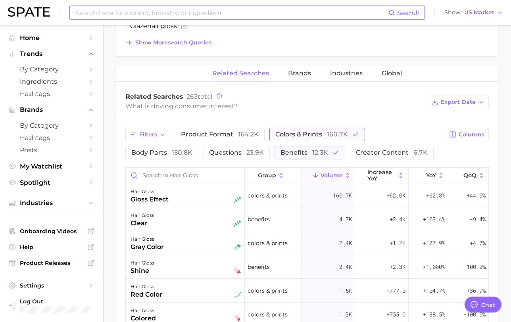
click at [290, 134] on span "colors & prints 160.7k" at bounding box center [311, 134] width 73 height 8
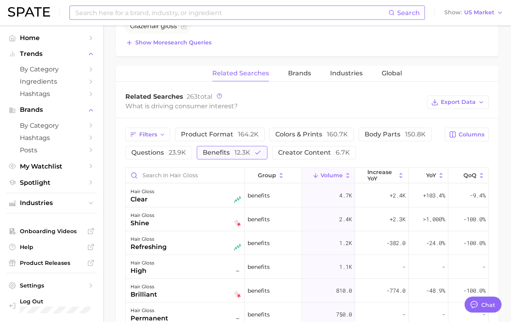
click at [251, 146] on button "benefits 12.3k" at bounding box center [232, 152] width 71 height 13
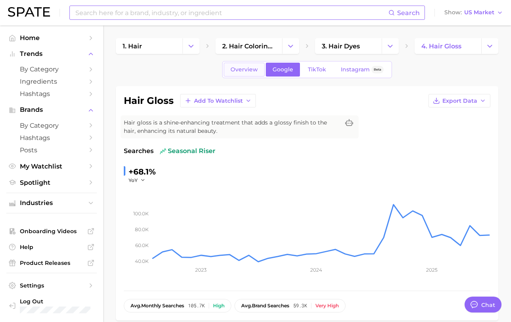
click at [246, 70] on span "Overview" at bounding box center [243, 69] width 27 height 7
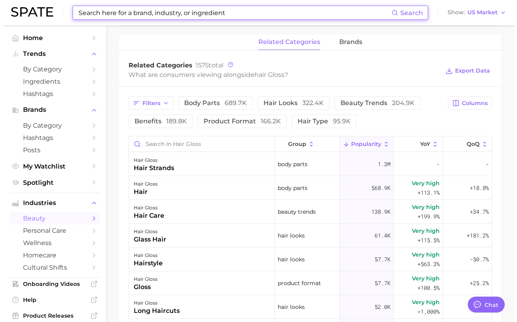
scroll to position [426, 0]
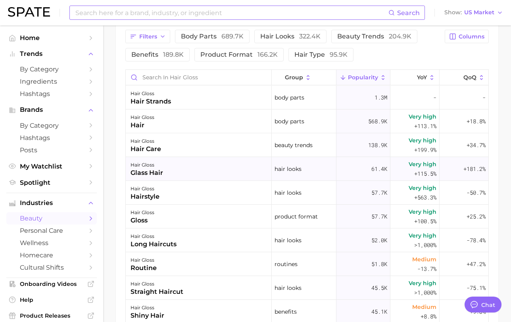
click at [234, 173] on div "hair gloss glass hair" at bounding box center [199, 169] width 146 height 24
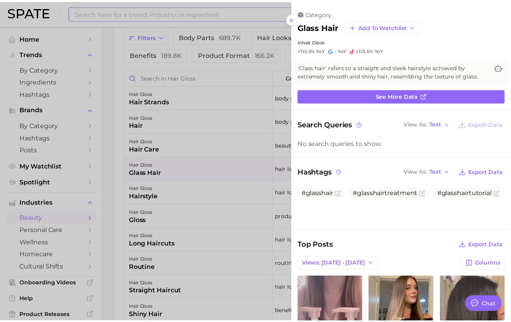
scroll to position [0, 0]
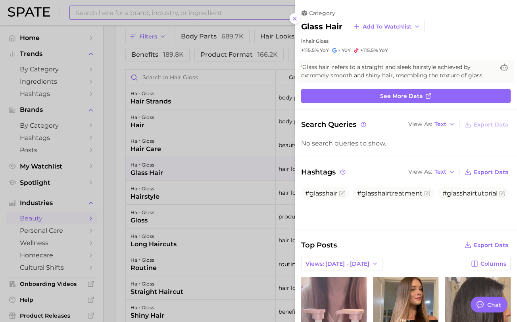
click at [258, 165] on div at bounding box center [258, 161] width 517 height 322
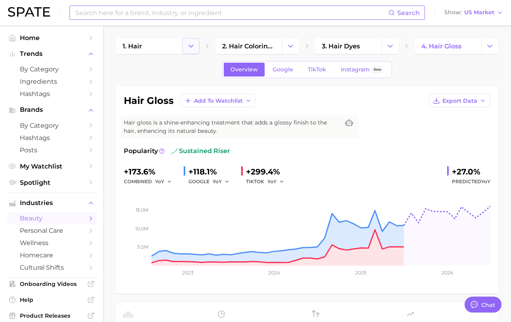
click at [185, 47] on button "Change Category" at bounding box center [190, 46] width 17 height 16
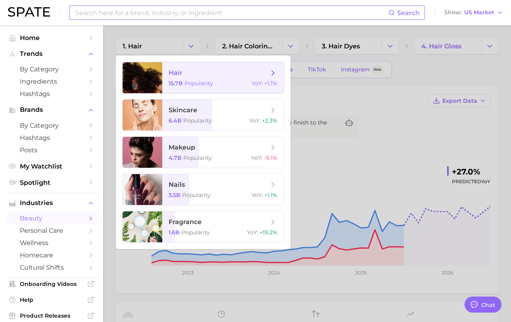
click at [200, 79] on span "hair 15.7b Popularity YoY : +1.1%" at bounding box center [222, 77] width 121 height 31
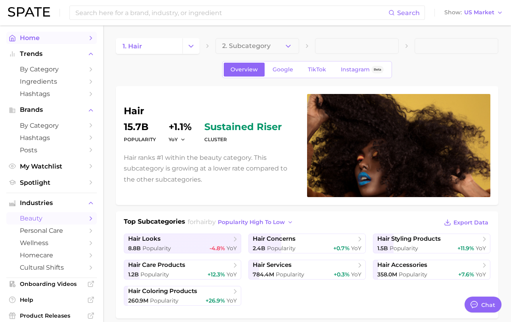
click at [45, 36] on span "Home" at bounding box center [51, 38] width 63 height 8
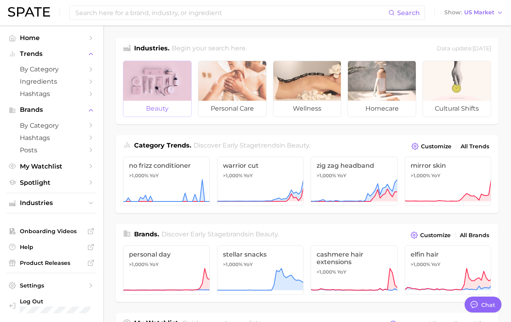
click at [171, 80] on div at bounding box center [157, 81] width 68 height 40
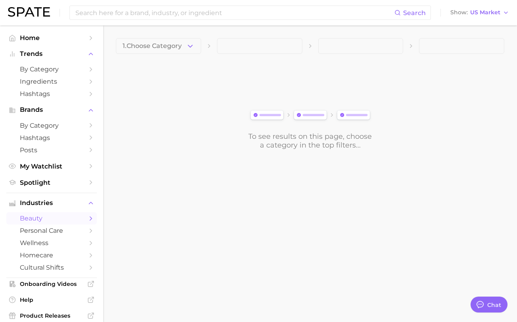
click at [168, 29] on main "1. Choose Category To see results on this page, choose a category in the top fi…" at bounding box center [310, 107] width 414 height 164
click at [165, 50] on button "1. Choose Category" at bounding box center [158, 46] width 85 height 16
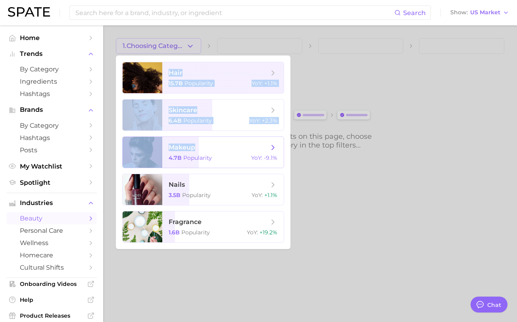
drag, startPoint x: 166, startPoint y: 74, endPoint x: 221, endPoint y: 145, distance: 89.9
click at [221, 145] on ul "hair 15.7b Popularity YoY : +1.1% skincare 6.4b Popularity YoY : +2.3% makeup 4…" at bounding box center [203, 153] width 175 height 194
click at [221, 145] on span "makeup" at bounding box center [219, 147] width 100 height 9
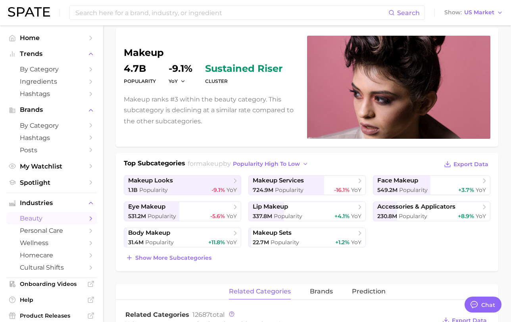
scroll to position [45, 0]
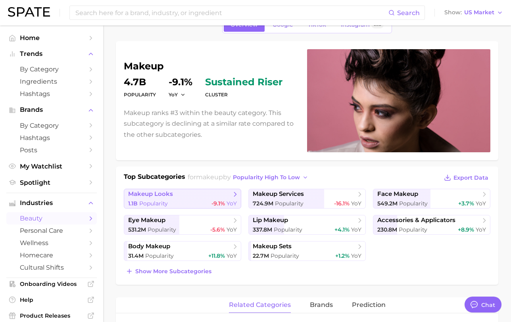
click at [212, 196] on span "makeup looks" at bounding box center [179, 194] width 103 height 8
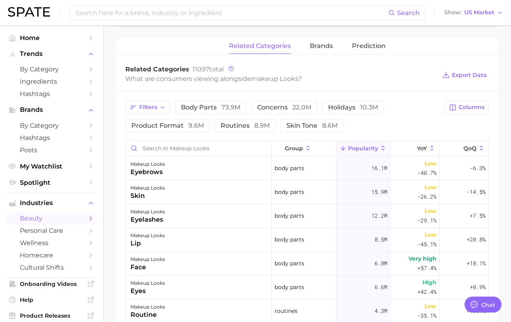
scroll to position [294, 0]
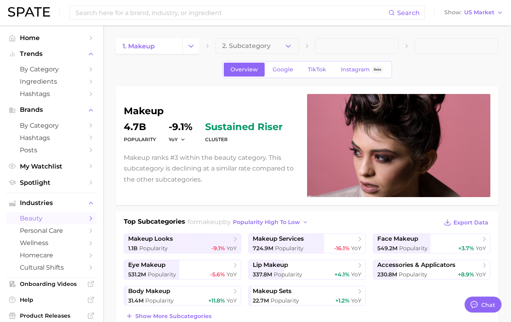
click at [256, 40] on button "2. Subcategory" at bounding box center [257, 46] width 84 height 16
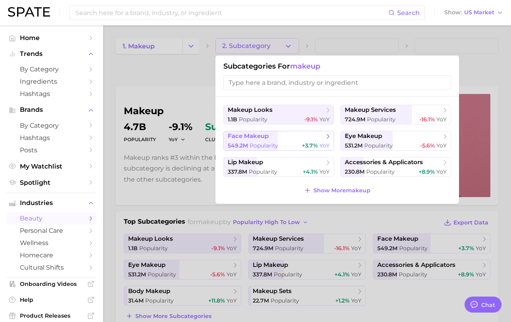
click at [282, 145] on div "549.2m Popularity +3.7% YoY" at bounding box center [279, 146] width 102 height 8
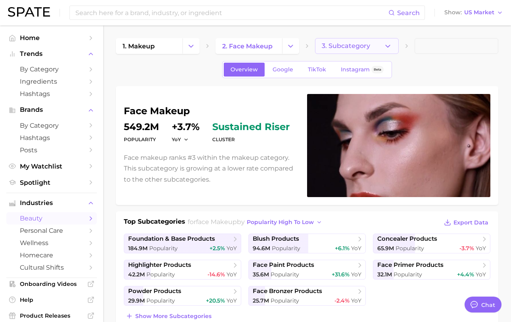
click at [355, 51] on button "3. Subcategory" at bounding box center [357, 46] width 84 height 16
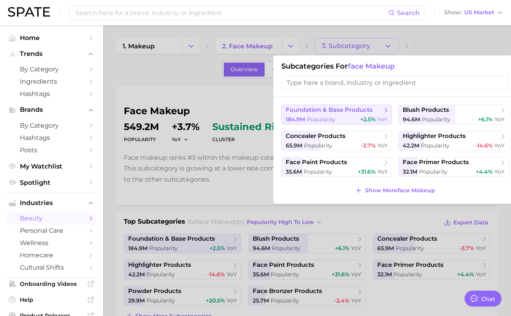
click at [341, 117] on div "184.9m Popularity +2.5% YoY" at bounding box center [337, 120] width 102 height 8
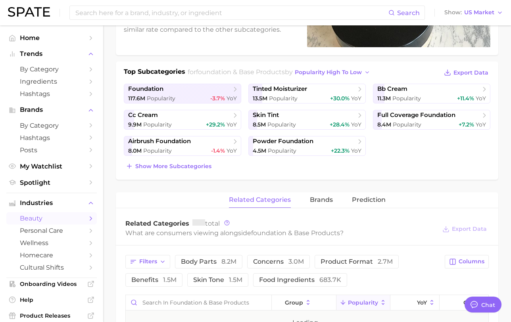
scroll to position [163, 0]
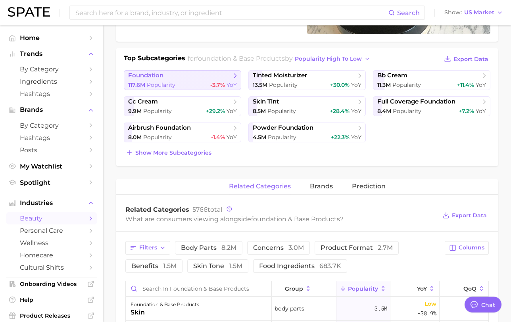
click at [164, 86] on span "Popularity" at bounding box center [161, 84] width 29 height 7
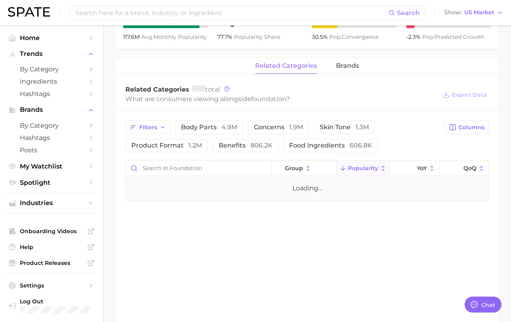
scroll to position [343, 0]
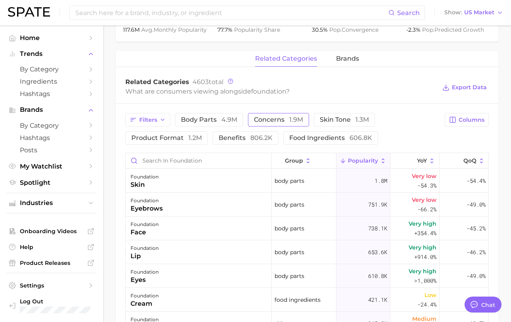
click at [268, 122] on span "concerns 1.9m" at bounding box center [278, 120] width 49 height 6
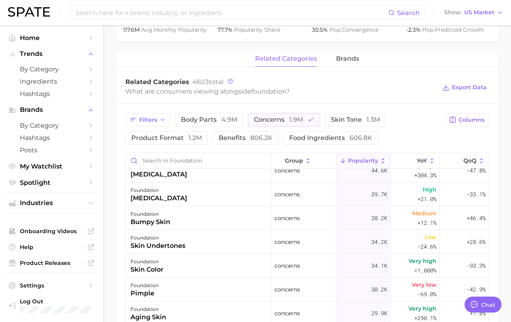
scroll to position [290, 0]
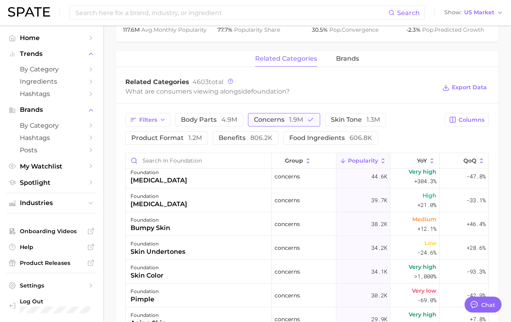
click at [276, 120] on span "concerns 1.9m" at bounding box center [278, 120] width 49 height 6
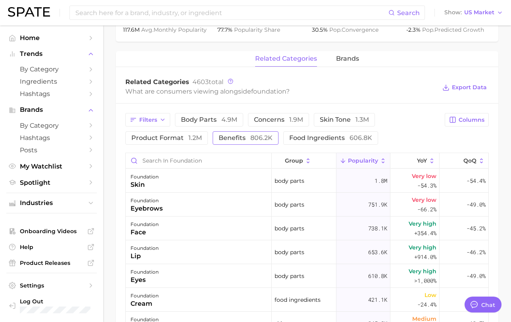
click at [238, 140] on span "benefits 806.2k" at bounding box center [246, 138] width 54 height 6
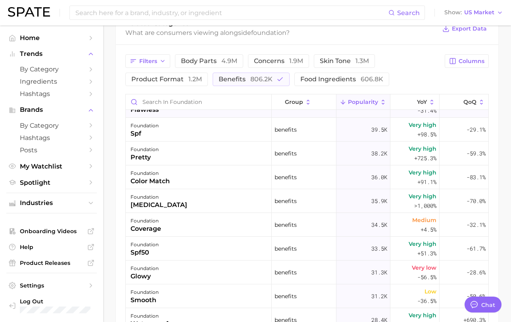
scroll to position [20, 0]
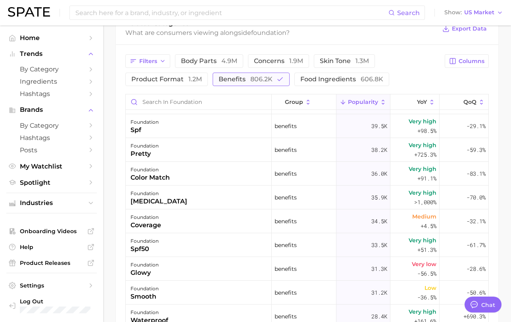
click at [241, 79] on span "benefits 806.2k" at bounding box center [246, 79] width 54 height 6
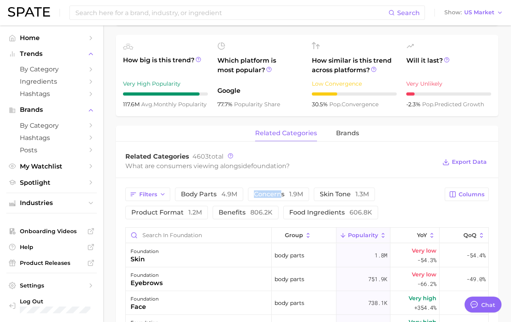
scroll to position [294, 0]
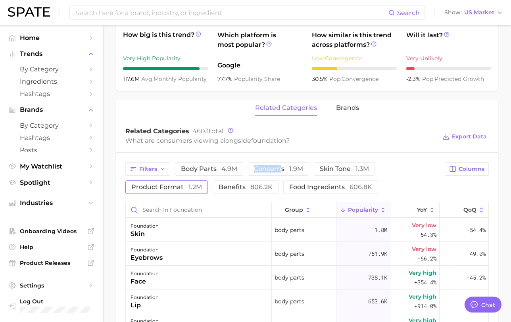
click at [175, 189] on span "product format 1.2m" at bounding box center [166, 187] width 71 height 6
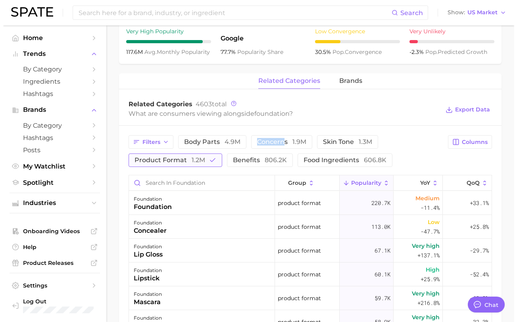
scroll to position [7, 0]
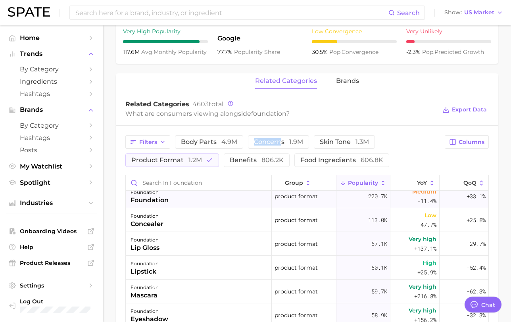
click at [177, 198] on div "foundation foundation" at bounding box center [199, 196] width 146 height 24
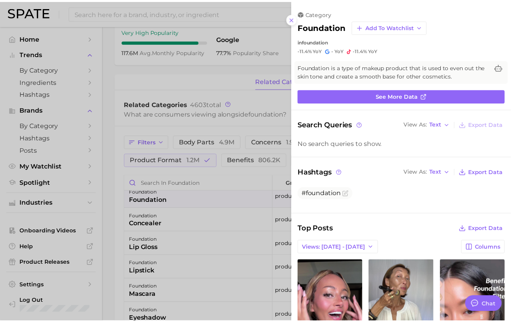
scroll to position [0, 0]
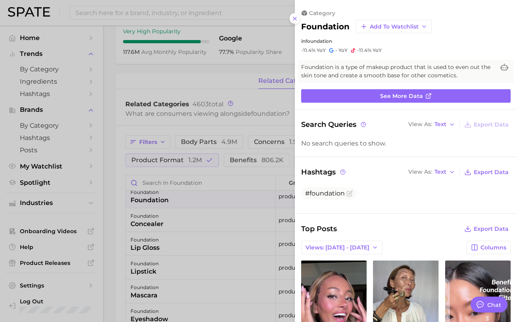
click at [181, 213] on div at bounding box center [258, 161] width 517 height 322
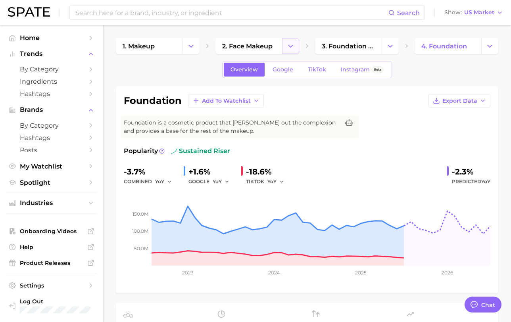
click at [294, 45] on icon "Change Category" at bounding box center [290, 46] width 8 height 8
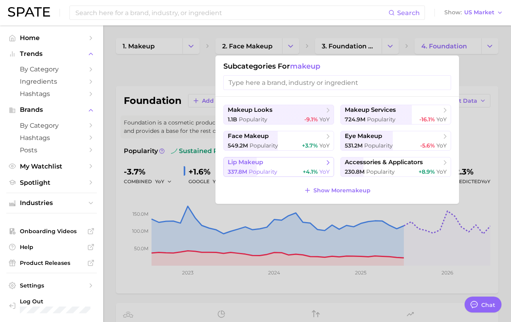
click at [279, 174] on div "337.8m Popularity +4.1% YoY" at bounding box center [279, 172] width 102 height 8
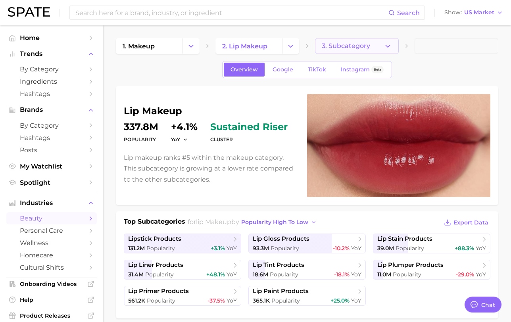
click at [355, 47] on span "3. Subcategory" at bounding box center [346, 45] width 48 height 7
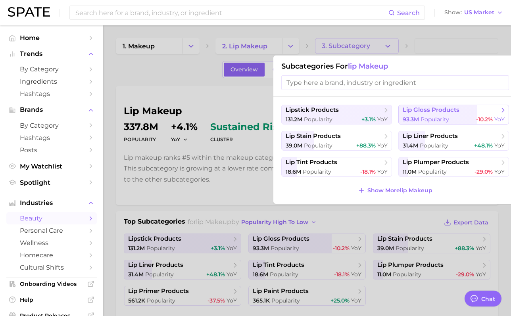
click at [404, 114] on span "lip gloss products" at bounding box center [451, 110] width 96 height 8
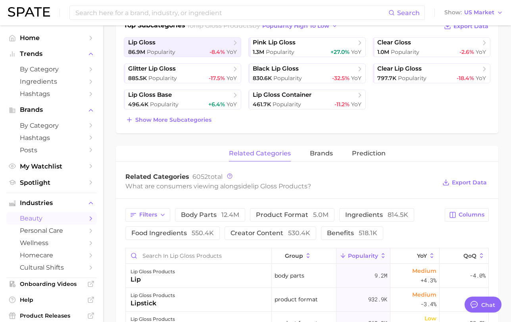
scroll to position [190, 0]
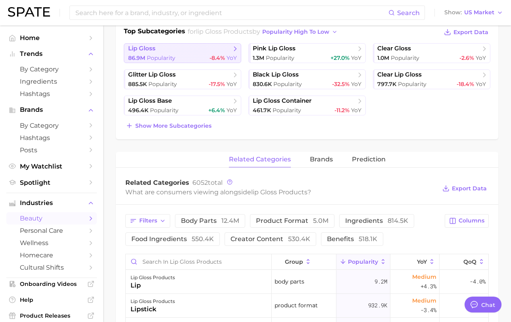
click at [181, 56] on div "86.9m Popularity -8.4% YoY" at bounding box center [182, 58] width 109 height 8
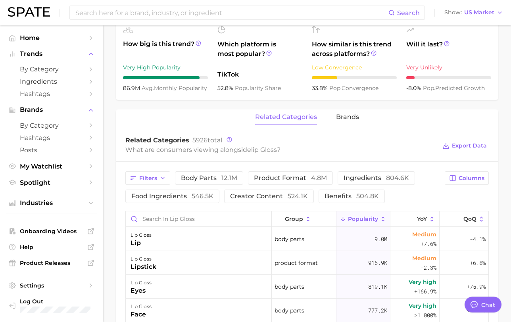
scroll to position [287, 0]
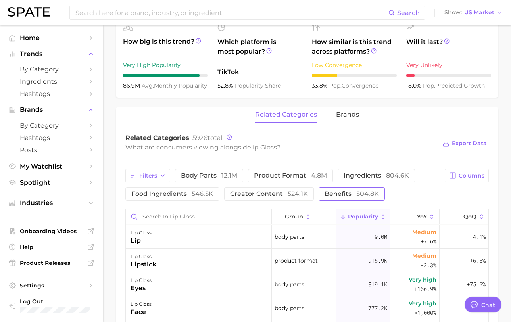
click at [343, 195] on span "benefits 504.8k" at bounding box center [351, 194] width 54 height 6
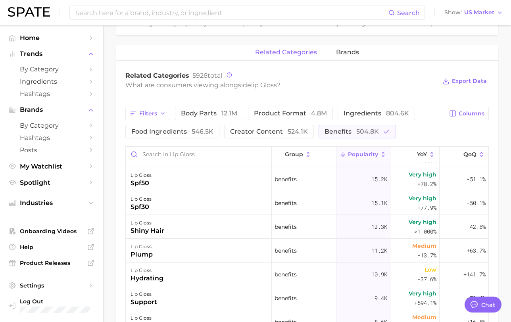
scroll to position [190, 0]
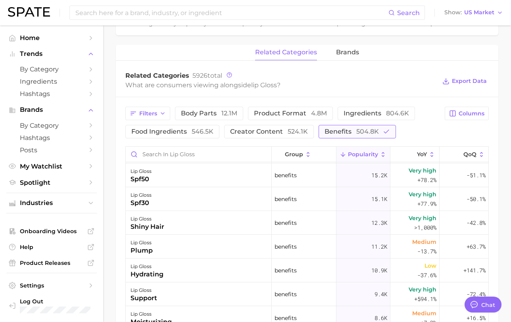
click at [330, 134] on span "benefits 504.8k" at bounding box center [351, 132] width 54 height 6
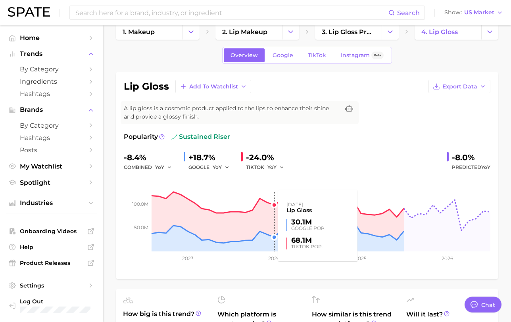
scroll to position [21, 0]
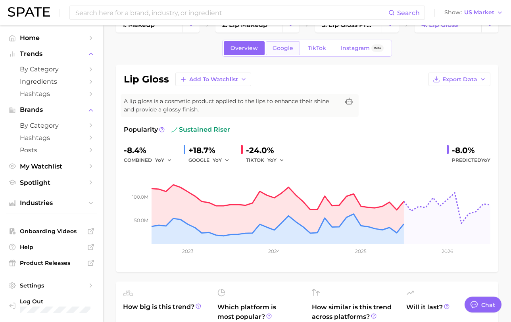
click at [278, 43] on link "Google" at bounding box center [283, 48] width 34 height 14
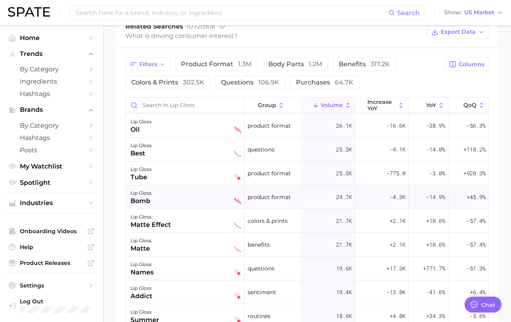
scroll to position [188, 0]
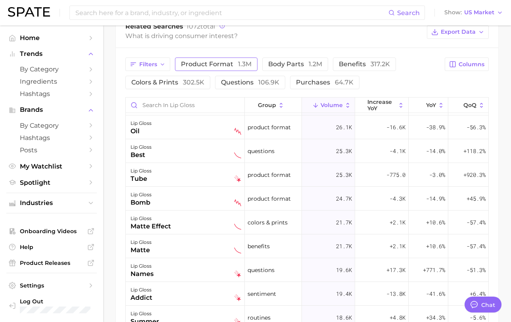
click at [223, 67] on span "product format 1.3m" at bounding box center [216, 64] width 71 height 8
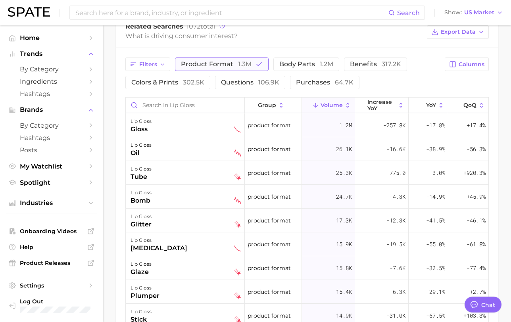
click at [223, 67] on span "product format 1.3m" at bounding box center [216, 64] width 71 height 8
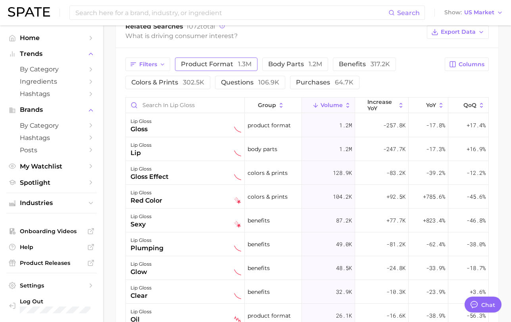
click at [205, 62] on span "product format 1.3m" at bounding box center [216, 64] width 71 height 8
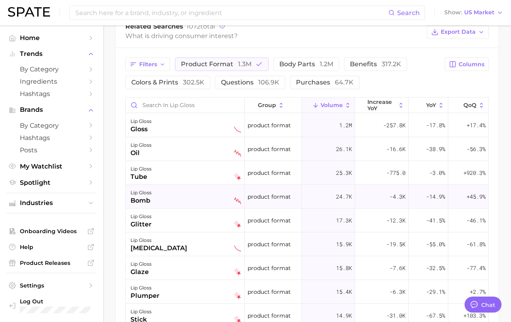
drag, startPoint x: 205, startPoint y: 62, endPoint x: 202, endPoint y: 202, distance: 140.4
click at [202, 202] on div "Filters product format 1.3m body parts 1.2m benefits 317.2k colors & prints 302…" at bounding box center [307, 238] width 382 height 381
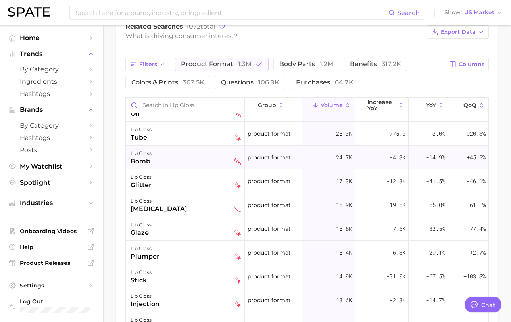
scroll to position [45, 0]
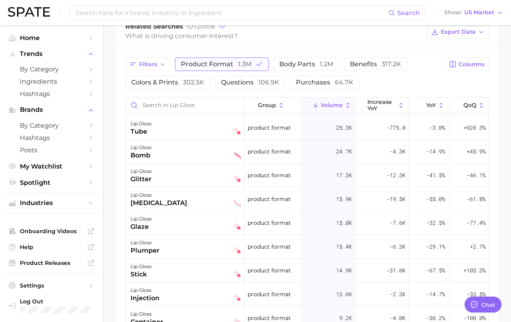
click at [211, 64] on span "product format 1.3m" at bounding box center [216, 64] width 71 height 8
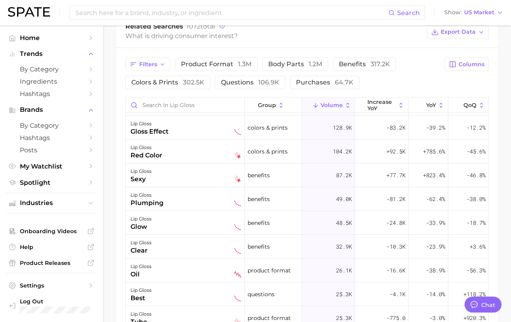
scroll to position [0, 0]
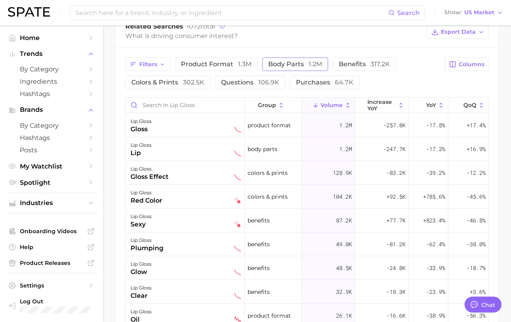
click at [313, 64] on span "1.2m" at bounding box center [315, 64] width 13 height 8
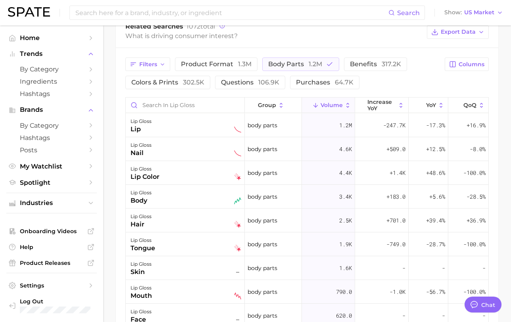
drag, startPoint x: 313, startPoint y: 64, endPoint x: 330, endPoint y: 63, distance: 17.1
click at [313, 64] on span "1.2m" at bounding box center [315, 64] width 13 height 8
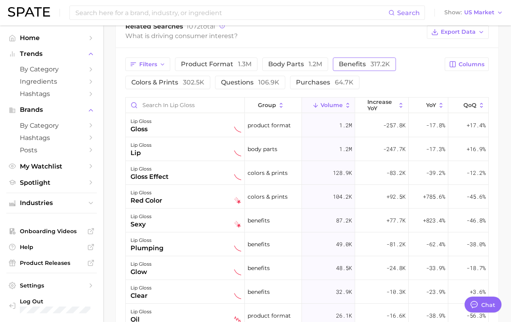
click at [356, 65] on span "benefits 317.2k" at bounding box center [364, 64] width 51 height 8
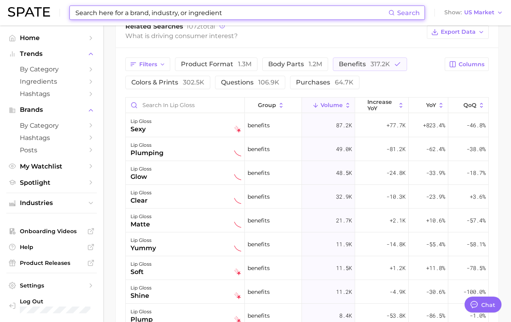
click at [188, 16] on input at bounding box center [232, 12] width 314 height 13
type input "a"
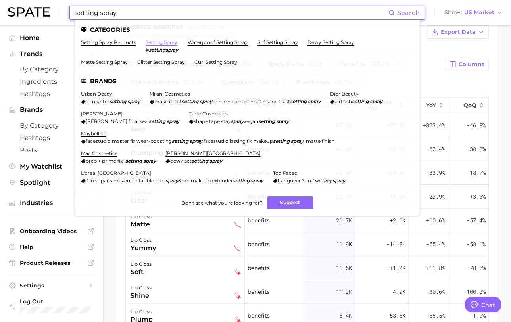
type input "setting spray"
click at [155, 44] on link "setting spray" at bounding box center [162, 42] width 32 height 6
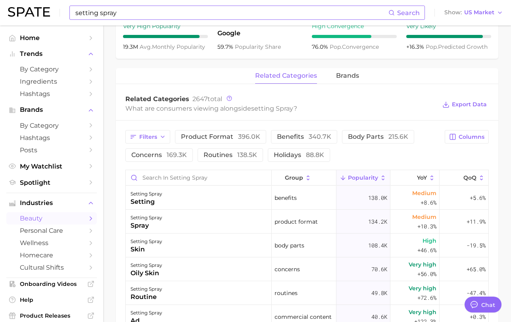
scroll to position [323, 0]
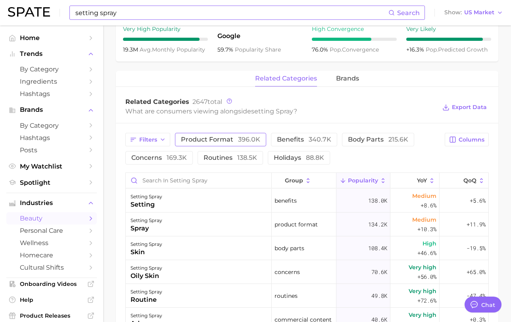
click at [213, 139] on span "product format 396.0k" at bounding box center [220, 139] width 79 height 6
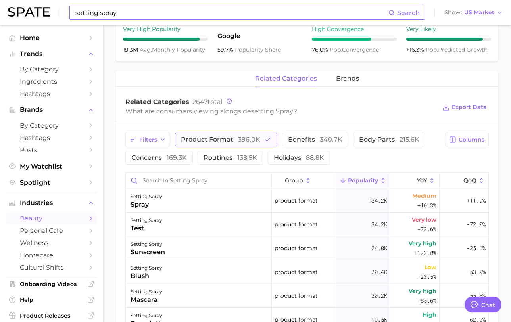
click at [212, 140] on span "product format 396.0k" at bounding box center [220, 139] width 79 height 6
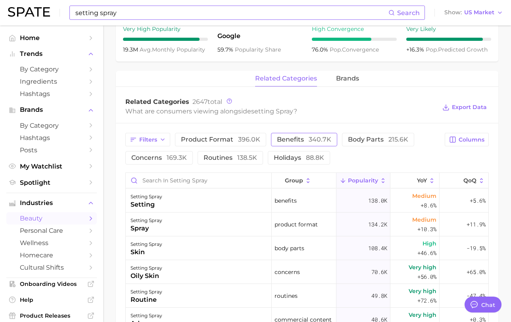
click at [320, 143] on span "340.7k" at bounding box center [320, 140] width 23 height 8
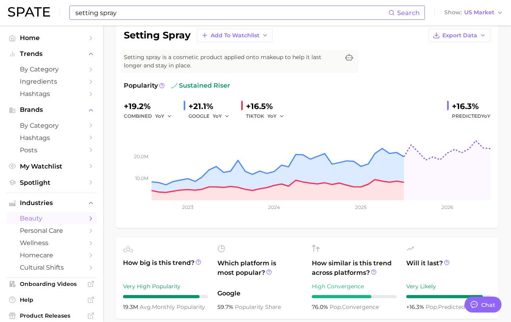
scroll to position [0, 0]
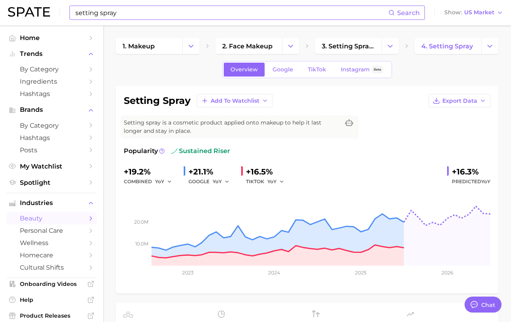
click at [263, 44] on span "2. face makeup" at bounding box center [247, 46] width 50 height 8
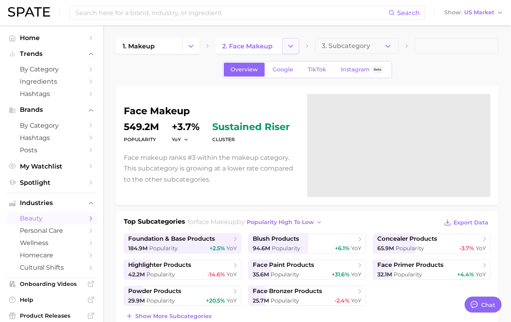
click at [290, 44] on icon "Change Category" at bounding box center [290, 46] width 8 height 8
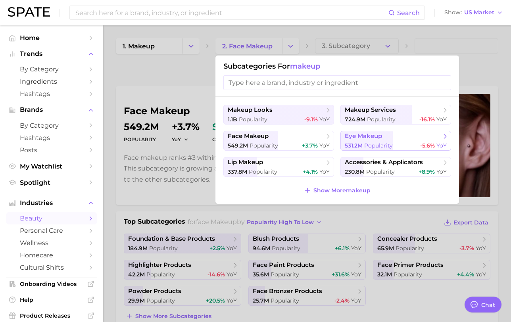
click at [347, 143] on span "531.2m" at bounding box center [354, 145] width 18 height 7
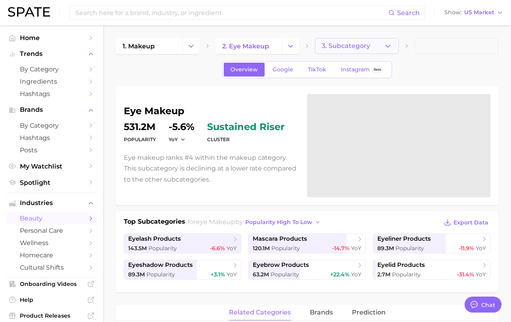
click at [358, 44] on span "3. Subcategory" at bounding box center [346, 45] width 48 height 7
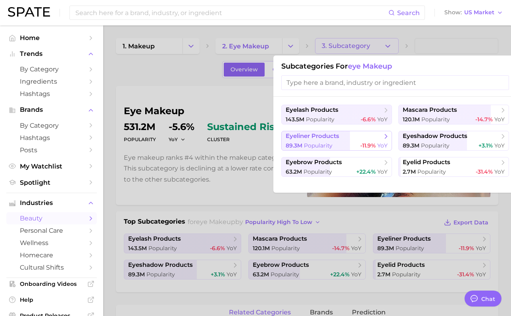
click at [335, 135] on span "eyeliner products" at bounding box center [313, 136] width 54 height 8
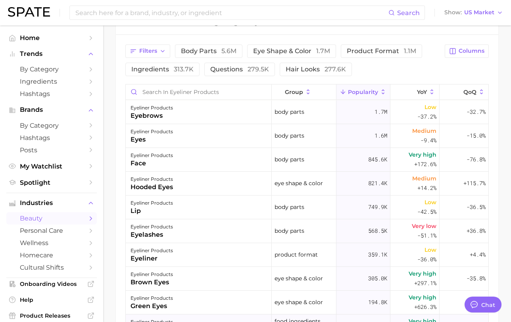
scroll to position [361, 0]
click at [348, 55] on button "product format 1.1m" at bounding box center [381, 50] width 81 height 13
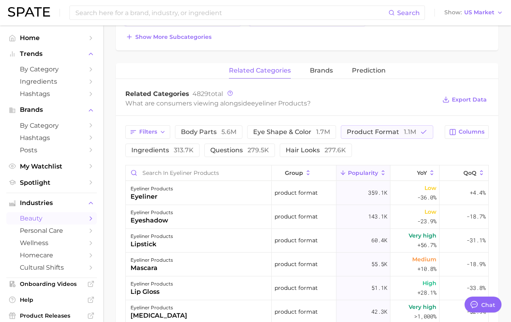
scroll to position [294, 0]
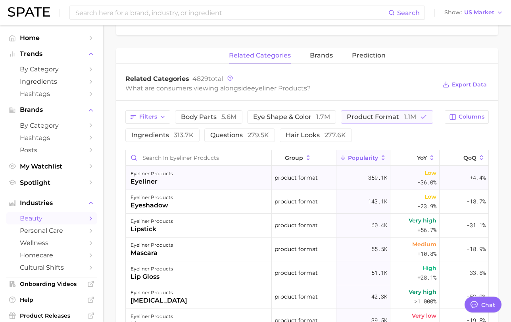
click at [177, 184] on div "eyeliner products eyeliner" at bounding box center [199, 178] width 146 height 24
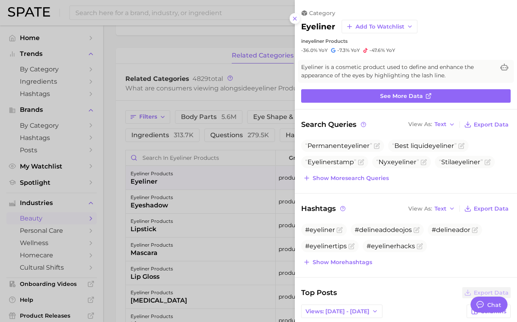
click at [217, 226] on div at bounding box center [258, 161] width 517 height 322
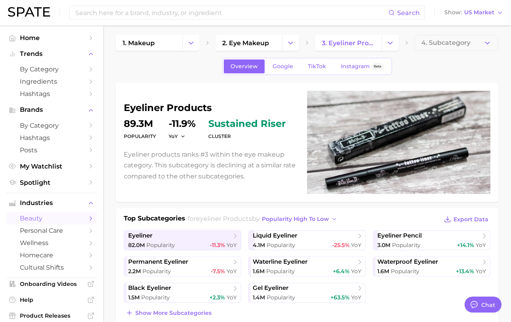
scroll to position [0, 0]
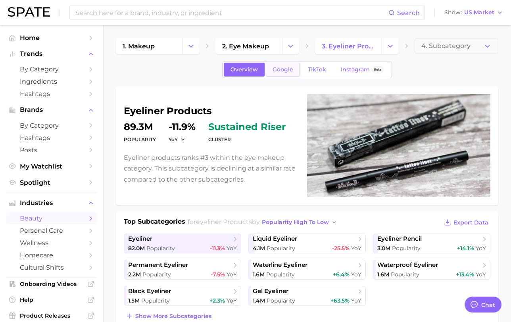
click at [290, 69] on span "Google" at bounding box center [283, 69] width 21 height 7
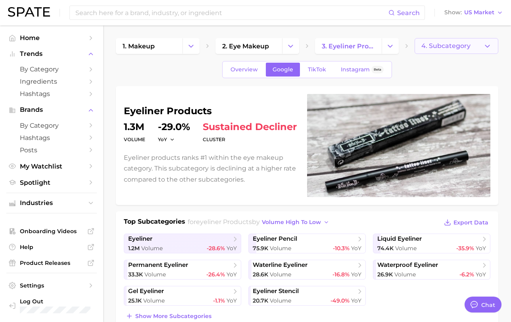
click at [454, 48] on span "4. Subcategory" at bounding box center [445, 45] width 49 height 7
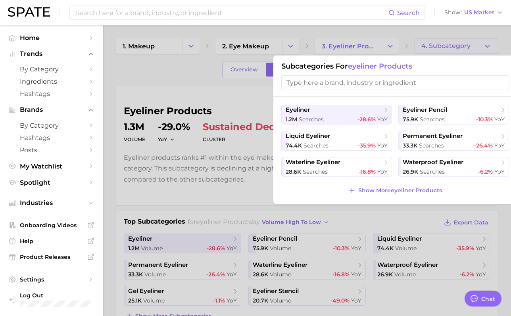
click at [228, 214] on div at bounding box center [255, 158] width 511 height 316
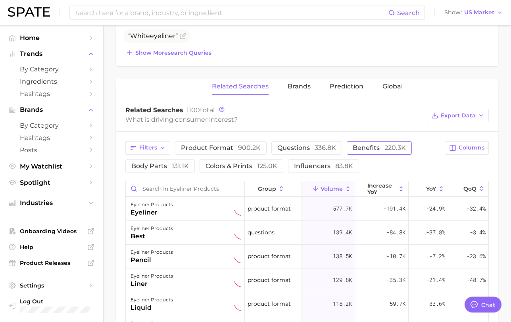
click at [378, 151] on span "benefits 220.3k" at bounding box center [379, 148] width 53 height 8
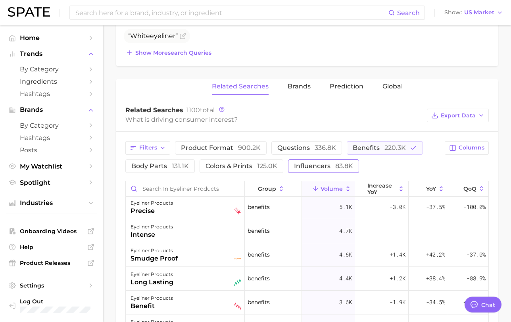
scroll to position [196, 0]
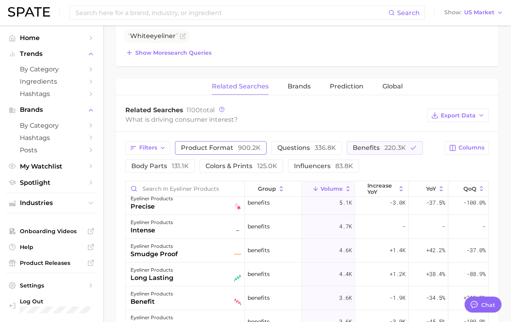
click at [223, 147] on span "product format 900.2k" at bounding box center [221, 148] width 80 height 8
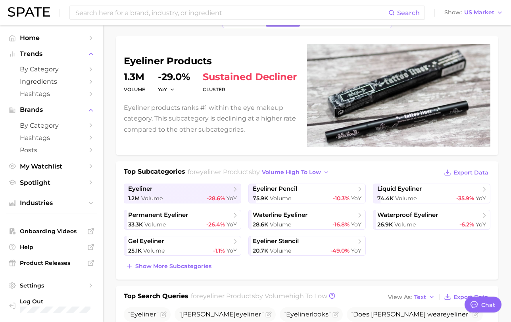
scroll to position [0, 0]
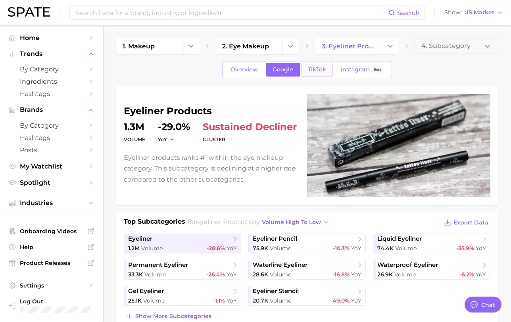
click at [314, 65] on link "TikTok" at bounding box center [317, 70] width 32 height 14
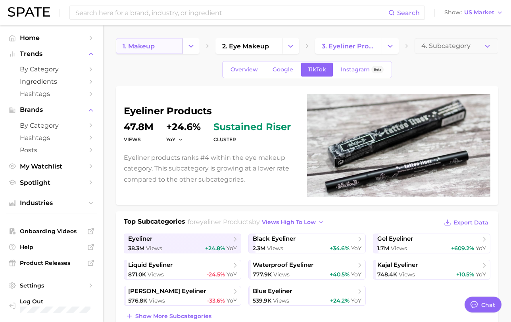
click at [178, 44] on link "1. makeup" at bounding box center [149, 46] width 67 height 16
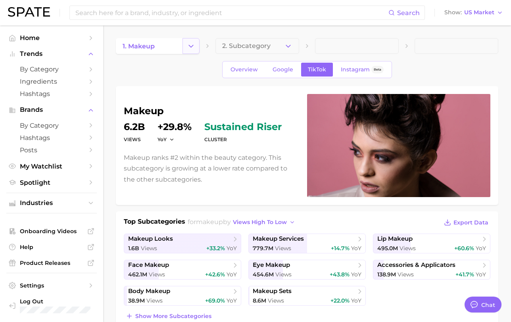
click at [196, 47] on button "Change Category" at bounding box center [190, 46] width 17 height 16
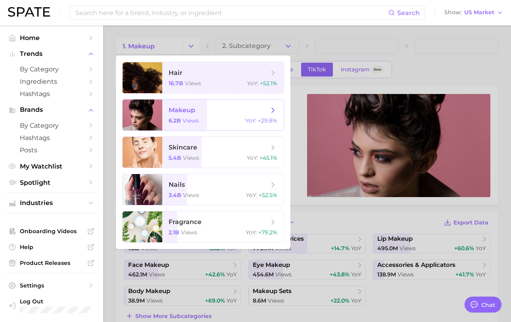
click at [219, 107] on span "makeup" at bounding box center [219, 110] width 100 height 9
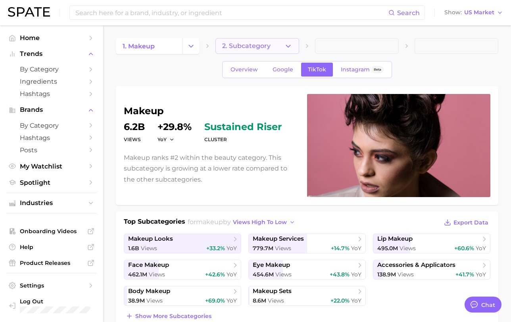
click at [287, 52] on button "2. Subcategory" at bounding box center [257, 46] width 84 height 16
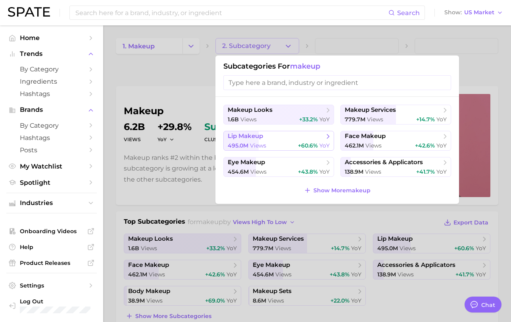
click at [255, 146] on span "views" at bounding box center [258, 145] width 16 height 7
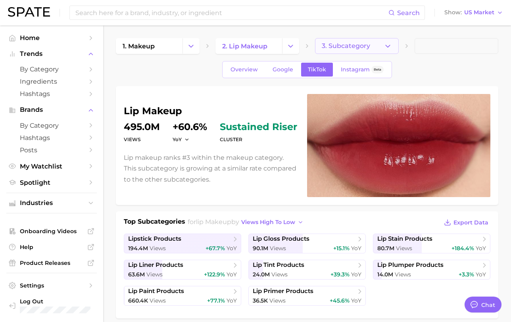
click at [378, 44] on button "3. Subcategory" at bounding box center [357, 46] width 84 height 16
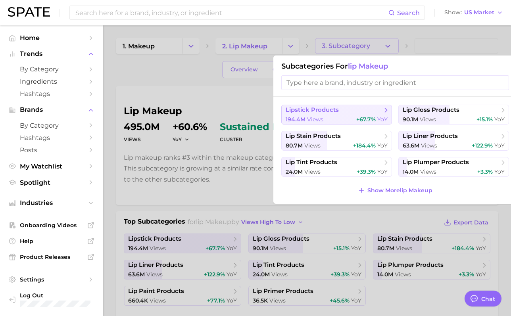
click at [320, 120] on span "views" at bounding box center [315, 119] width 16 height 7
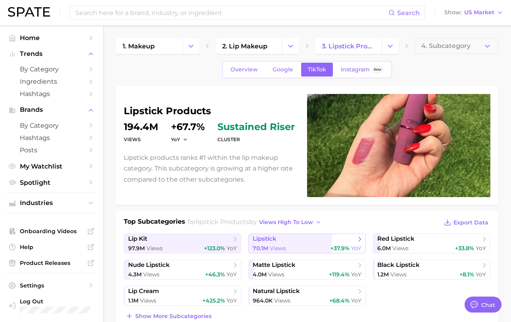
click at [320, 248] on div "70.1m Views +37.9% YoY" at bounding box center [307, 249] width 109 height 8
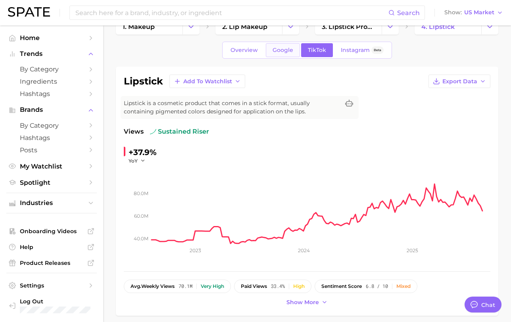
click at [279, 55] on link "Google" at bounding box center [283, 50] width 34 height 14
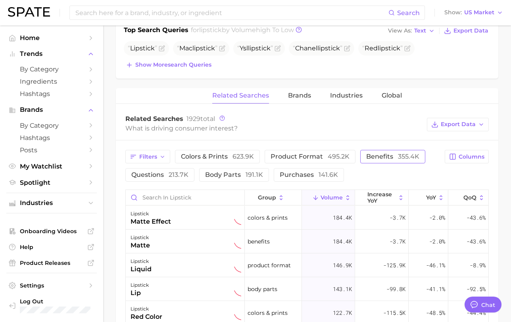
click at [363, 158] on button "benefits 355.4k" at bounding box center [392, 156] width 65 height 13
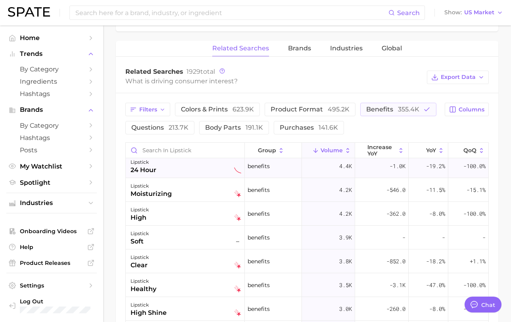
scroll to position [351, 0]
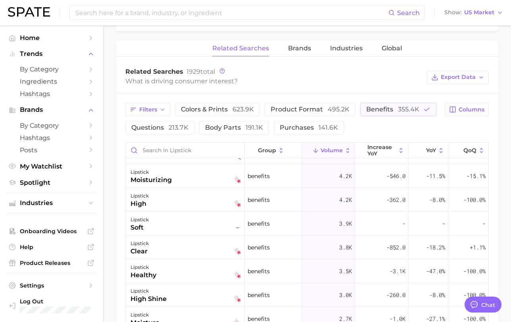
click at [392, 102] on div "Filters colors & prints 623.9k product format 495.2k benefits 355.4k questions …" at bounding box center [307, 283] width 382 height 381
click at [389, 107] on span "benefits 355.4k" at bounding box center [392, 110] width 53 height 8
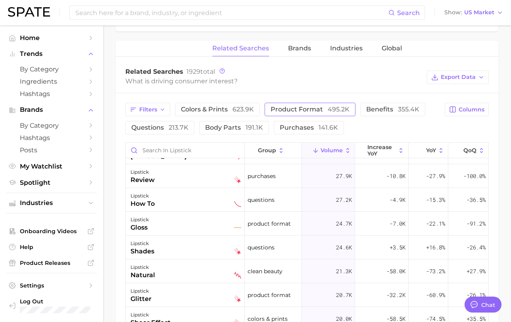
scroll to position [0, 0]
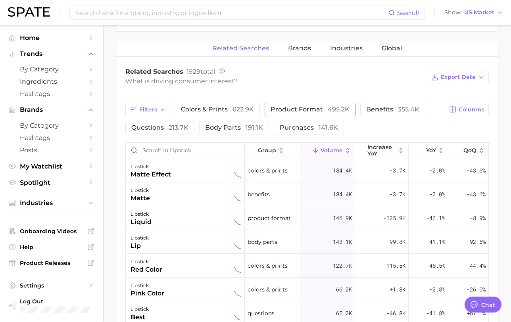
click at [330, 107] on span "495.2k" at bounding box center [339, 110] width 22 height 8
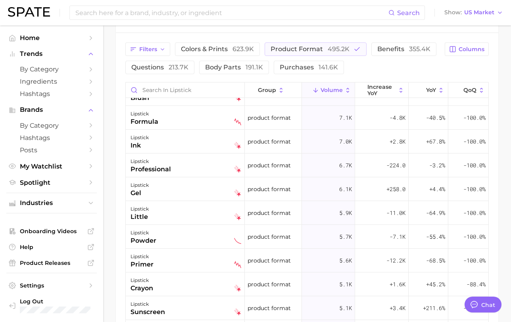
scroll to position [437, 0]
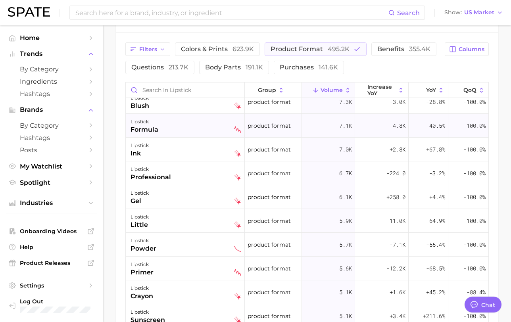
click at [158, 123] on div "lipstick formula" at bounding box center [185, 125] width 111 height 17
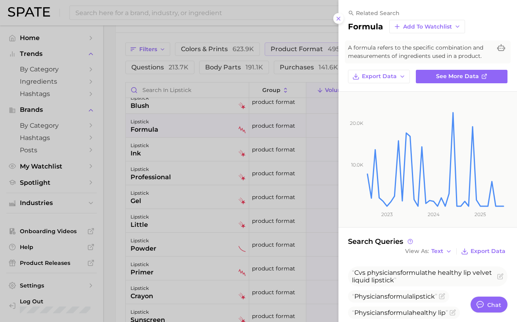
click at [258, 203] on div at bounding box center [258, 161] width 517 height 322
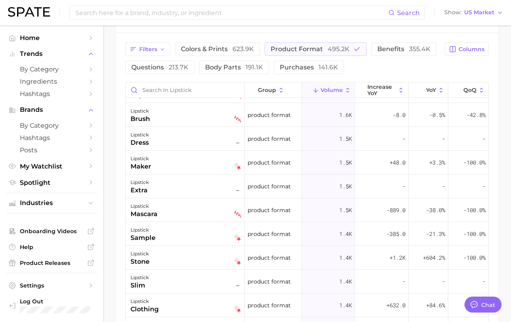
scroll to position [1389, 0]
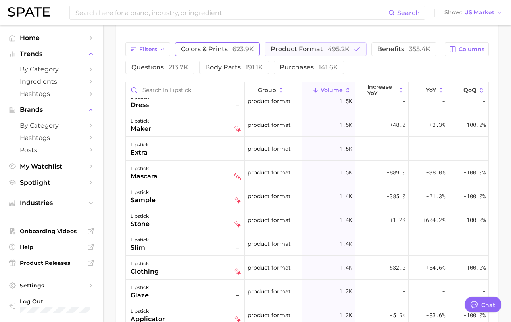
click at [232, 52] on span "623.9k" at bounding box center [242, 49] width 21 height 8
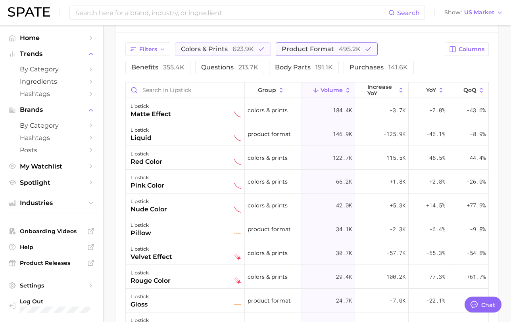
click at [282, 48] on span "product format 495.2k" at bounding box center [321, 49] width 79 height 8
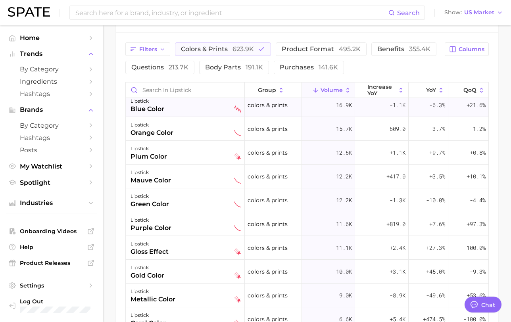
scroll to position [175, 0]
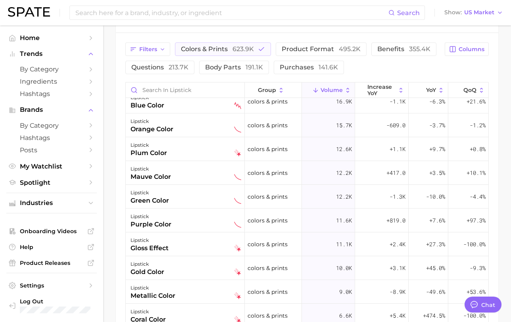
click at [234, 56] on div "Filters colors & prints 623.9k product format 495.2k benefits 355.4k questions …" at bounding box center [282, 58] width 315 height 32
click at [261, 52] on icon "button" at bounding box center [261, 49] width 7 height 7
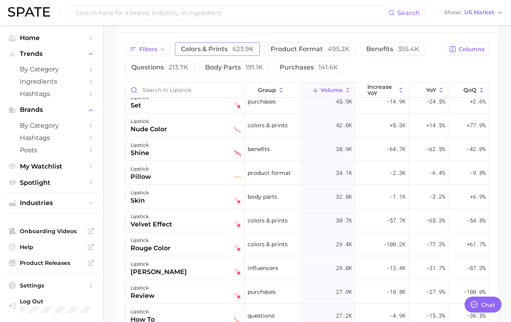
scroll to position [0, 0]
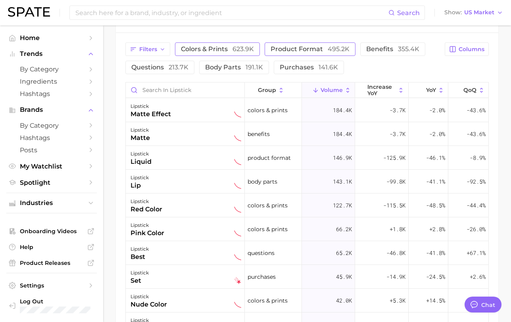
click at [301, 52] on span "product format 495.2k" at bounding box center [310, 49] width 79 height 8
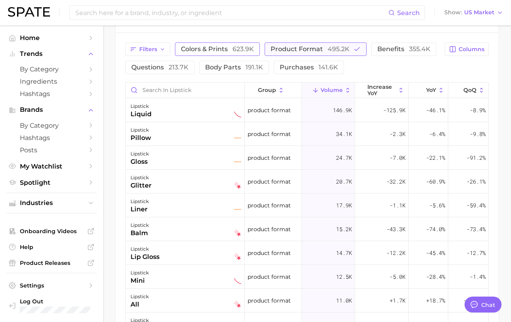
click at [301, 52] on span "product format 495.2k" at bounding box center [310, 49] width 79 height 8
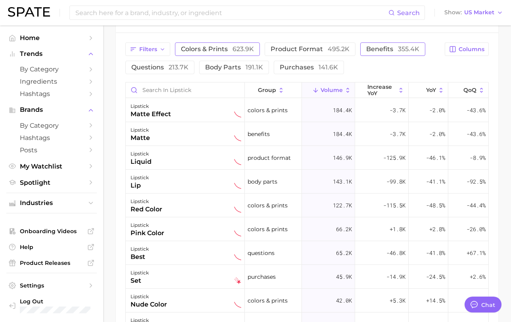
click at [367, 52] on span "benefits 355.4k" at bounding box center [392, 49] width 53 height 8
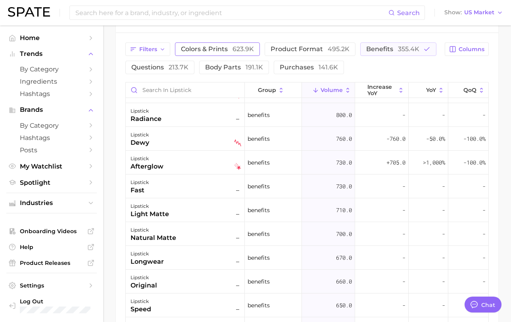
scroll to position [1261, 0]
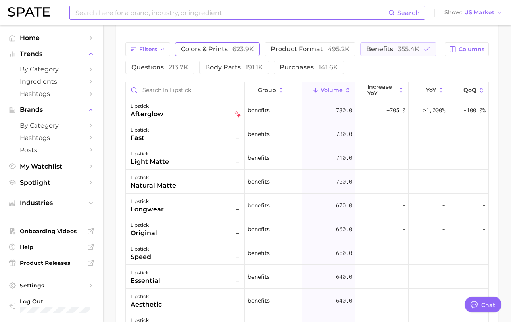
click at [226, 18] on input at bounding box center [232, 12] width 314 height 13
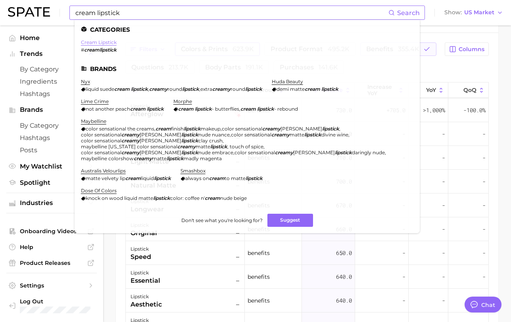
click at [100, 42] on link "cream lipstick" at bounding box center [99, 42] width 36 height 6
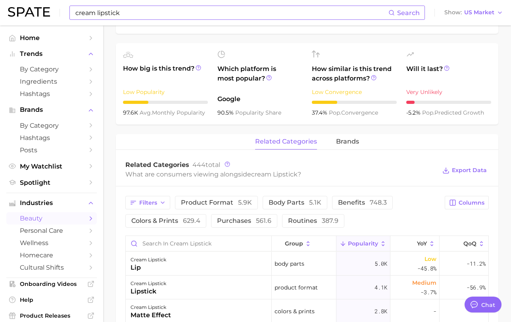
click at [114, 16] on input "cream lipstick" at bounding box center [232, 12] width 314 height 13
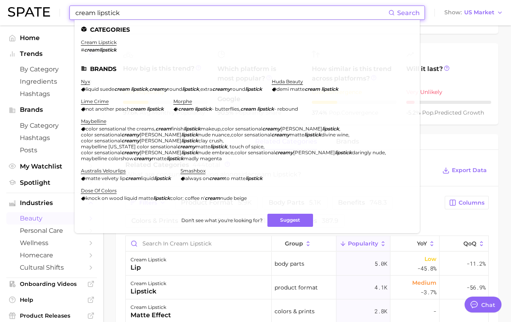
drag, startPoint x: 122, startPoint y: 15, endPoint x: -17, endPoint y: 9, distance: 139.0
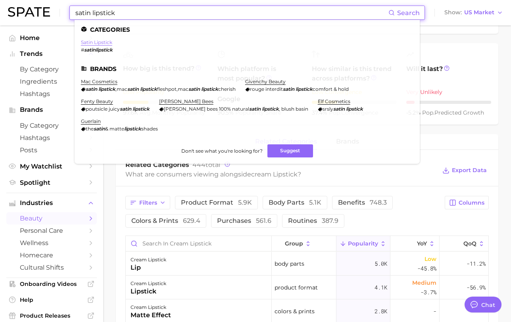
click at [94, 44] on link "satin lipstick" at bounding box center [96, 42] width 31 height 6
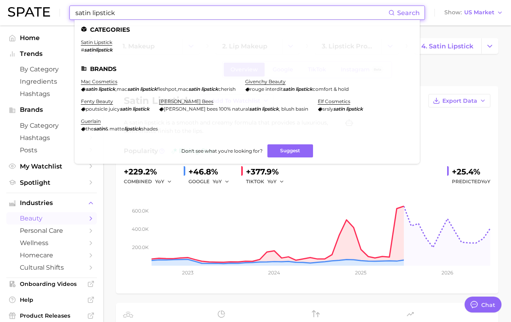
drag, startPoint x: 179, startPoint y: 15, endPoint x: 13, endPoint y: 7, distance: 166.4
click at [13, 7] on div "satin lipstick Search Categories satin lipstick # satinlipstick Brands mac cosm…" at bounding box center [255, 12] width 495 height 25
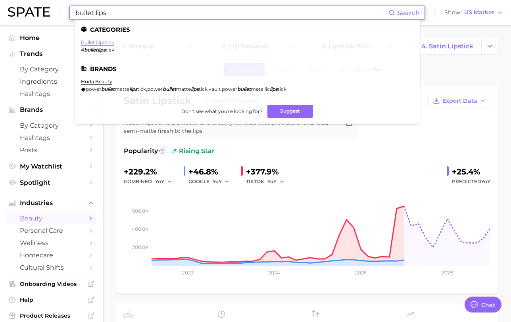
type input "bullet lips"
click at [92, 41] on link "bullet lipstick" at bounding box center [97, 42] width 33 height 6
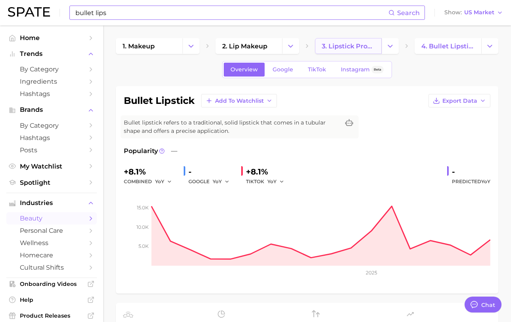
click at [334, 43] on span "3. lipstick products" at bounding box center [348, 46] width 53 height 8
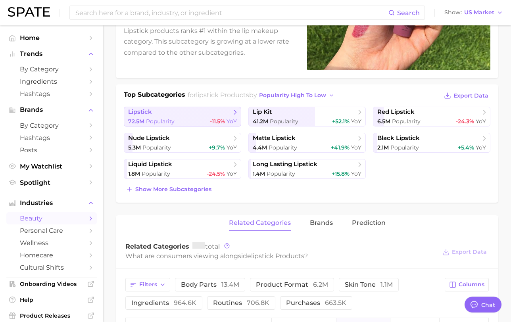
scroll to position [127, 0]
click at [182, 115] on span "lipstick" at bounding box center [179, 112] width 103 height 8
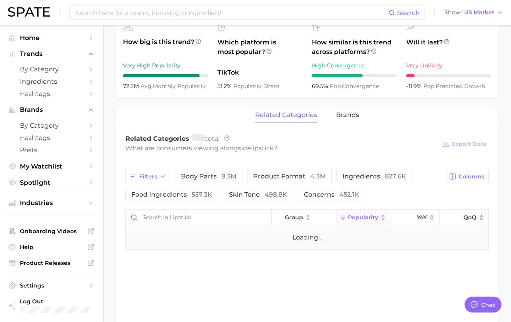
scroll to position [319, 0]
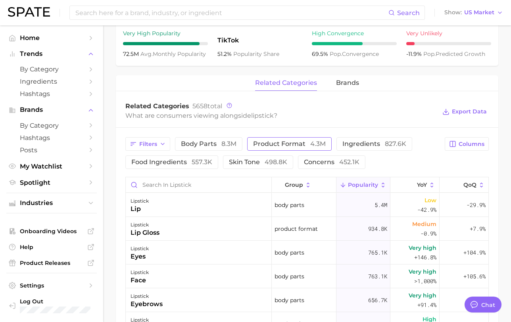
click at [293, 145] on span "product format 4.3m" at bounding box center [289, 144] width 73 height 6
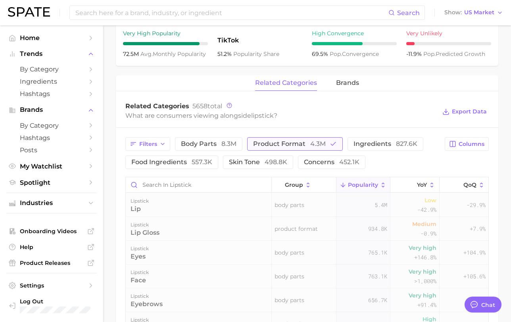
click at [292, 145] on span "product format 4.3m" at bounding box center [289, 144] width 73 height 6
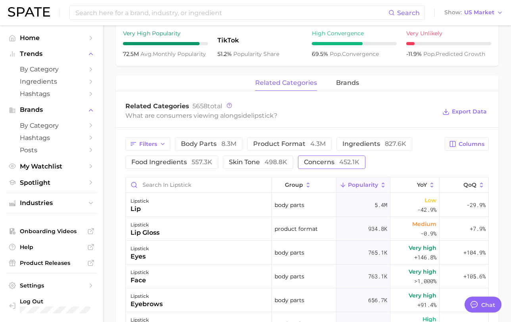
click at [317, 166] on button "concerns 452.1k" at bounding box center [331, 161] width 67 height 13
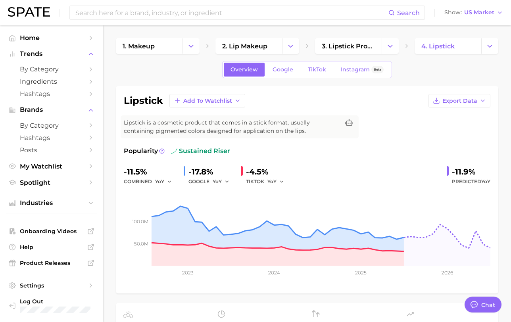
scroll to position [2, 0]
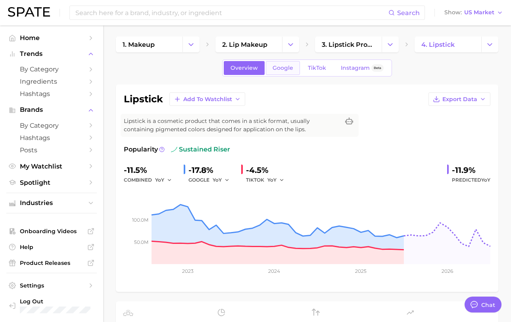
click at [287, 68] on span "Google" at bounding box center [283, 68] width 21 height 7
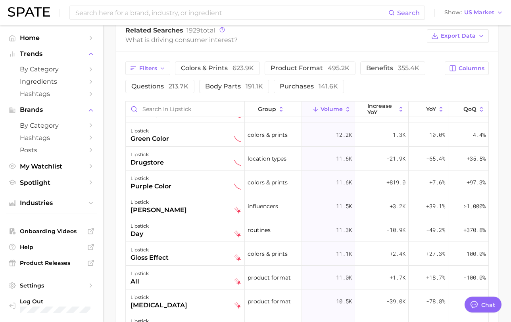
scroll to position [927, 0]
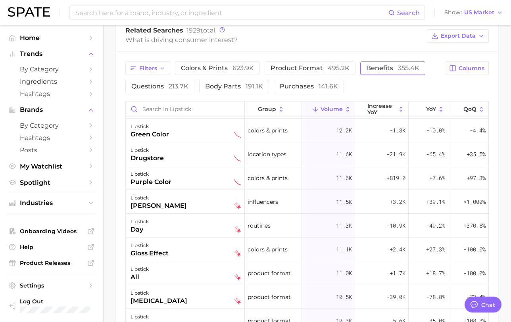
click at [366, 69] on span "benefits 355.4k" at bounding box center [392, 68] width 53 height 8
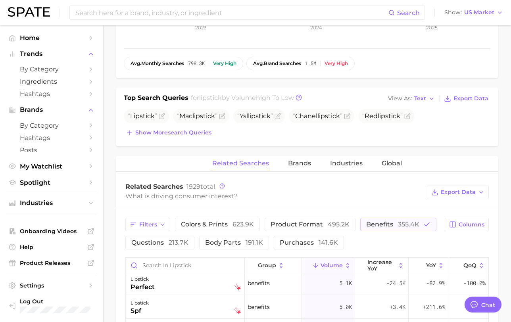
scroll to position [179, 0]
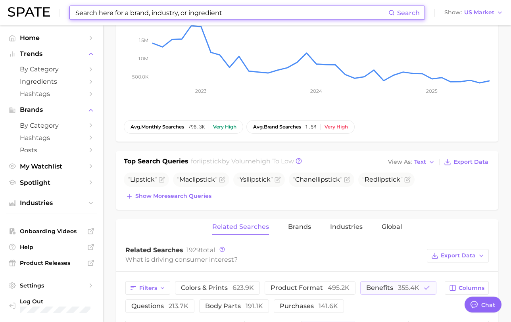
click at [146, 15] on input at bounding box center [232, 12] width 314 height 13
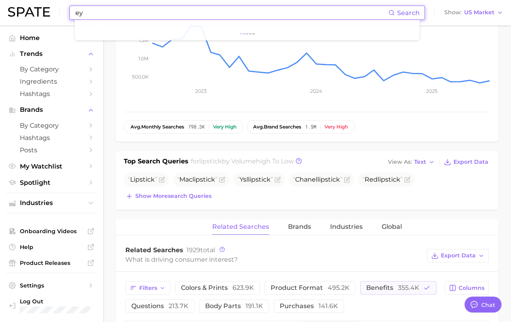
type input "e"
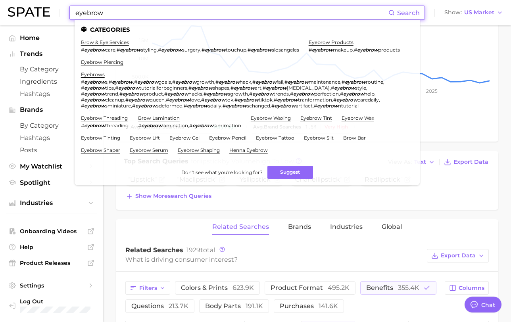
type input "eyebrow"
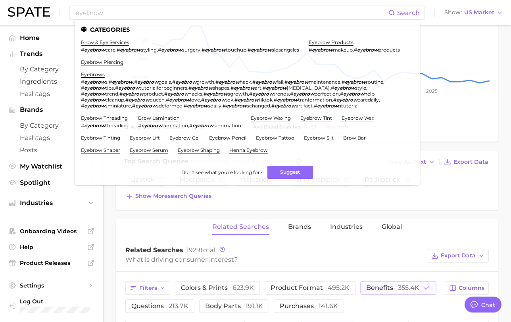
click at [105, 232] on main "1. makeup 2. lip makeup 3. lipstick products 4. lipstick Overview Google TikTok…" at bounding box center [307, 269] width 408 height 846
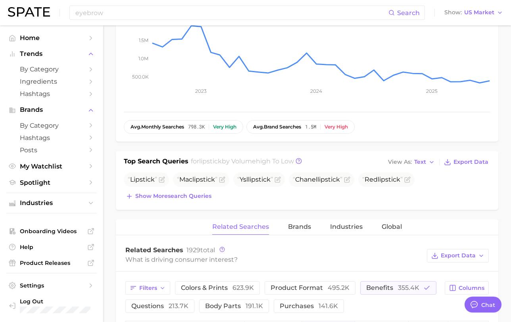
scroll to position [0, 0]
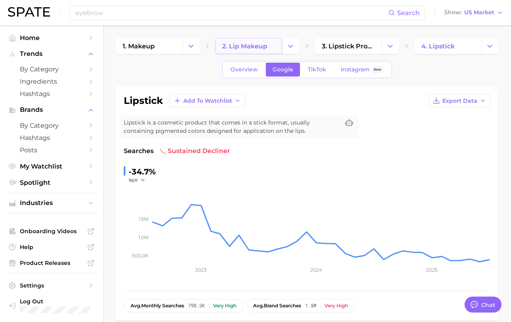
click at [268, 50] on link "2. lip makeup" at bounding box center [248, 46] width 67 height 16
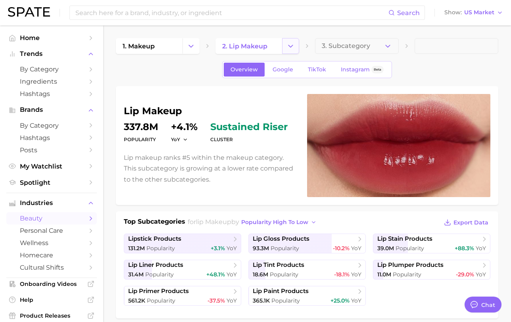
click at [288, 44] on icon "Change Category" at bounding box center [290, 46] width 8 height 8
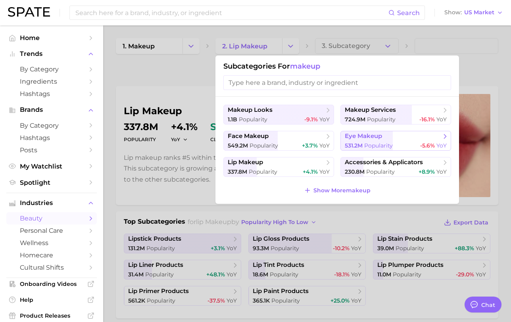
click at [357, 136] on span "eye makeup" at bounding box center [363, 136] width 37 height 8
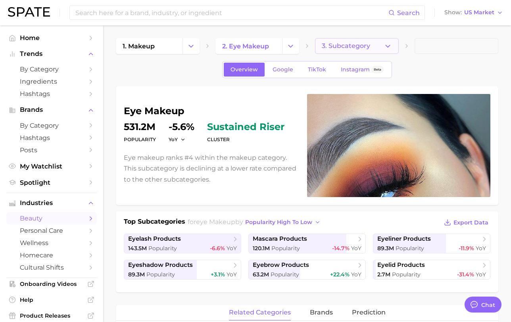
click at [390, 47] on icon "button" at bounding box center [388, 46] width 8 height 8
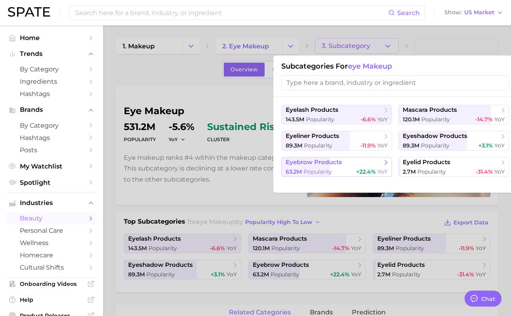
click at [330, 163] on span "eyebrow products" at bounding box center [314, 163] width 56 height 8
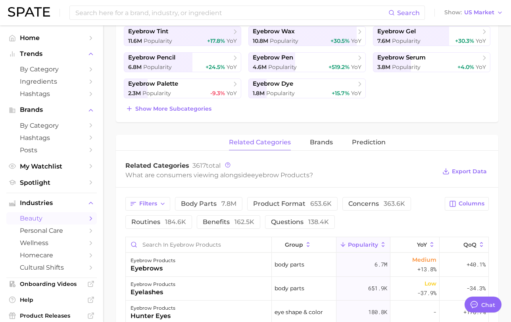
scroll to position [224, 0]
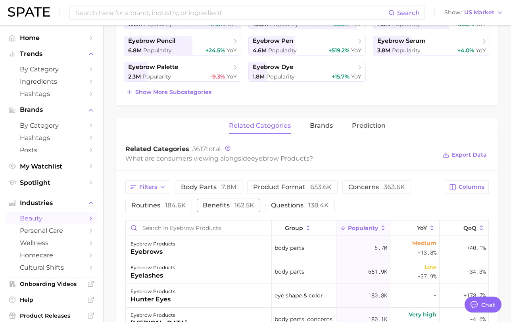
click at [239, 205] on span "162.5k" at bounding box center [244, 206] width 20 height 8
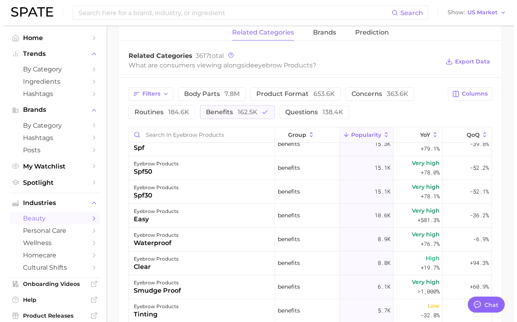
scroll to position [0, 0]
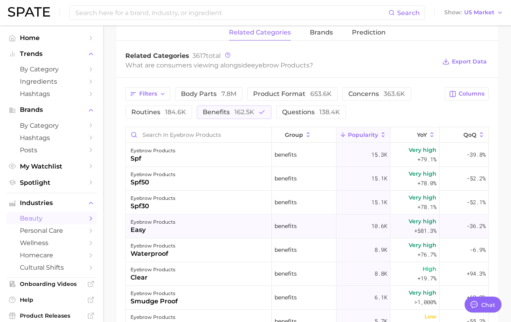
click at [172, 228] on div "easy" at bounding box center [152, 230] width 45 height 10
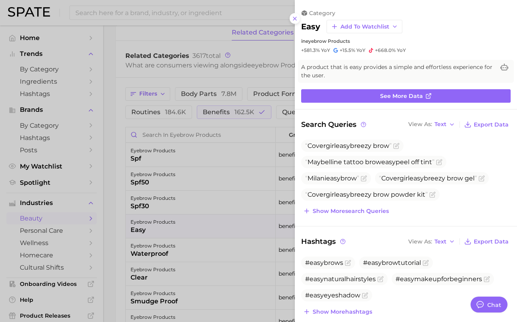
click at [300, 14] on div "category easy Add to Watchlist in eyebrow products +581.3% YoY +15.5% YoY +668.…" at bounding box center [406, 32] width 222 height 44
click at [294, 18] on line at bounding box center [294, 18] width 3 height 3
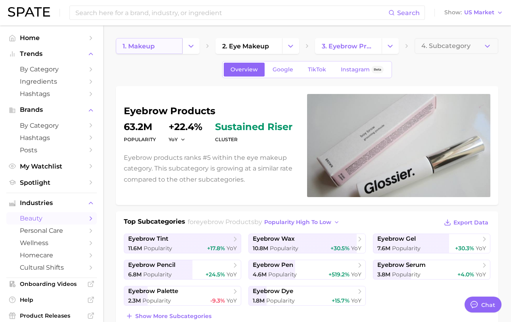
click at [158, 48] on link "1. makeup" at bounding box center [149, 46] width 67 height 16
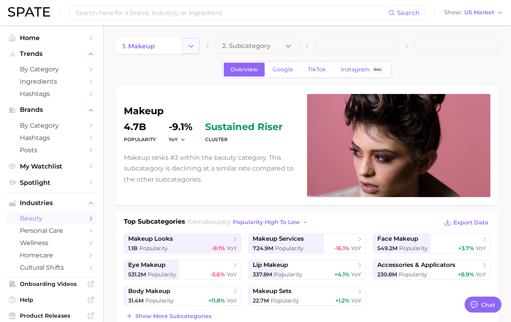
click at [193, 45] on icon "Change Category" at bounding box center [191, 46] width 8 height 8
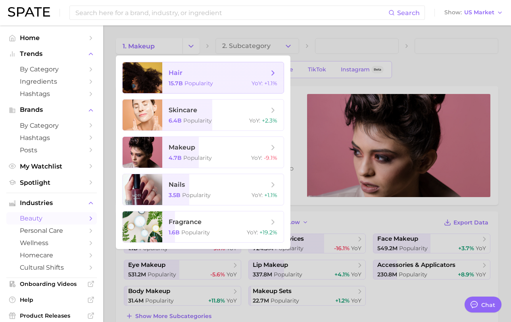
click at [198, 90] on span "hair 15.7b Popularity YoY : +1.1%" at bounding box center [222, 77] width 121 height 31
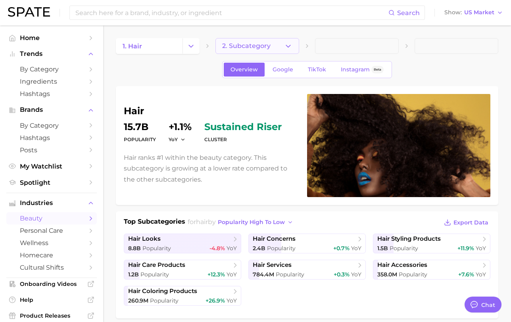
click at [297, 51] on button "2. Subcategory" at bounding box center [257, 46] width 84 height 16
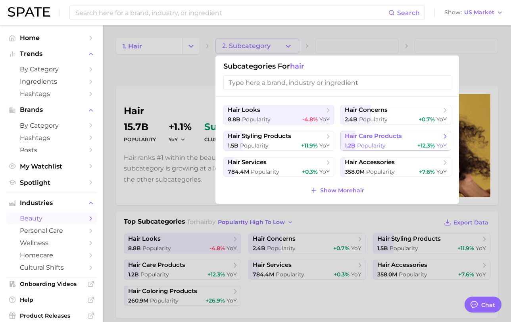
click at [365, 140] on span "hair care products" at bounding box center [373, 136] width 57 height 8
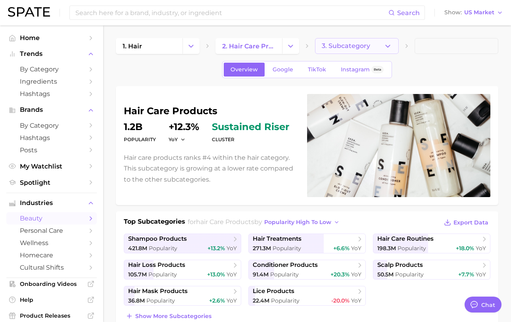
click at [355, 41] on button "3. Subcategory" at bounding box center [357, 46] width 84 height 16
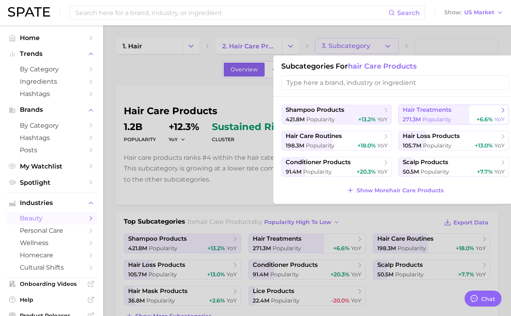
click at [418, 122] on span "271.3m" at bounding box center [412, 119] width 18 height 7
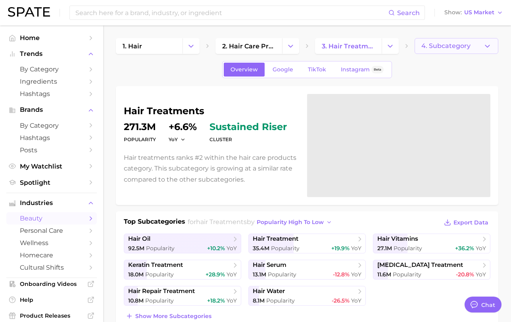
click at [443, 48] on span "4. Subcategory" at bounding box center [445, 45] width 49 height 7
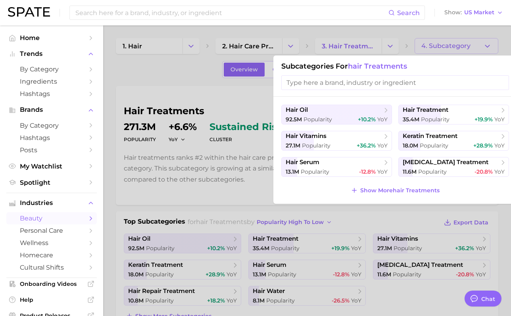
click at [289, 40] on div at bounding box center [255, 158] width 511 height 316
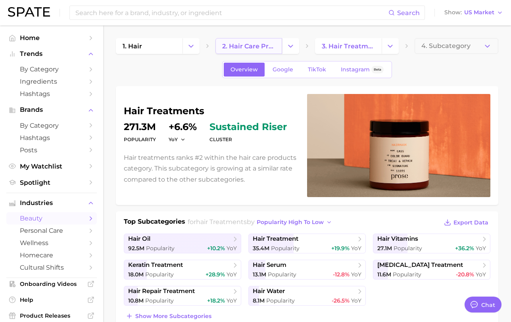
click at [240, 53] on link "2. hair care products" at bounding box center [248, 46] width 67 height 16
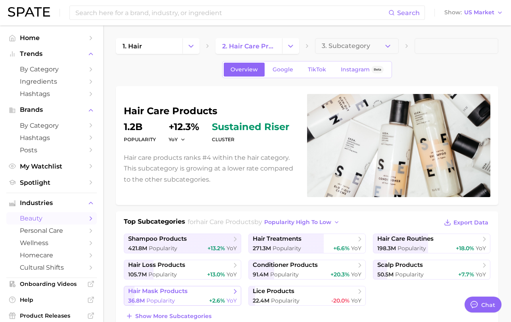
click at [192, 296] on link "hair mask products 36.8m Popularity +2.6% YoY" at bounding box center [182, 296] width 117 height 20
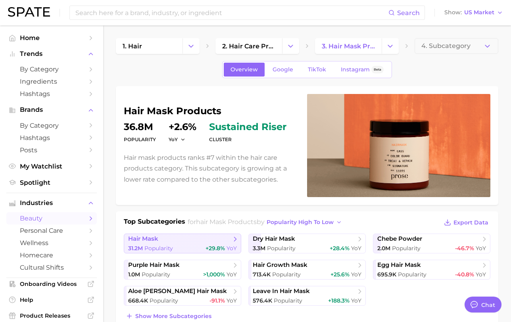
click at [202, 242] on span "hair mask" at bounding box center [179, 239] width 103 height 8
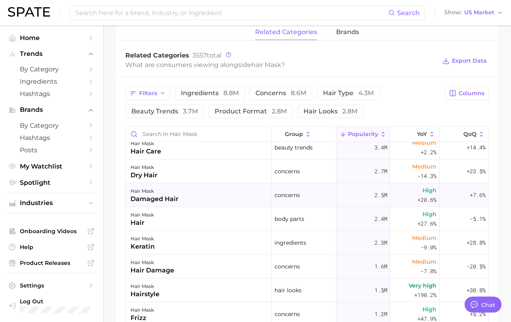
scroll to position [48, 0]
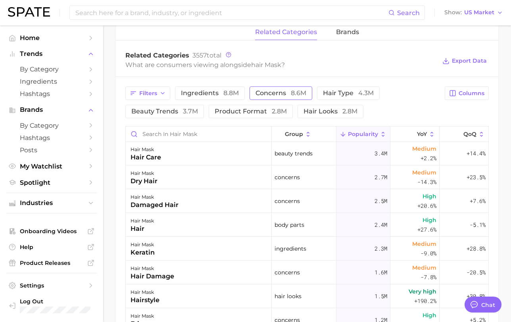
click at [286, 98] on button "concerns 8.6m" at bounding box center [280, 92] width 63 height 13
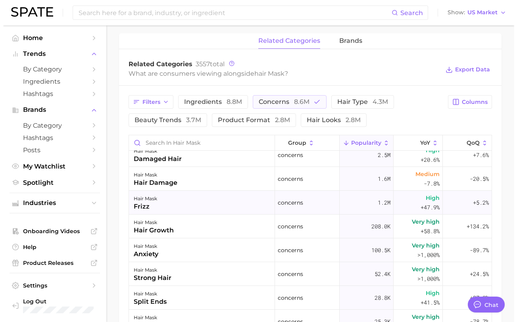
scroll to position [0, 0]
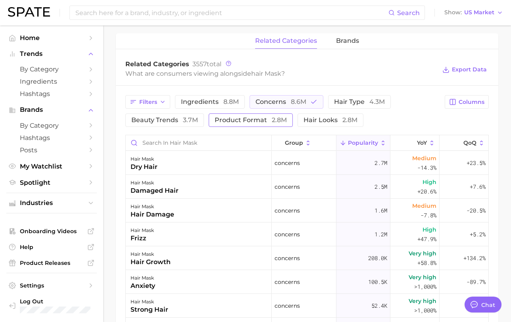
click at [248, 125] on button "product format 2.8m" at bounding box center [251, 119] width 84 height 13
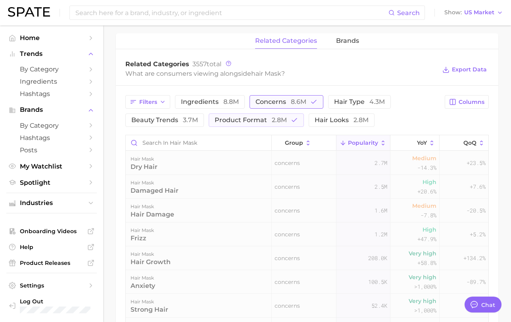
click at [294, 101] on span "8.6m" at bounding box center [298, 102] width 15 height 8
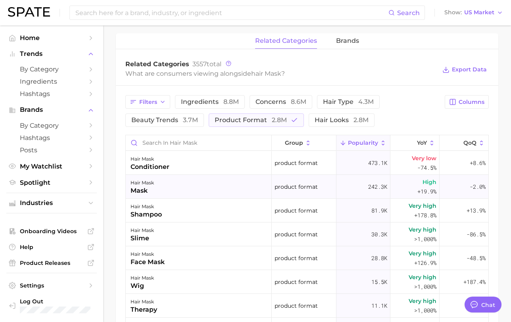
click at [170, 185] on div "hair mask mask" at bounding box center [199, 187] width 146 height 24
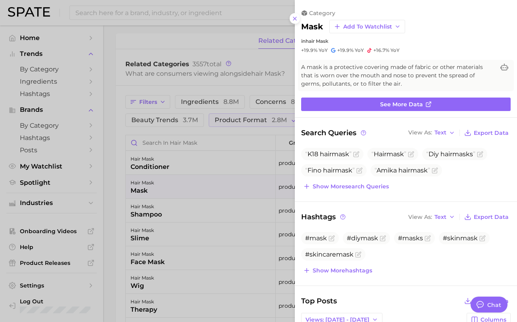
click at [170, 185] on div at bounding box center [258, 161] width 517 height 322
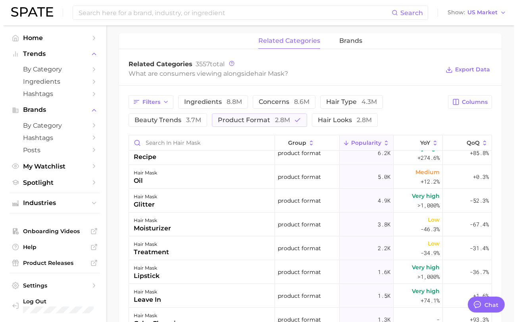
scroll to position [183, 0]
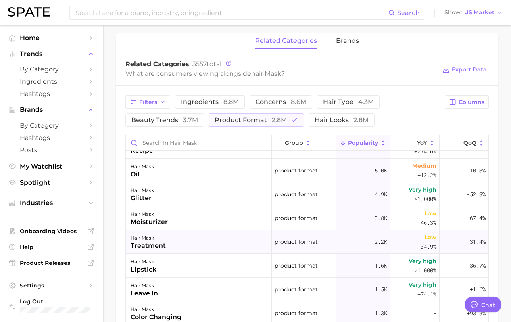
click at [192, 240] on div "hair mask treatment" at bounding box center [199, 242] width 146 height 24
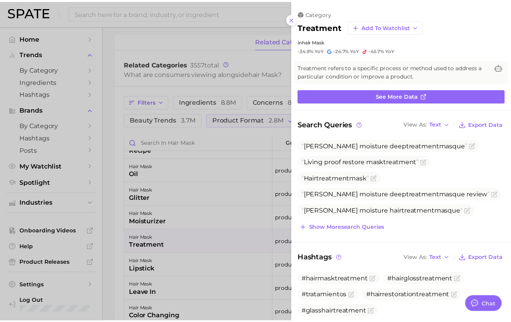
scroll to position [0, 0]
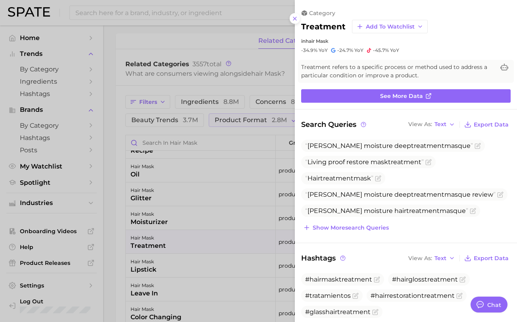
click at [173, 224] on div at bounding box center [258, 161] width 517 height 322
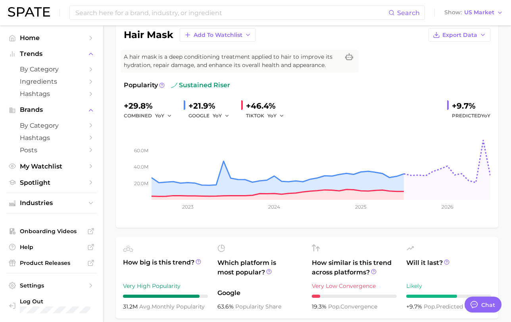
scroll to position [36, 0]
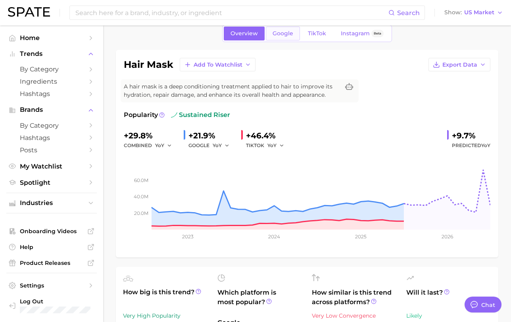
click at [278, 38] on link "Google" at bounding box center [283, 34] width 34 height 14
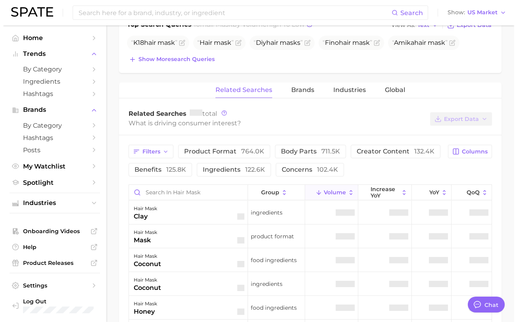
scroll to position [325, 0]
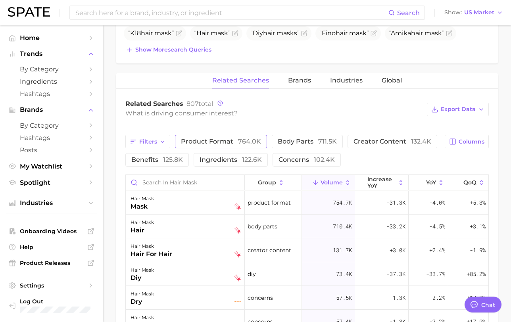
click at [246, 145] on span "764.0k" at bounding box center [249, 142] width 23 height 8
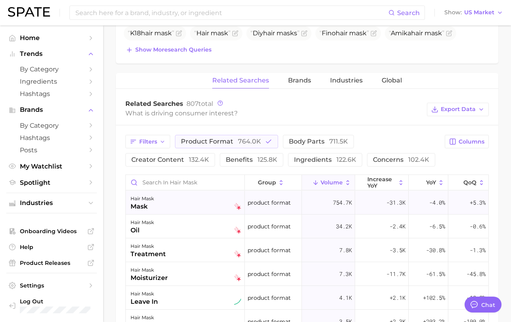
click at [182, 205] on div "hair mask mask" at bounding box center [185, 202] width 111 height 17
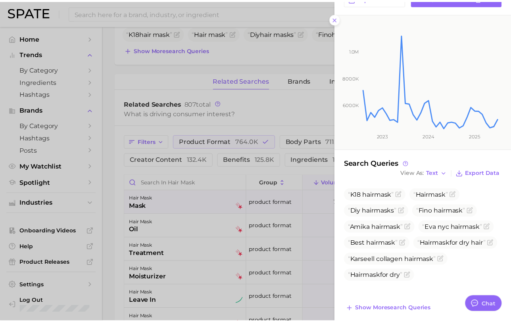
scroll to position [102, 0]
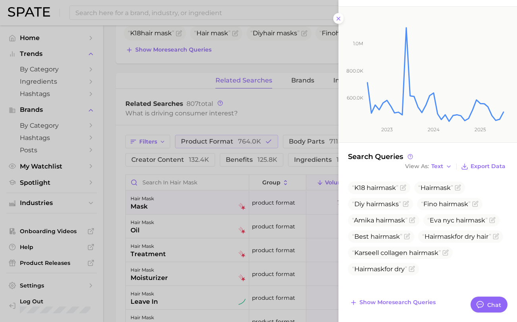
click at [192, 241] on div at bounding box center [258, 161] width 517 height 322
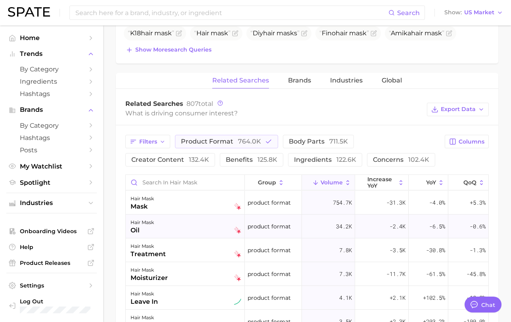
click at [188, 231] on div "hair mask oil" at bounding box center [185, 226] width 111 height 17
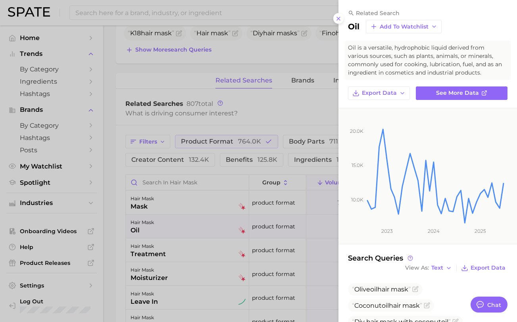
click at [188, 231] on div at bounding box center [258, 161] width 517 height 322
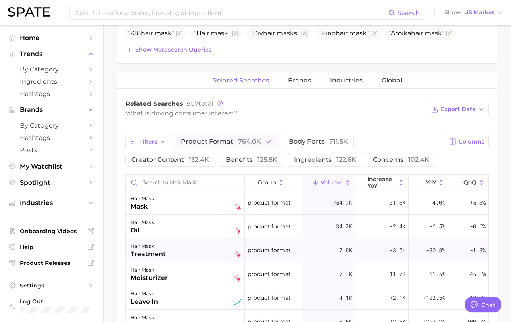
click at [189, 247] on div "hair mask treatment" at bounding box center [185, 250] width 111 height 17
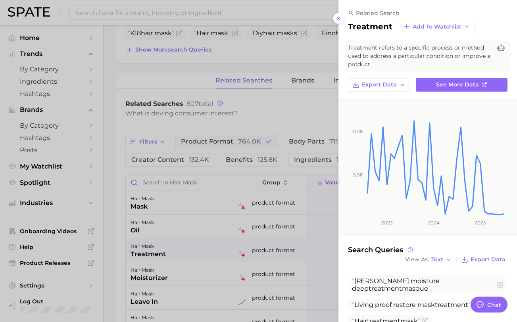
click at [189, 248] on div at bounding box center [258, 161] width 517 height 322
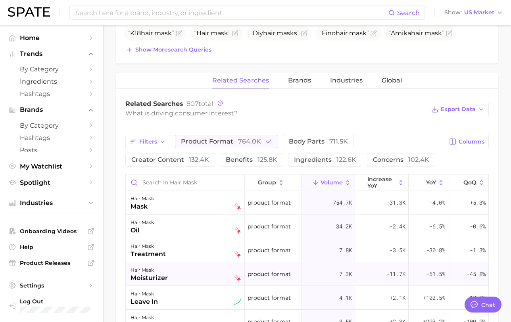
click at [189, 274] on div "hair mask moisturizer" at bounding box center [185, 273] width 111 height 17
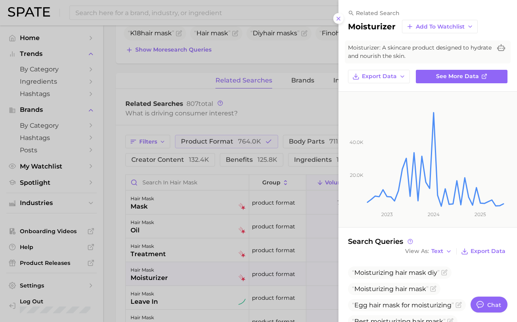
click at [189, 273] on div at bounding box center [258, 161] width 517 height 322
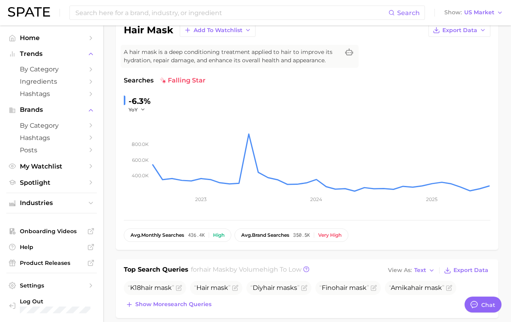
scroll to position [0, 0]
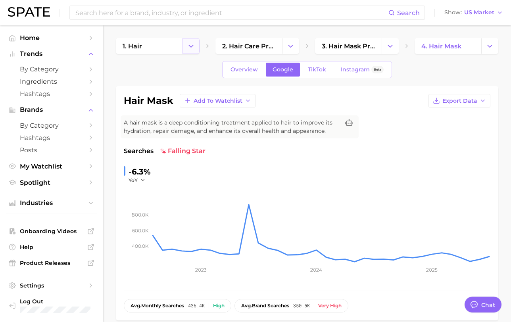
click at [190, 49] on icon "Change Category" at bounding box center [191, 46] width 8 height 8
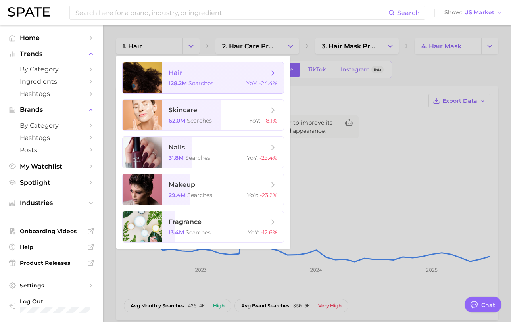
click at [195, 83] on span "searches" at bounding box center [200, 83] width 25 height 7
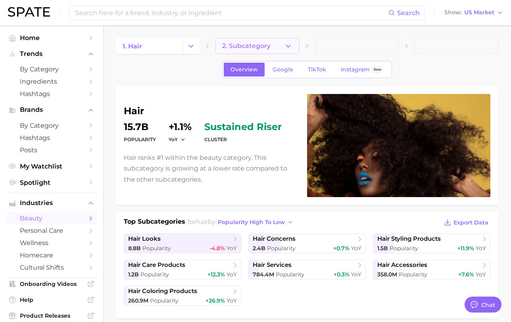
click at [289, 44] on icon "button" at bounding box center [288, 46] width 8 height 8
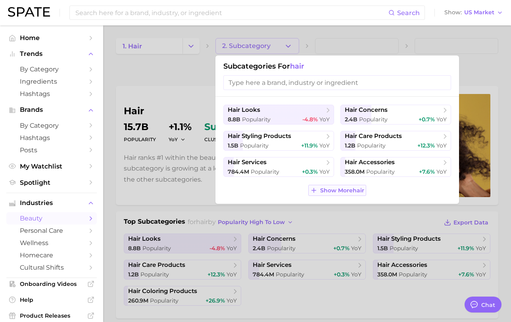
click at [349, 191] on span "Show More hair" at bounding box center [342, 190] width 44 height 7
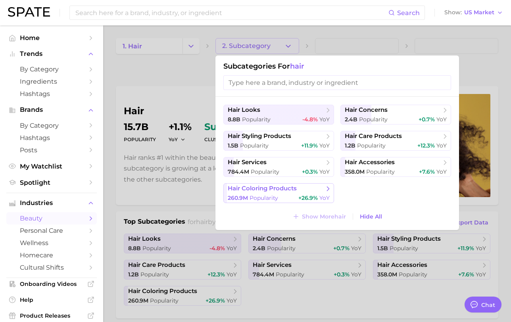
click at [280, 198] on div "260.9m Popularity +26.9% YoY" at bounding box center [279, 198] width 102 height 8
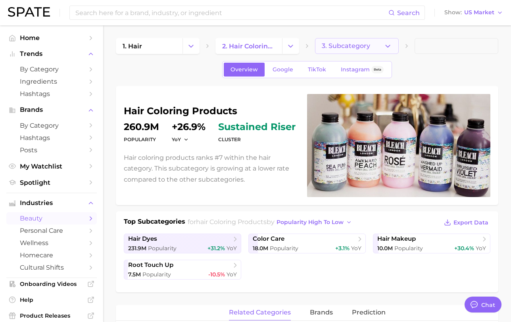
click at [376, 44] on button "3. Subcategory" at bounding box center [357, 46] width 84 height 16
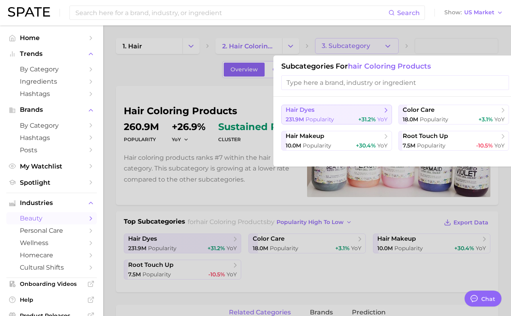
click at [361, 116] on span "+31.2%" at bounding box center [366, 119] width 17 height 7
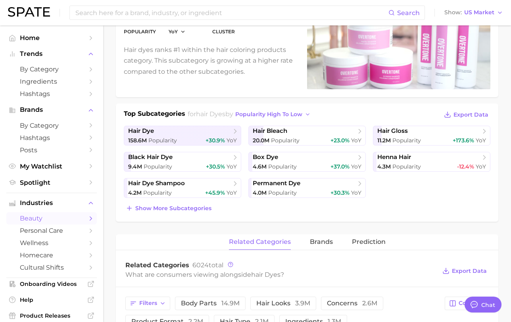
scroll to position [133, 0]
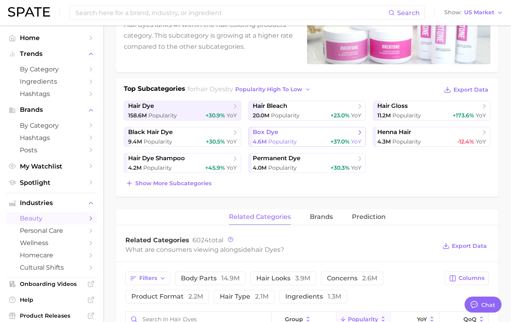
click at [315, 136] on link "box dye 4.6m Popularity +37.0% YoY" at bounding box center [306, 137] width 117 height 20
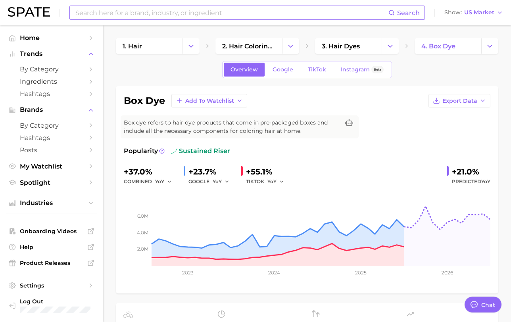
click at [289, 17] on input at bounding box center [232, 12] width 314 height 13
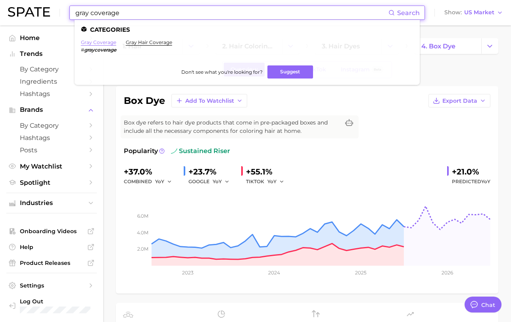
type input "gray coverage"
click at [96, 41] on link "gray coverage" at bounding box center [98, 42] width 35 height 6
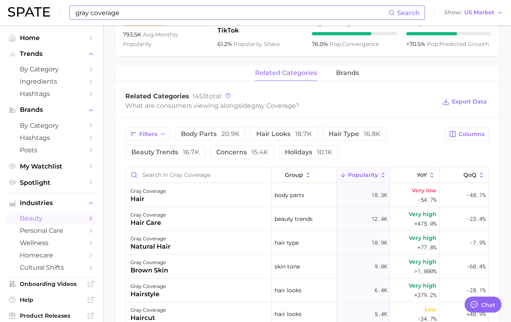
scroll to position [334, 0]
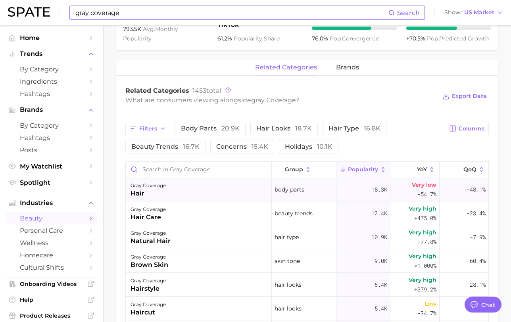
click at [176, 196] on div "gray coverage hair" at bounding box center [199, 190] width 146 height 24
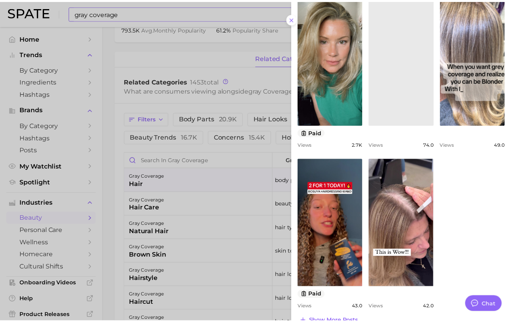
scroll to position [365, 0]
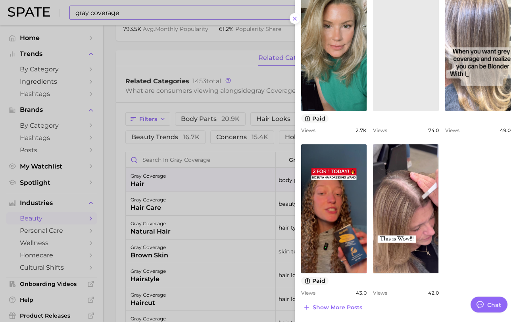
click at [208, 217] on div at bounding box center [258, 161] width 517 height 322
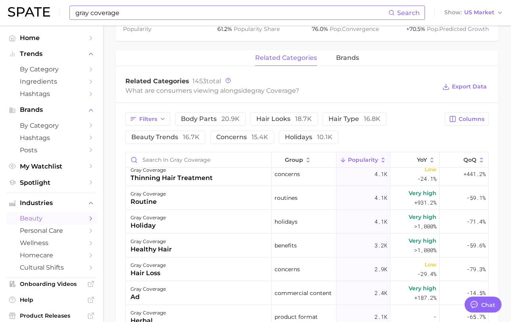
scroll to position [267, 0]
click at [233, 138] on span "concerns 15.4k" at bounding box center [242, 137] width 52 height 6
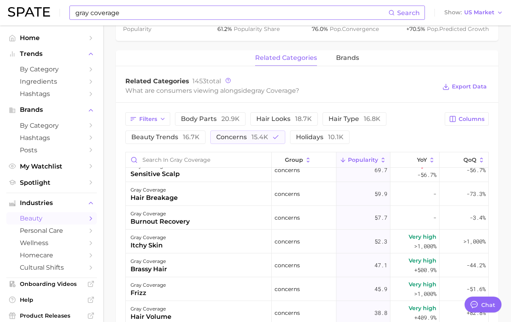
scroll to position [0, 0]
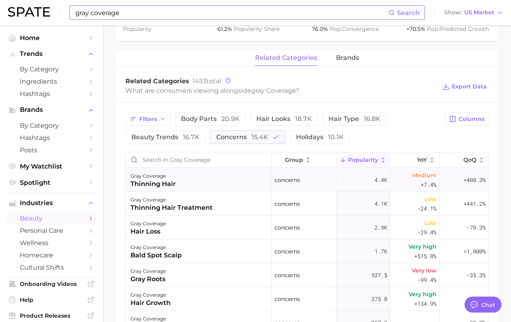
click at [226, 181] on div "gray coverage thinning hair" at bounding box center [199, 180] width 146 height 24
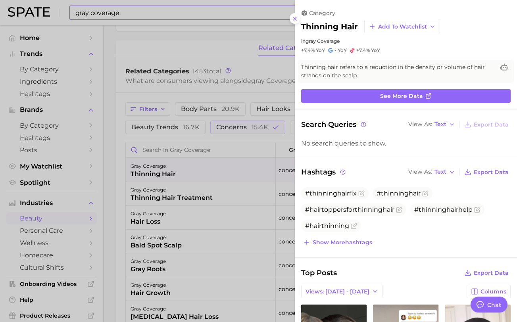
click at [146, 246] on div at bounding box center [258, 161] width 517 height 322
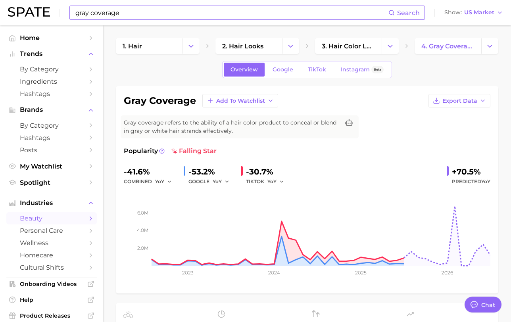
click at [273, 78] on div "Overview Google TikTok Instagram Beta" at bounding box center [307, 69] width 170 height 17
click at [273, 74] on link "Google" at bounding box center [283, 70] width 34 height 14
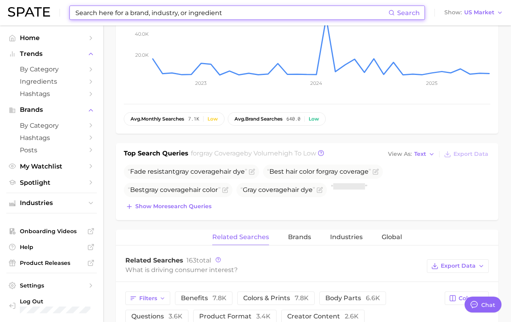
scroll to position [344, 0]
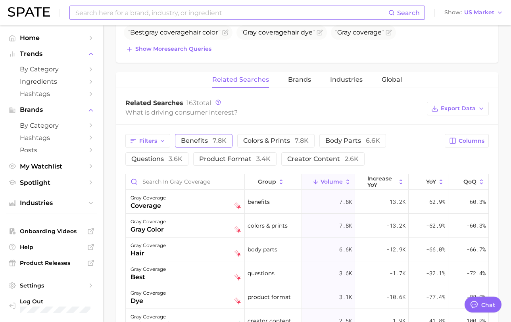
click at [210, 144] on span "benefits 7.8k" at bounding box center [204, 141] width 46 height 8
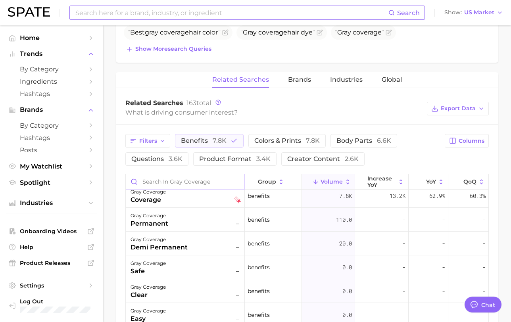
scroll to position [10, 0]
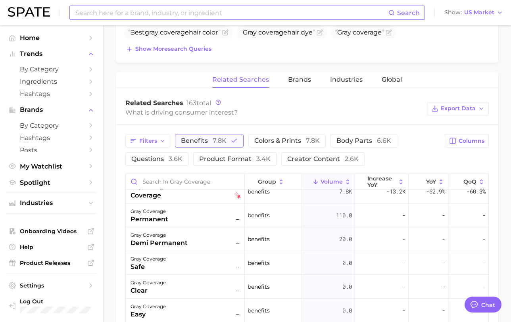
click at [208, 146] on button "benefits 7.8k" at bounding box center [209, 140] width 69 height 13
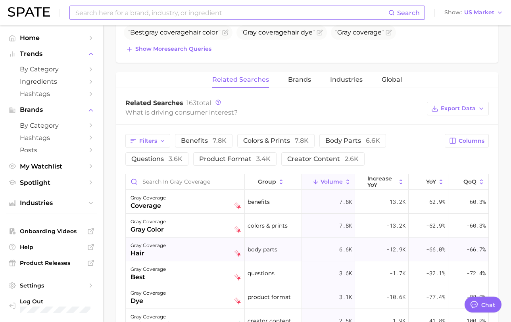
click at [196, 248] on div "gray coverage hair" at bounding box center [185, 249] width 111 height 17
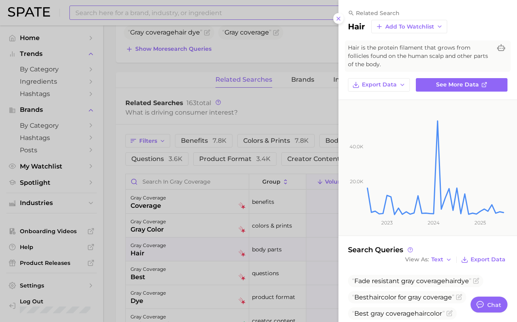
click at [289, 279] on div at bounding box center [258, 161] width 517 height 322
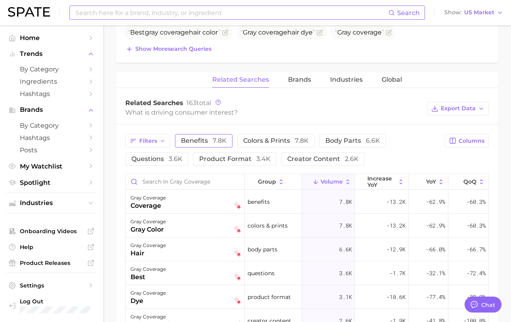
click at [198, 142] on span "benefits 7.8k" at bounding box center [204, 141] width 46 height 8
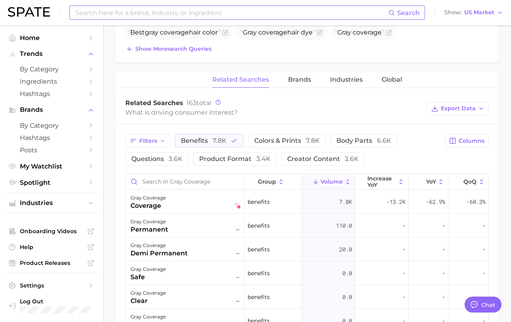
click at [9, 213] on ul "Industries" at bounding box center [51, 203] width 90 height 21
